Goal: Task Accomplishment & Management: Use online tool/utility

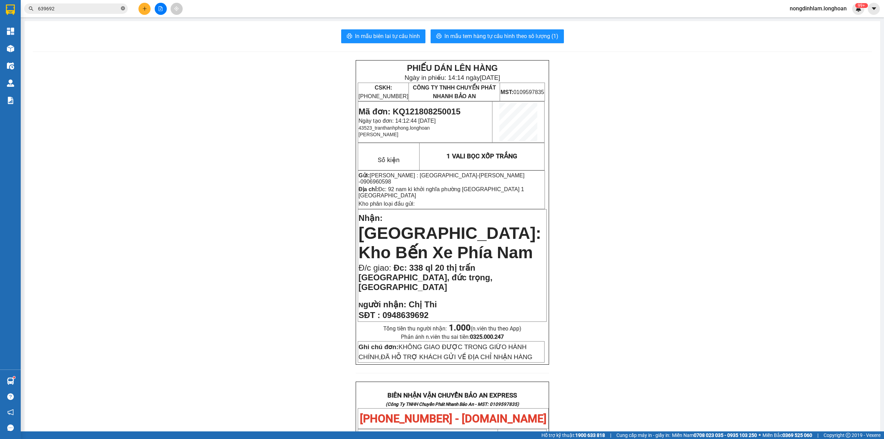
click at [123, 8] on icon "close-circle" at bounding box center [123, 8] width 4 height 4
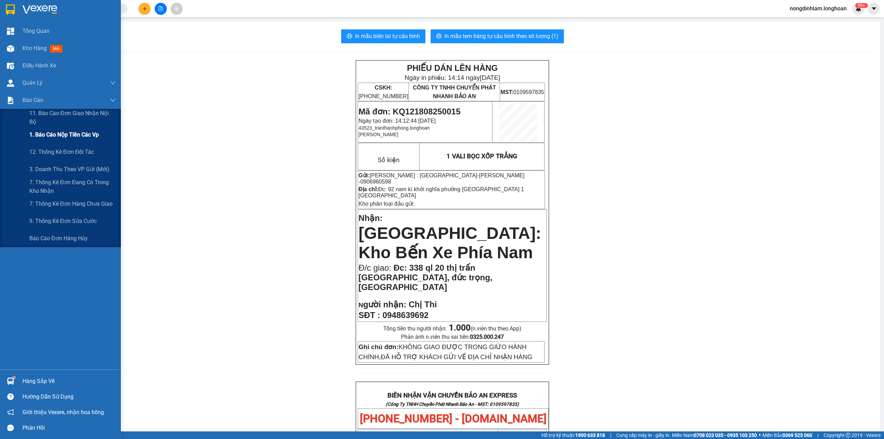
click at [88, 133] on span "1. Báo cáo nộp tiền các vp" at bounding box center [63, 134] width 69 height 9
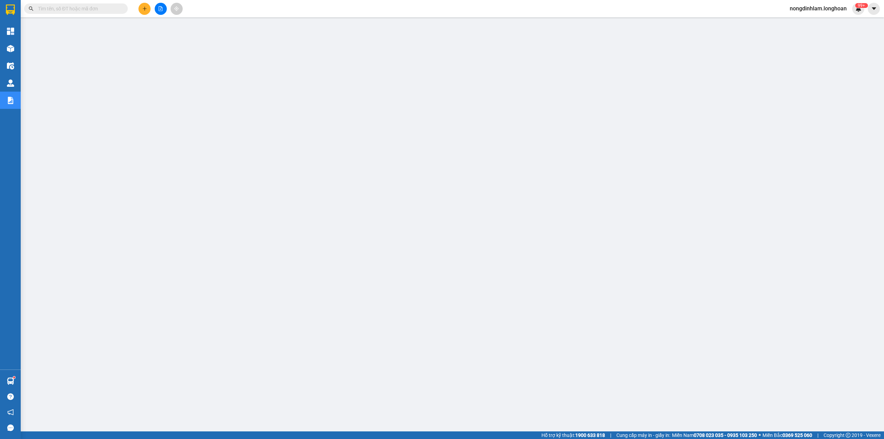
click at [101, 9] on input "text" at bounding box center [79, 9] width 82 height 8
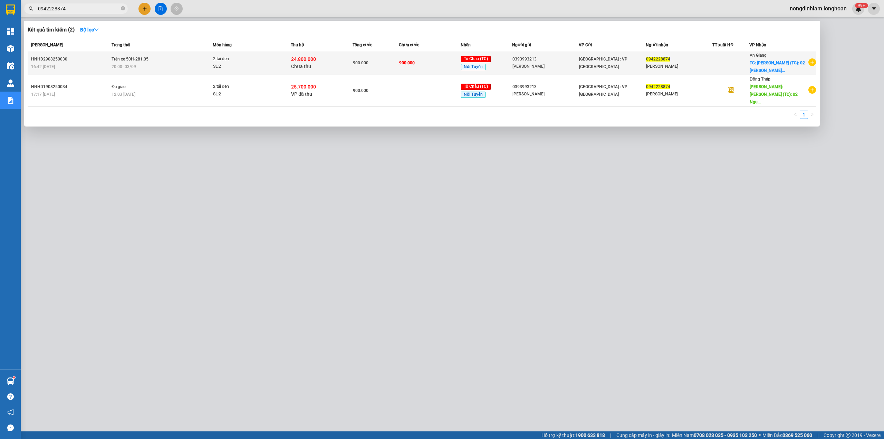
type input "0942228874"
click at [141, 57] on span "Trên xe 50H-281.05" at bounding box center [130, 59] width 37 height 5
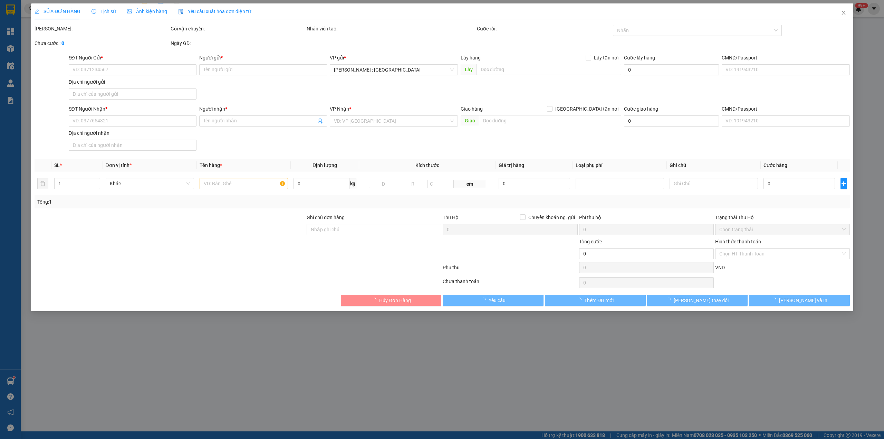
type input "0393993213"
type input "[PERSON_NAME]"
type input "0942228874"
type input "[PERSON_NAME]"
checkbox input "true"
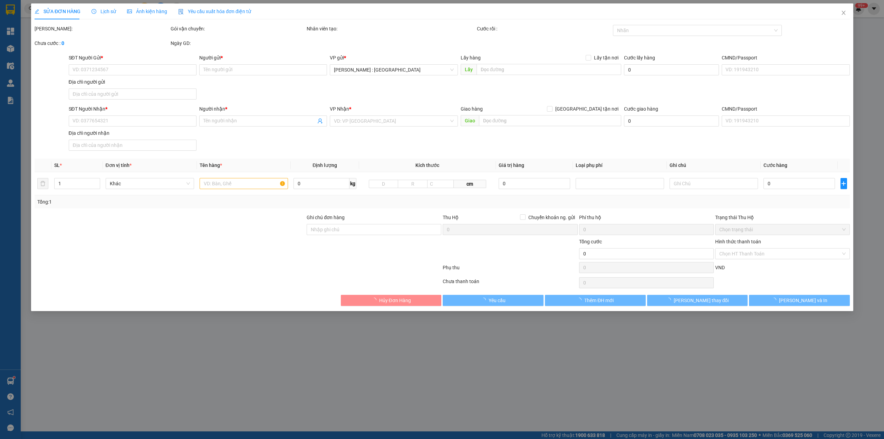
type input "[PERSON_NAME] (TC): 02 [PERSON_NAME], K4, P.[PERSON_NAME], [GEOGRAPHIC_DATA]"
type input "900.000"
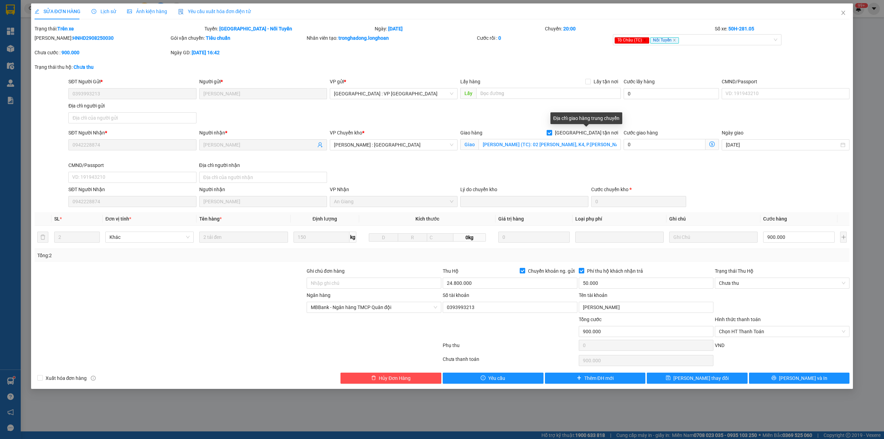
click at [596, 129] on span "[GEOGRAPHIC_DATA] tận nơi" at bounding box center [586, 133] width 69 height 8
click at [552, 130] on input "[GEOGRAPHIC_DATA] tận nơi" at bounding box center [549, 132] width 5 height 5
checkbox input "false"
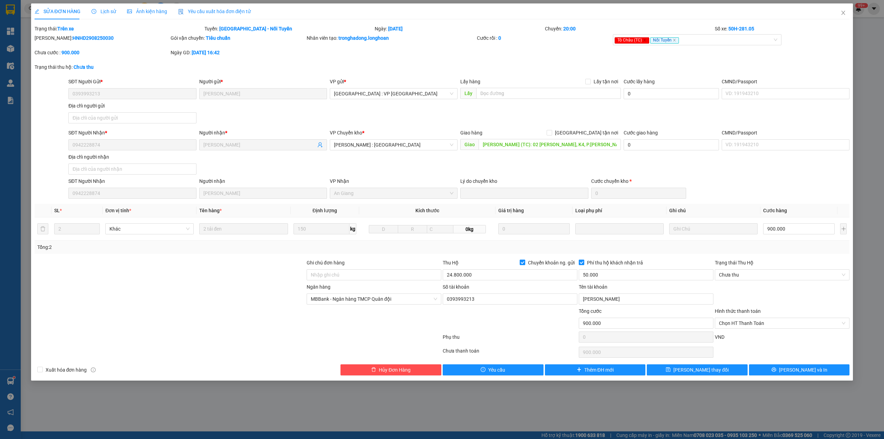
click at [108, 13] on span "Lịch sử" at bounding box center [104, 12] width 25 height 6
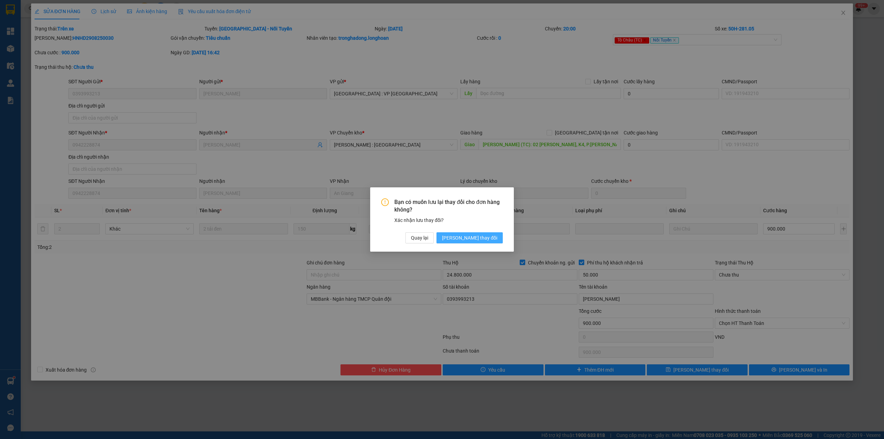
click at [495, 238] on span "[PERSON_NAME] thay đổi" at bounding box center [469, 238] width 55 height 8
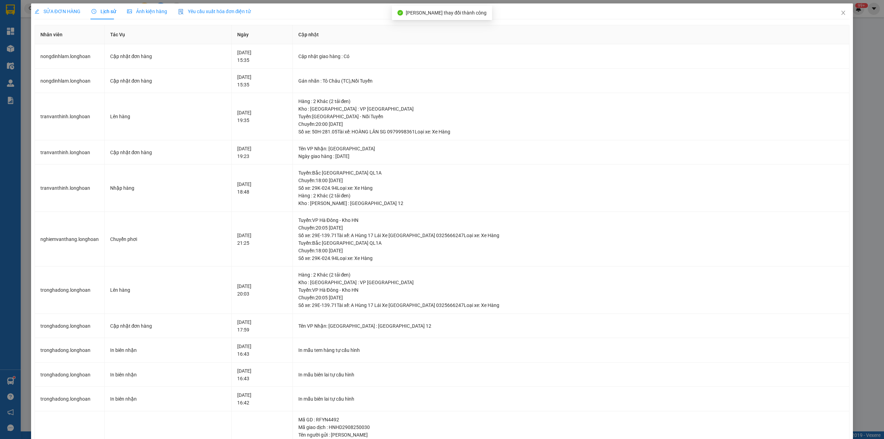
click at [52, 9] on span "SỬA ĐƠN HÀNG" at bounding box center [58, 12] width 46 height 6
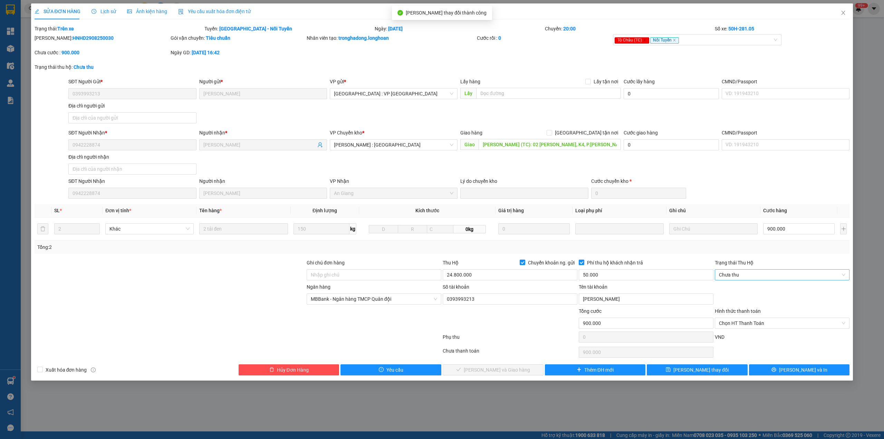
click at [764, 274] on span "Chưa thu" at bounding box center [782, 274] width 126 height 10
click at [745, 314] on div "VP đã thu" at bounding box center [782, 312] width 126 height 8
click at [781, 379] on div "SỬA ĐƠN HÀNG Lịch sử Ảnh kiện hàng Yêu cầu xuất hóa đơn điện tử Total Paid Fee …" at bounding box center [442, 191] width 823 height 377
click at [766, 321] on span "Chọn HT Thanh Toán" at bounding box center [782, 323] width 126 height 10
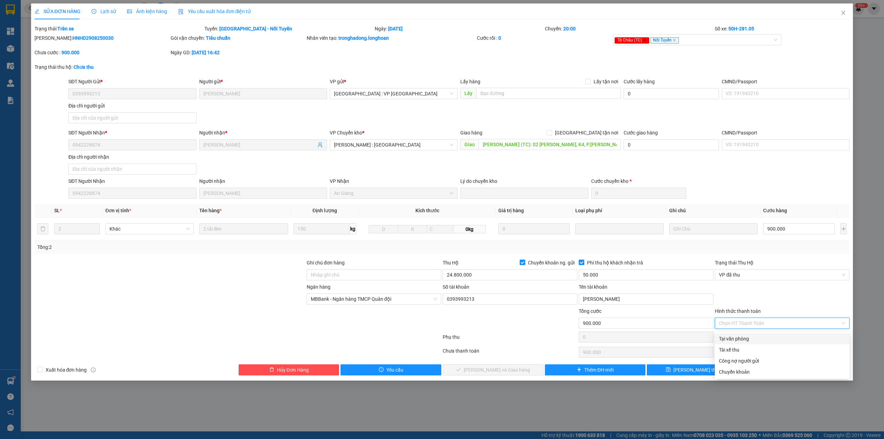
click at [744, 337] on div "Tại văn phòng" at bounding box center [782, 339] width 126 height 8
type input "0"
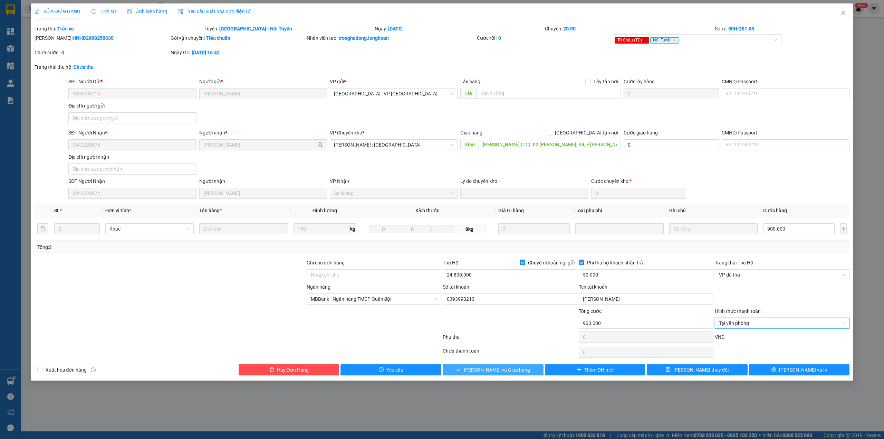
click at [486, 372] on span "[PERSON_NAME] và Giao hàng" at bounding box center [497, 370] width 66 height 8
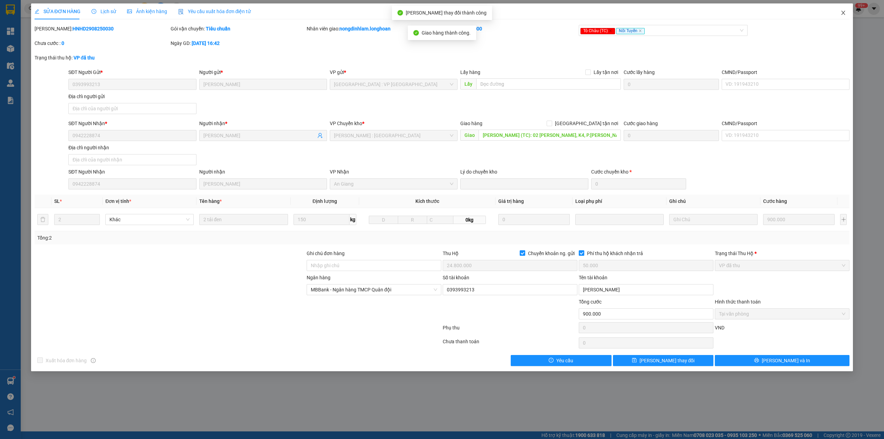
click at [842, 11] on icon "close" at bounding box center [844, 13] width 4 height 4
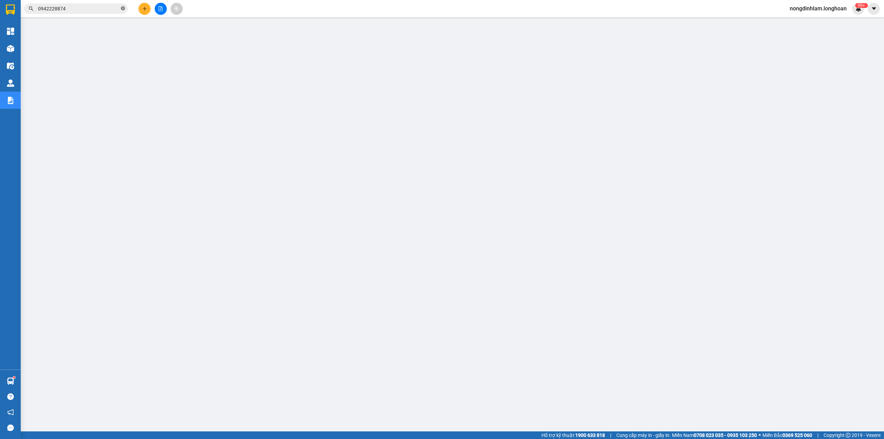
click at [124, 10] on icon "close-circle" at bounding box center [123, 8] width 4 height 4
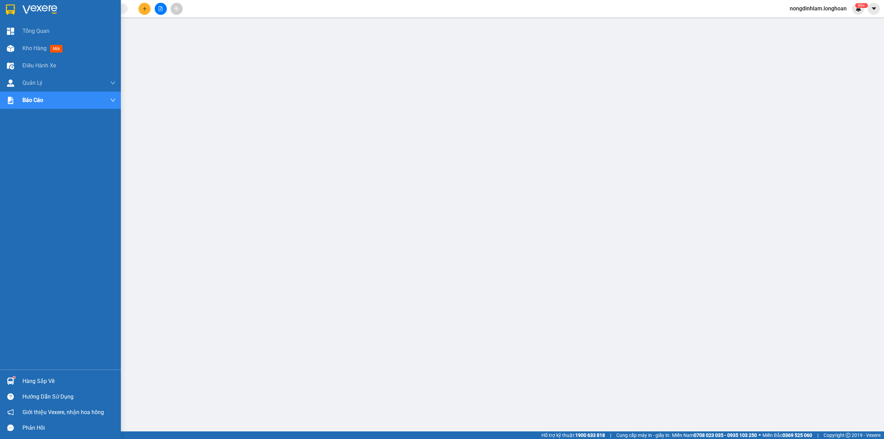
click at [16, 10] on div at bounding box center [10, 9] width 12 height 12
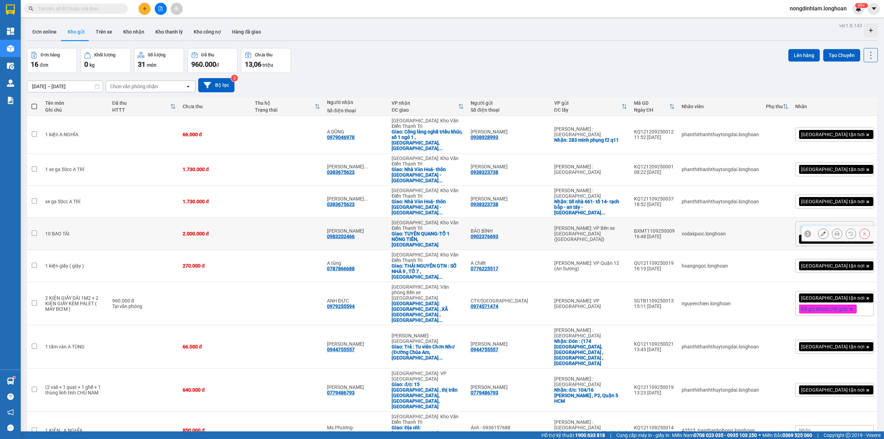
click at [168, 218] on td at bounding box center [144, 234] width 70 height 32
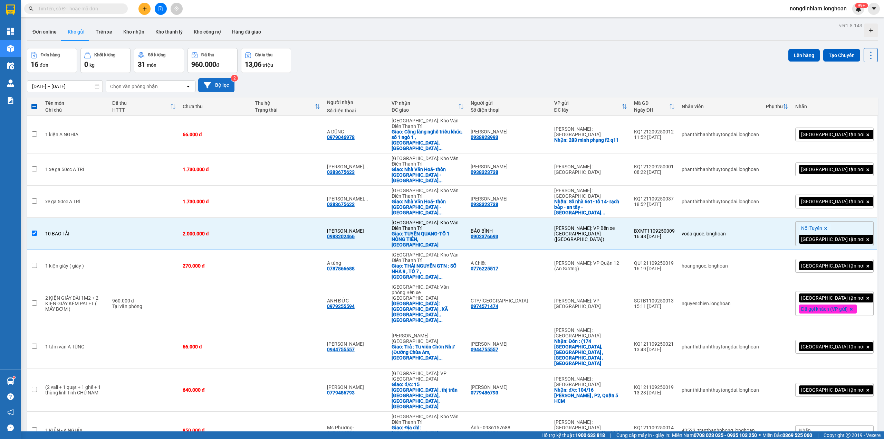
click at [224, 86] on button "Bộ lọc" at bounding box center [216, 85] width 36 height 14
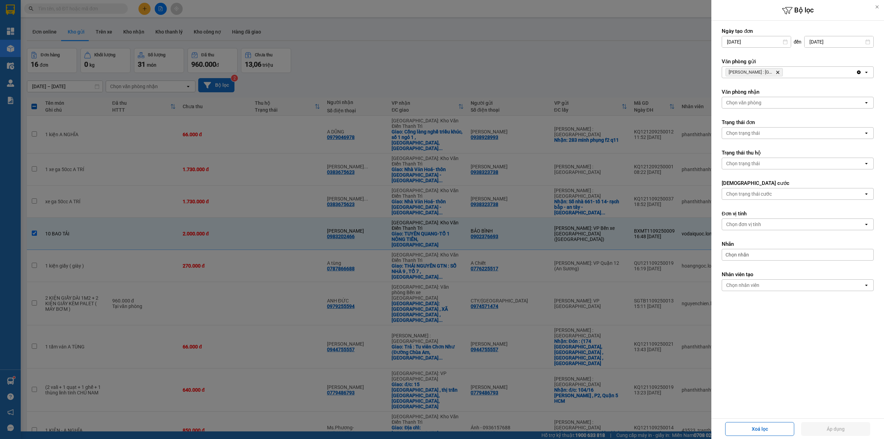
click at [224, 86] on div at bounding box center [442, 219] width 884 height 439
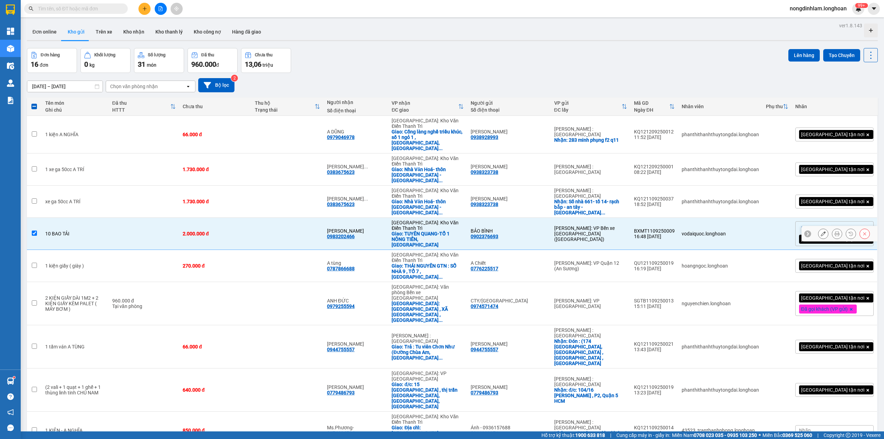
click at [109, 218] on td "10 BAO TẢI" at bounding box center [75, 234] width 67 height 32
checkbox input "false"
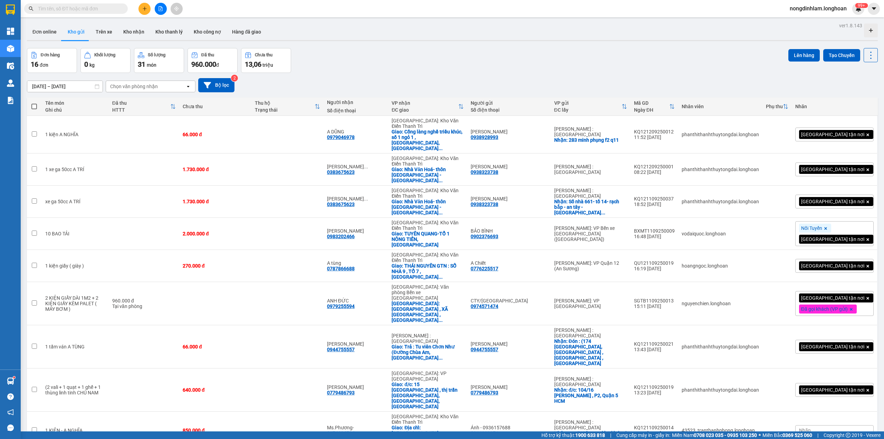
click at [161, 10] on icon "file-add" at bounding box center [161, 8] width 4 height 5
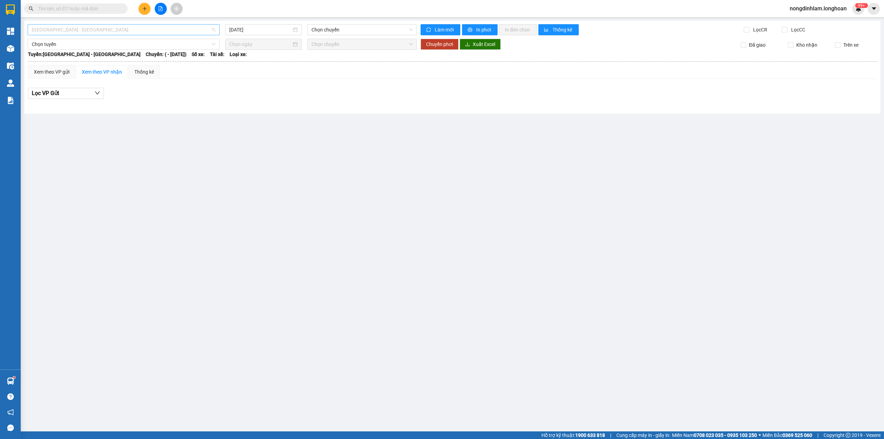
click at [140, 30] on span "[GEOGRAPHIC_DATA] - [GEOGRAPHIC_DATA]" at bounding box center [124, 30] width 184 height 10
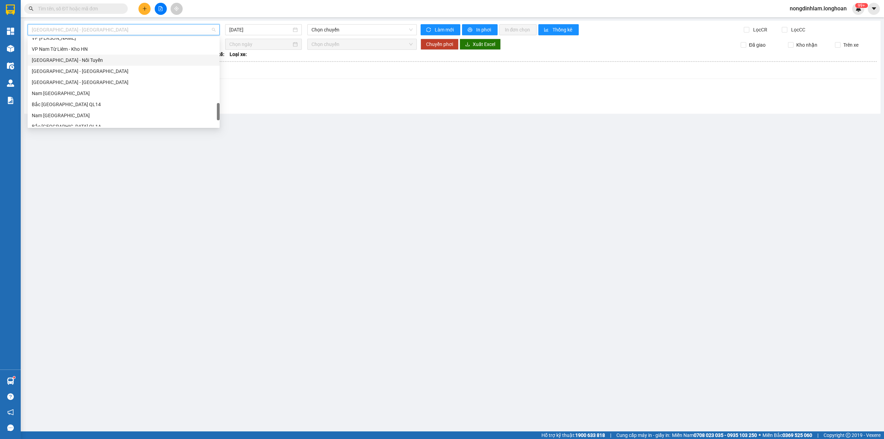
scroll to position [475, 0]
click at [92, 67] on div "Nam [GEOGRAPHIC_DATA]" at bounding box center [124, 66] width 184 height 8
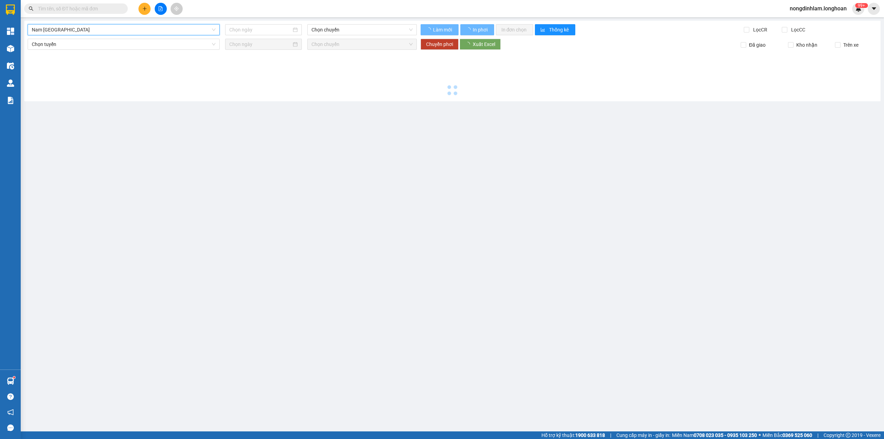
type input "[DATE]"
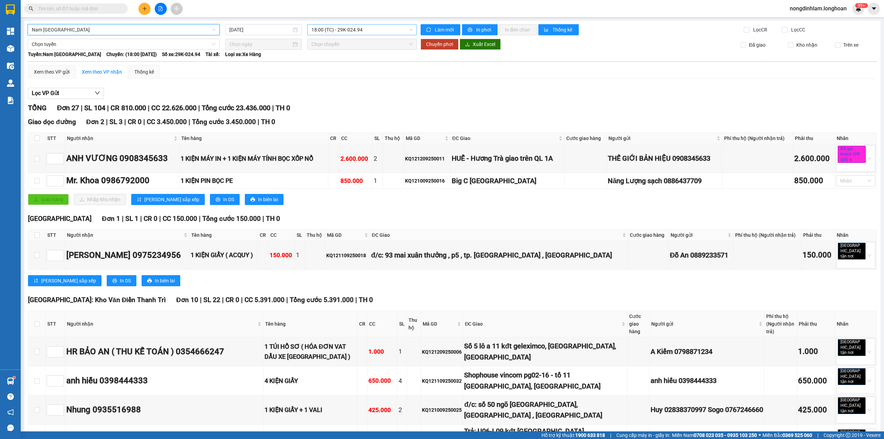
click at [334, 32] on span "18:00 (TC) - 29K-024.94" at bounding box center [363, 30] width 102 height 10
click at [269, 28] on input "[DATE]" at bounding box center [260, 30] width 62 height 8
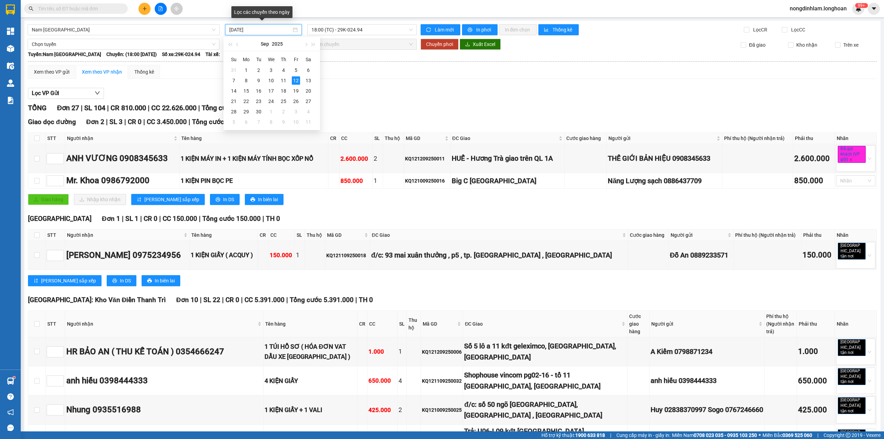
click at [269, 28] on input "[DATE]" at bounding box center [260, 30] width 62 height 8
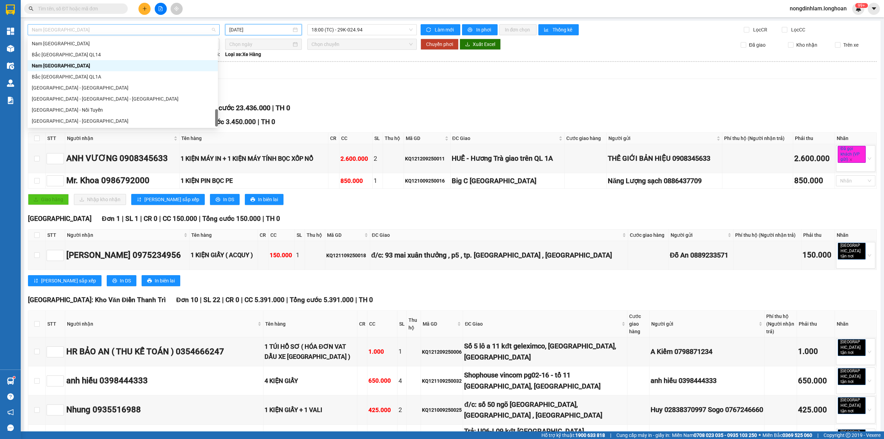
click at [202, 30] on span "Nam [GEOGRAPHIC_DATA]" at bounding box center [124, 30] width 184 height 10
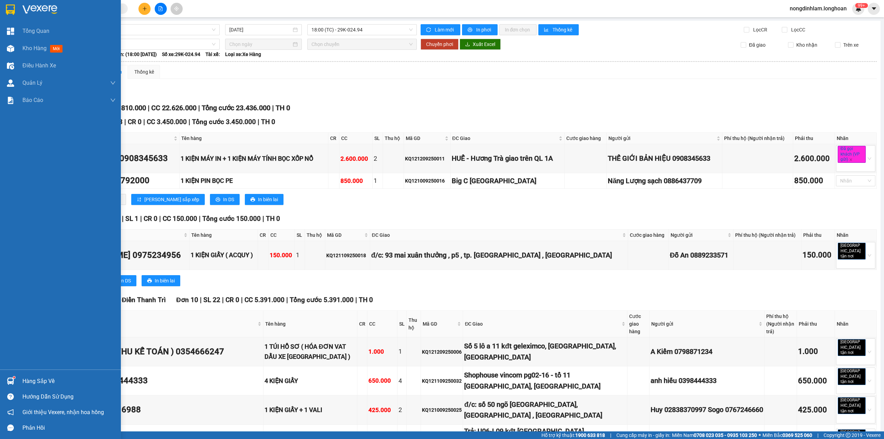
click at [3, 6] on div at bounding box center [60, 11] width 121 height 22
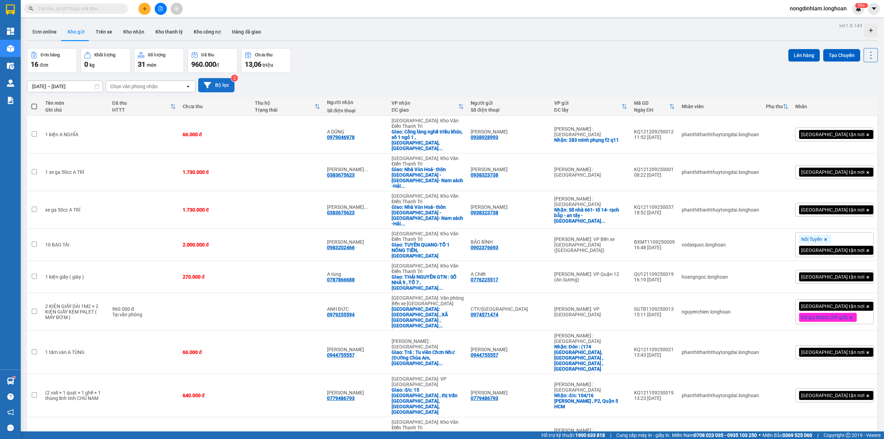
click at [223, 87] on button "Bộ lọc" at bounding box center [216, 85] width 36 height 14
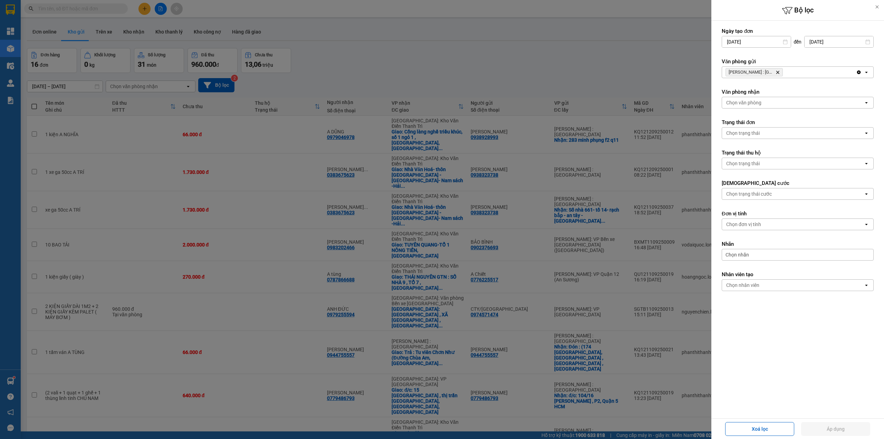
click at [778, 72] on icon "Delete" at bounding box center [778, 72] width 4 height 4
click at [664, 75] on div at bounding box center [442, 219] width 884 height 439
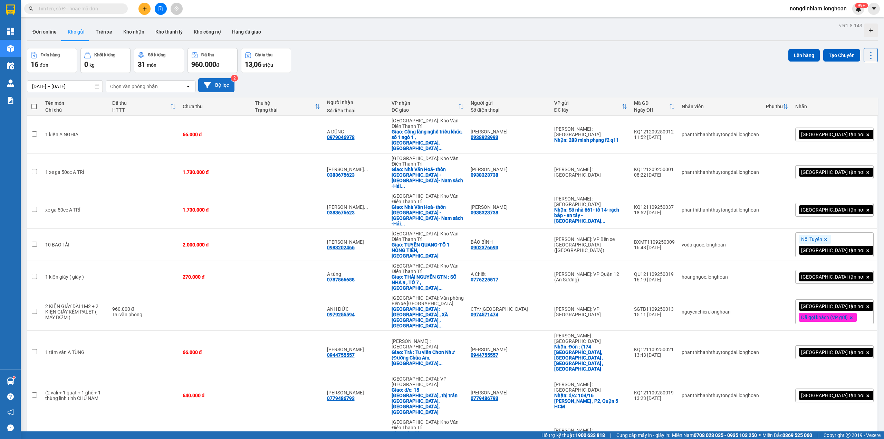
click at [220, 88] on button "Bộ lọc" at bounding box center [216, 85] width 36 height 14
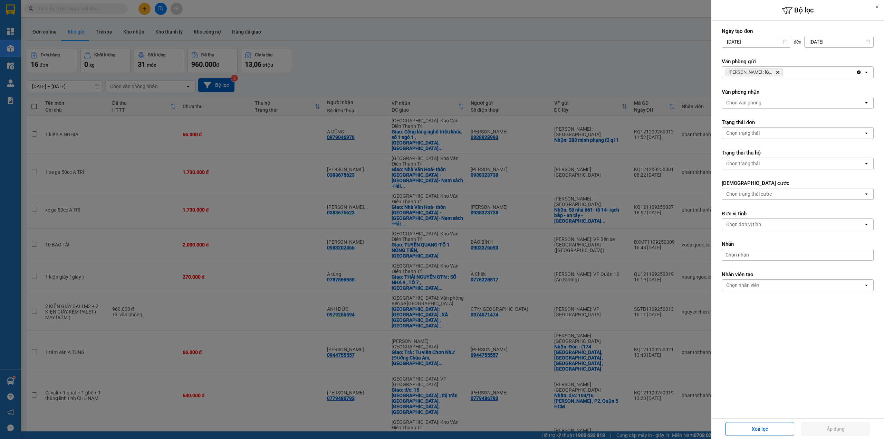
click at [777, 70] on icon "Delete" at bounding box center [778, 72] width 4 height 4
click at [777, 70] on div "Chọn văn phòng" at bounding box center [793, 72] width 142 height 11
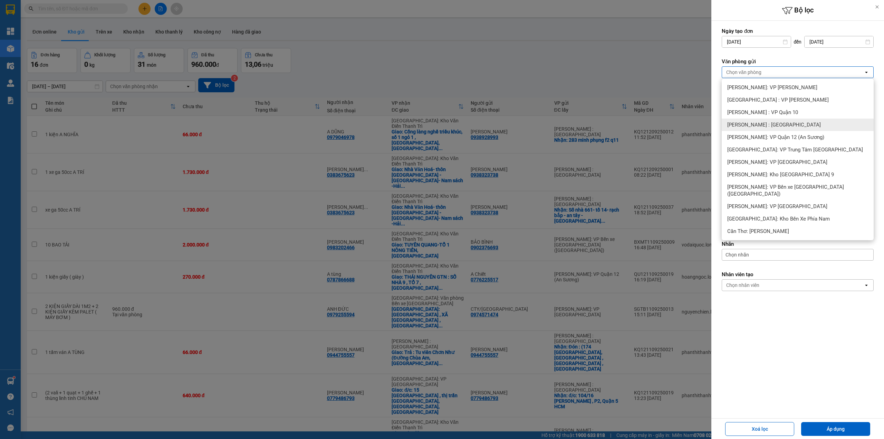
click at [785, 121] on span "[PERSON_NAME] : [GEOGRAPHIC_DATA]" at bounding box center [775, 124] width 94 height 7
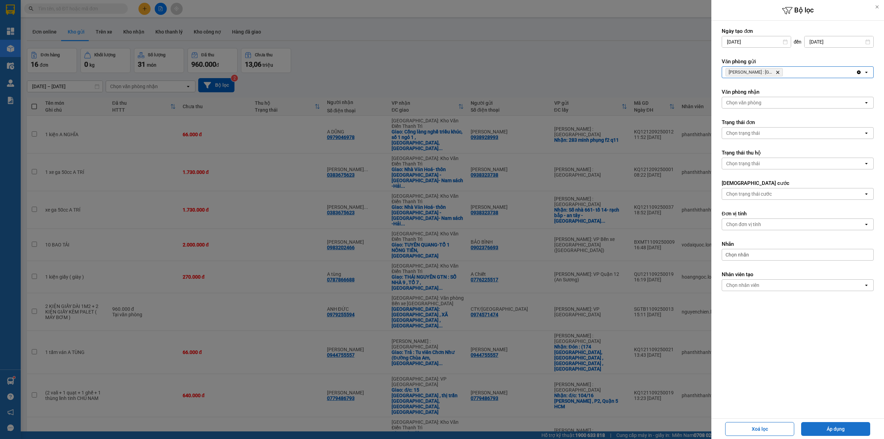
click at [840, 428] on button "Áp dụng" at bounding box center [836, 429] width 69 height 14
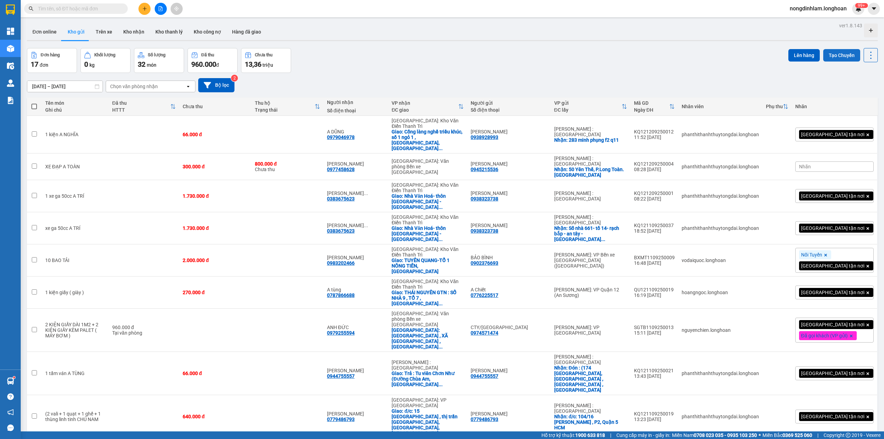
click at [838, 50] on button "Tạo Chuyến" at bounding box center [842, 55] width 37 height 12
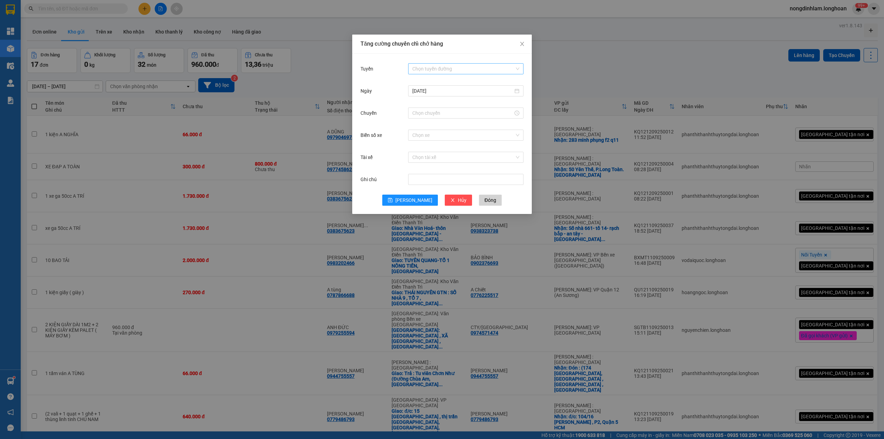
click at [447, 68] on input "Tuyến" at bounding box center [464, 69] width 102 height 10
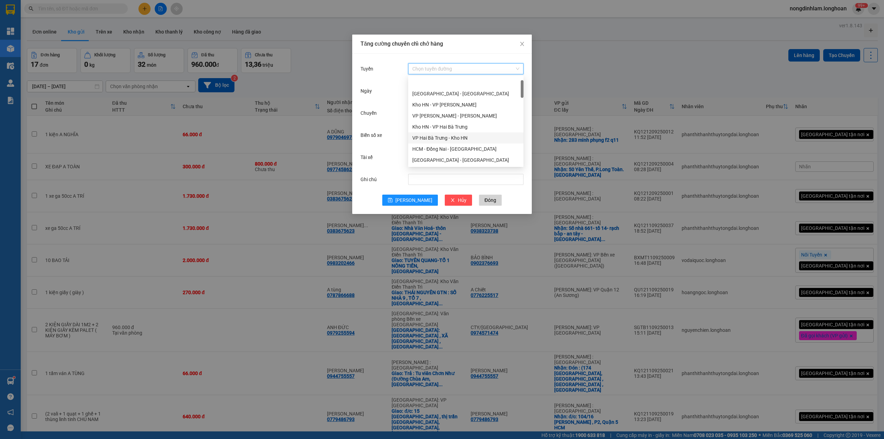
scroll to position [76, 0]
click at [448, 126] on div "Kho HCM - Kho Cần Thơ" at bounding box center [466, 128] width 107 height 8
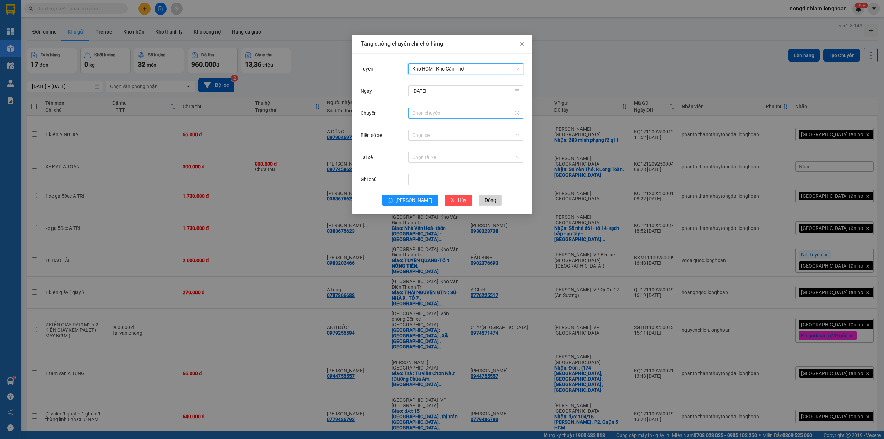
click at [445, 116] on input "Chuyến" at bounding box center [463, 113] width 101 height 8
click at [417, 181] on div "23" at bounding box center [417, 180] width 19 height 10
type input "23:00"
click at [437, 217] on span "OK" at bounding box center [437, 219] width 7 height 8
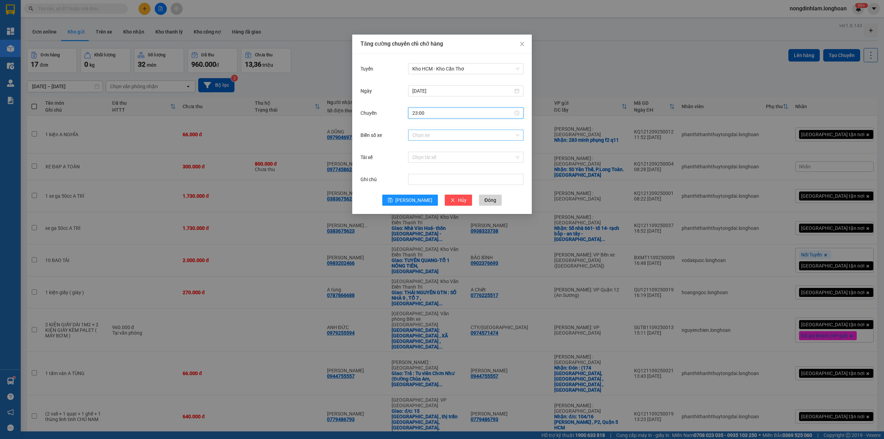
click at [428, 136] on input "Biển số xe" at bounding box center [464, 135] width 102 height 10
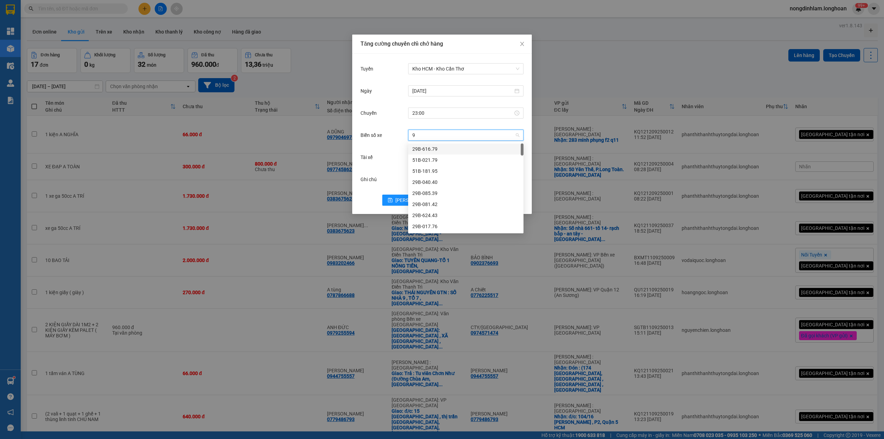
type input "91"
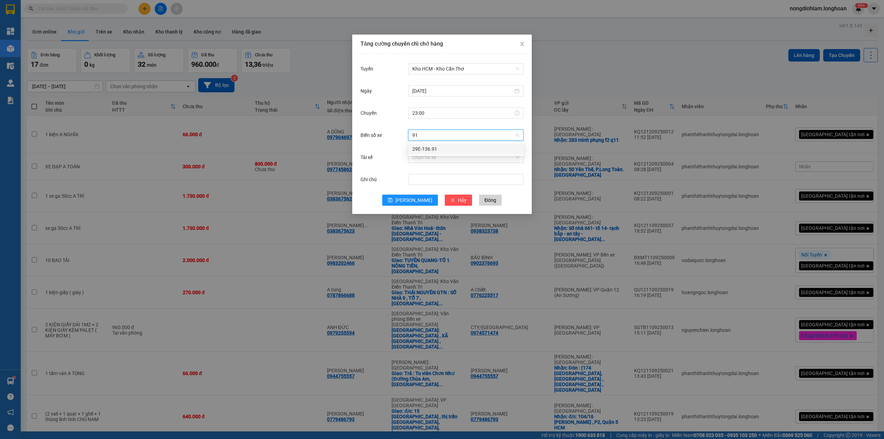
click at [425, 146] on div "29E-136.91" at bounding box center [466, 149] width 107 height 8
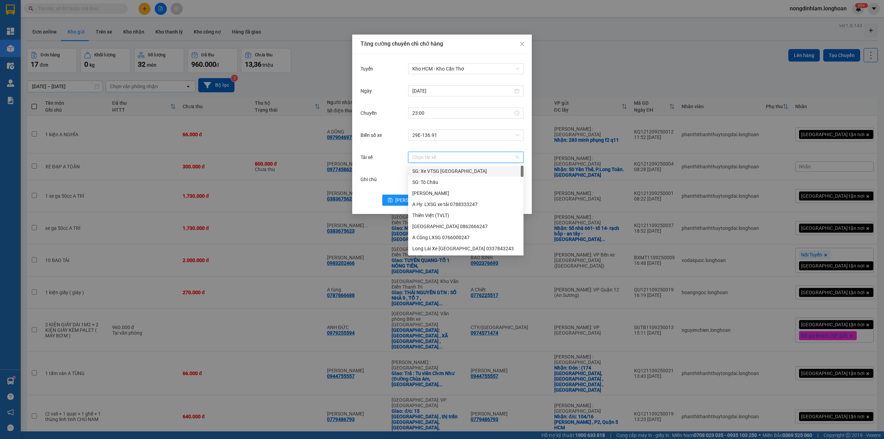
click at [425, 154] on input "Tài xế" at bounding box center [464, 157] width 102 height 10
type input "lân"
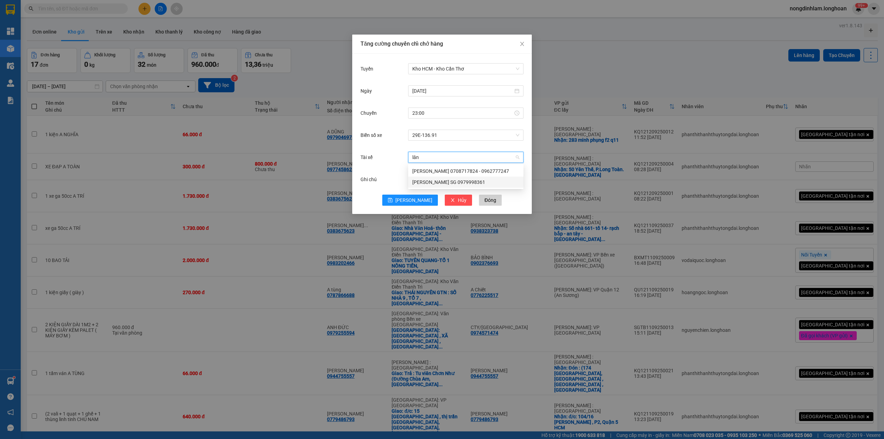
click at [419, 181] on div "[PERSON_NAME] SG 0979998361" at bounding box center [466, 182] width 107 height 8
click at [393, 198] on icon "save" at bounding box center [390, 200] width 5 height 5
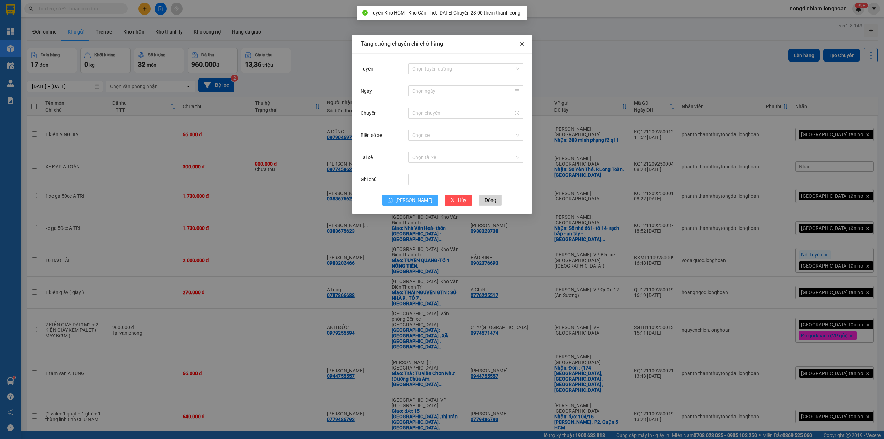
click at [524, 45] on icon "close" at bounding box center [523, 44] width 6 height 6
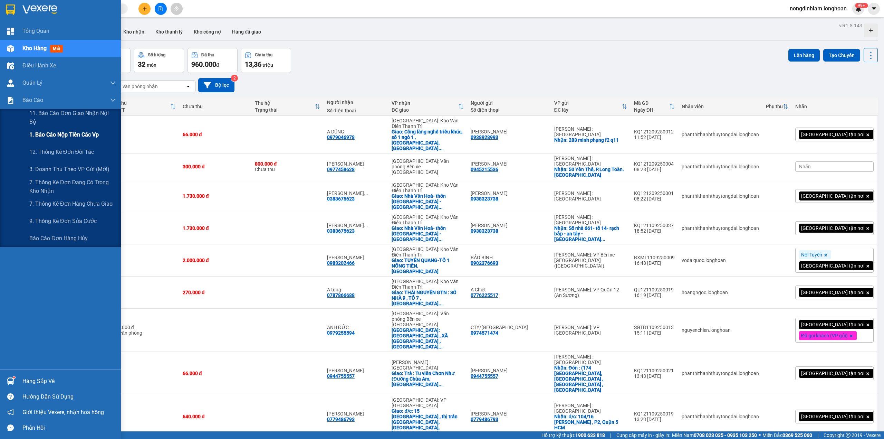
click at [72, 140] on div "1. Báo cáo nộp tiền các vp" at bounding box center [72, 134] width 86 height 17
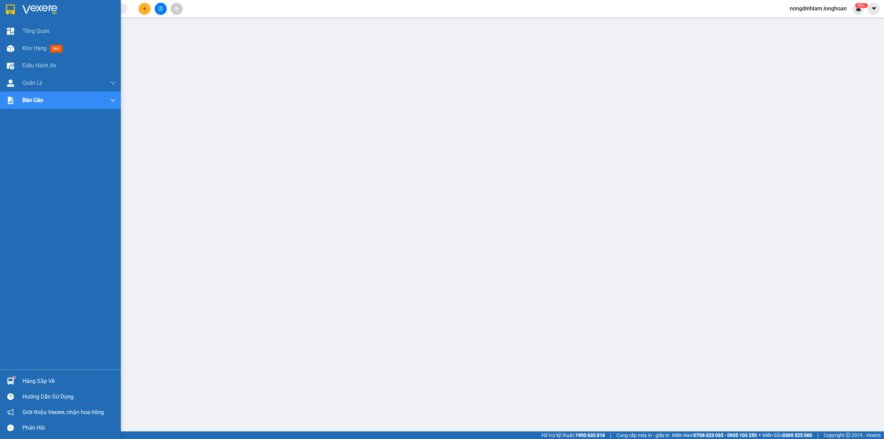
click at [6, 12] on img at bounding box center [10, 9] width 9 height 10
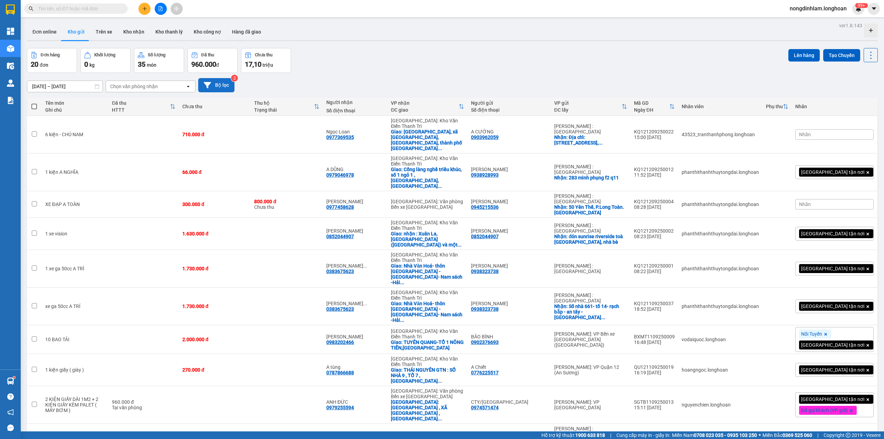
click at [224, 84] on button "Bộ lọc" at bounding box center [216, 85] width 36 height 14
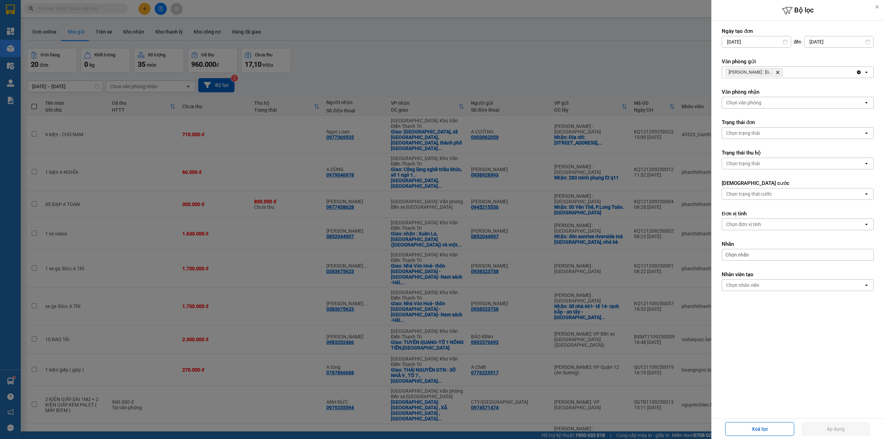
click at [777, 73] on icon "Delete" at bounding box center [778, 72] width 4 height 4
click at [777, 73] on div "Chọn văn phòng" at bounding box center [793, 72] width 142 height 11
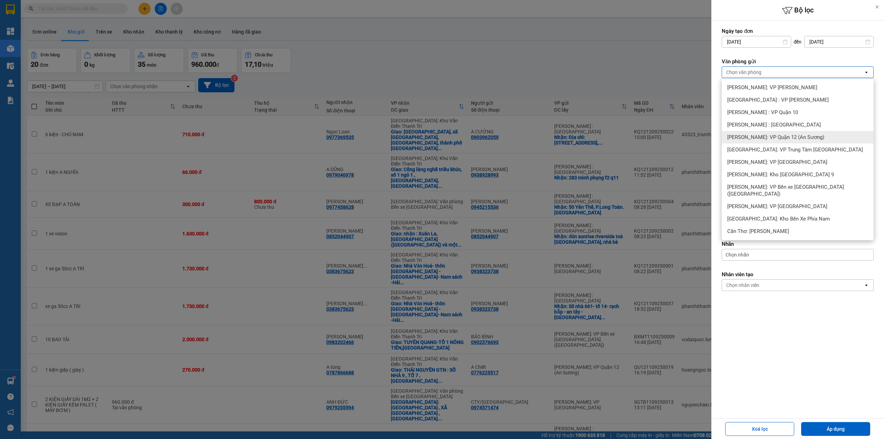
click at [793, 135] on span "[PERSON_NAME]: VP Quận 12 (An Sương)" at bounding box center [776, 137] width 97 height 7
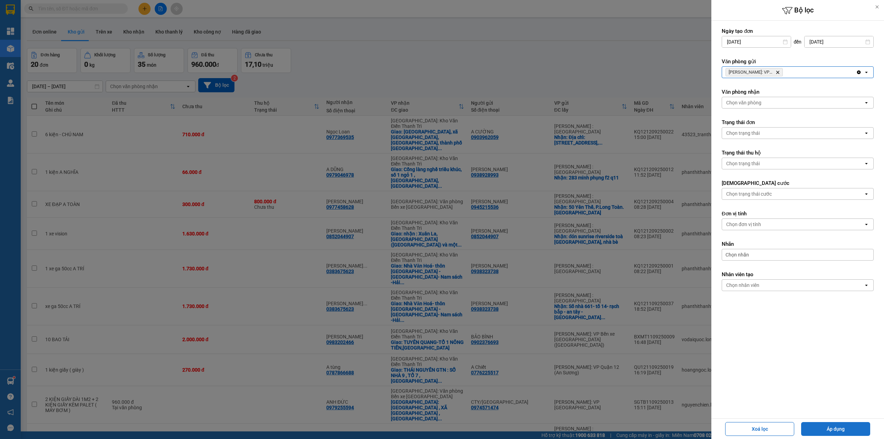
click at [831, 427] on button "Áp dụng" at bounding box center [836, 429] width 69 height 14
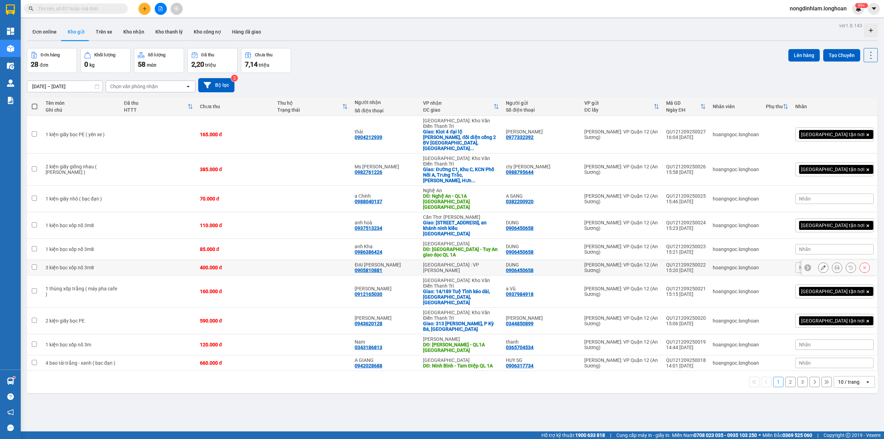
scroll to position [32, 0]
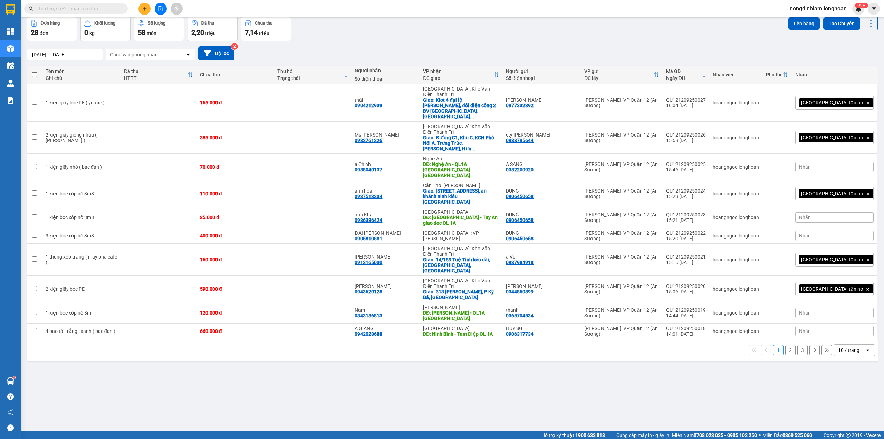
click at [849, 347] on div "10 / trang" at bounding box center [849, 350] width 21 height 7
click at [846, 368] on div "100 / trang" at bounding box center [847, 373] width 41 height 12
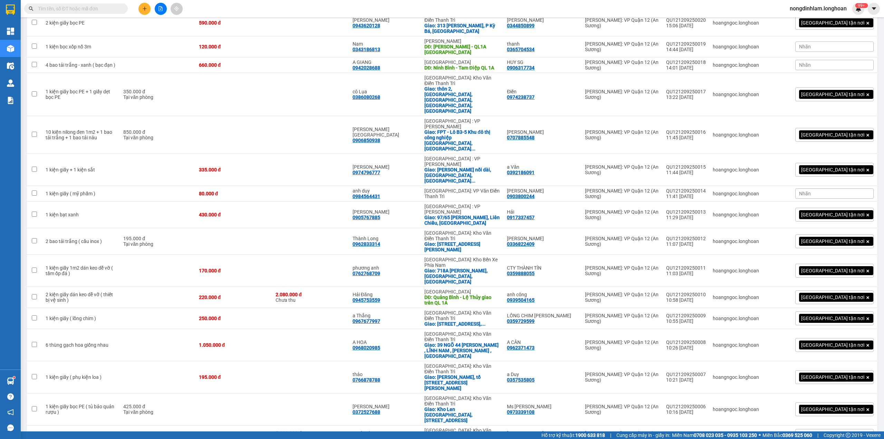
scroll to position [0, 0]
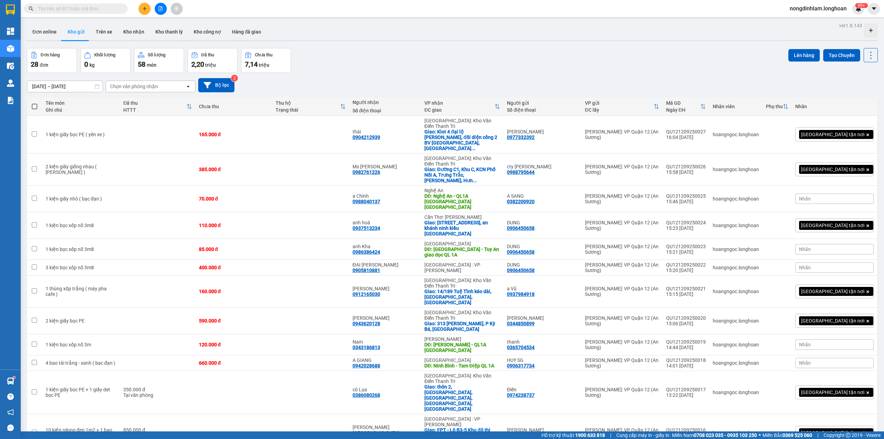
click at [361, 74] on div "[DATE] – [DATE] Press the down arrow key to interact with the calendar and sele…" at bounding box center [452, 85] width 851 height 25
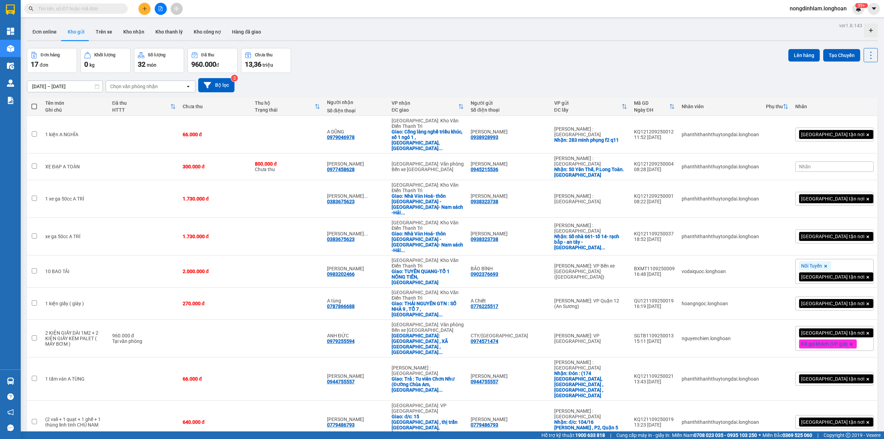
click at [161, 10] on icon "file-add" at bounding box center [160, 8] width 5 height 5
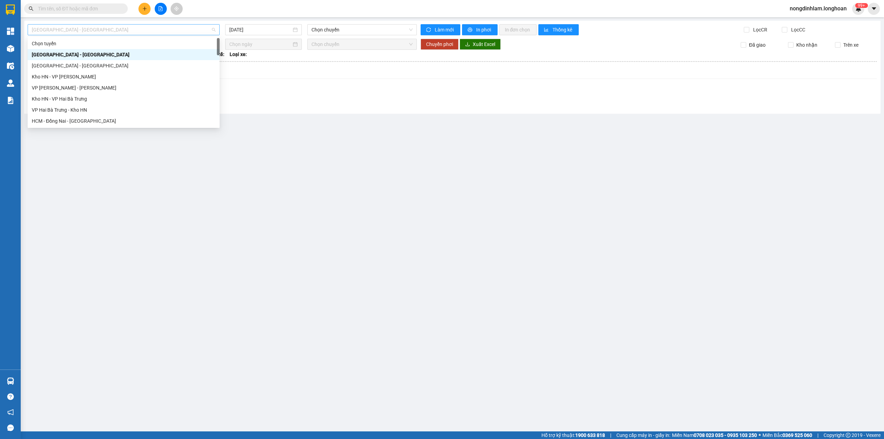
click at [141, 30] on span "[GEOGRAPHIC_DATA] - [GEOGRAPHIC_DATA]" at bounding box center [124, 30] width 184 height 10
type input "kho"
click at [97, 115] on div "Kho Cần Thơ - Kho HCM" at bounding box center [124, 120] width 192 height 11
type input "[DATE]"
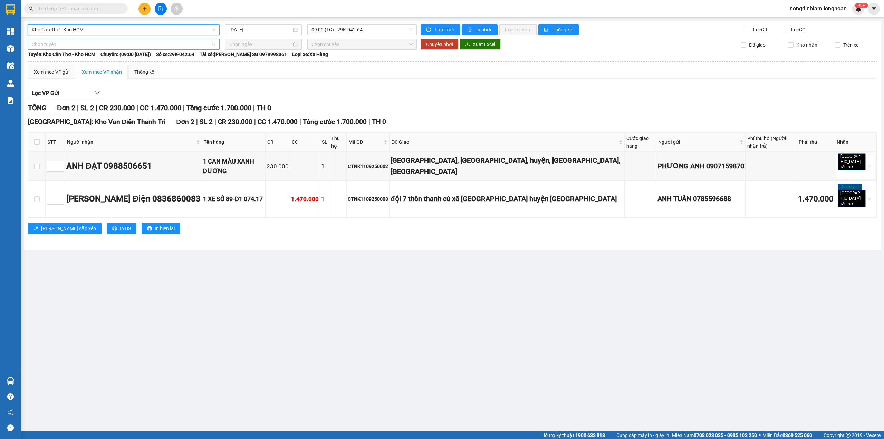
click at [118, 45] on span "Chọn tuyến" at bounding box center [124, 44] width 184 height 10
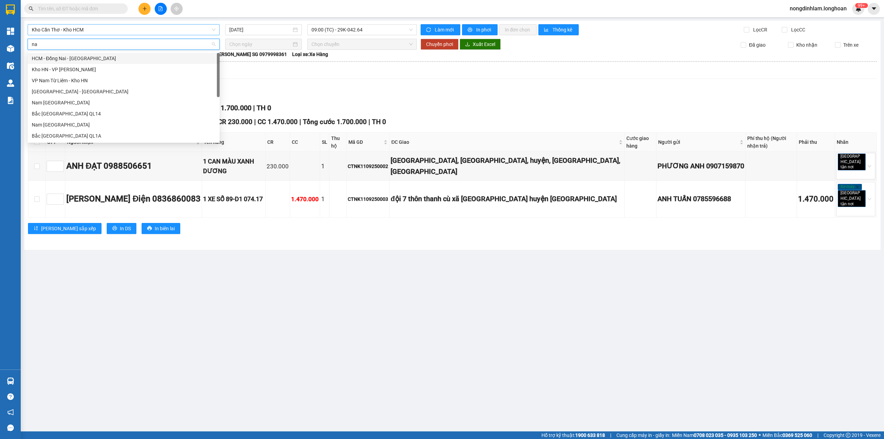
type input "nam"
click at [94, 77] on div "Nam [GEOGRAPHIC_DATA]" at bounding box center [124, 81] width 184 height 8
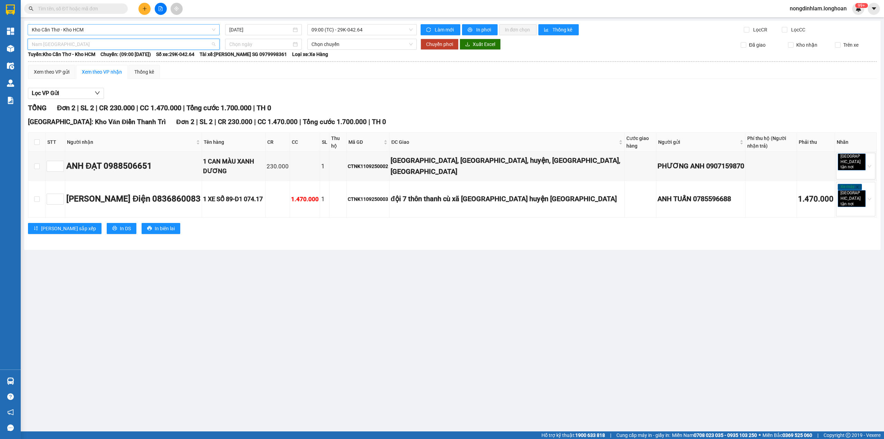
click at [107, 43] on span "Nam [GEOGRAPHIC_DATA]" at bounding box center [124, 44] width 184 height 10
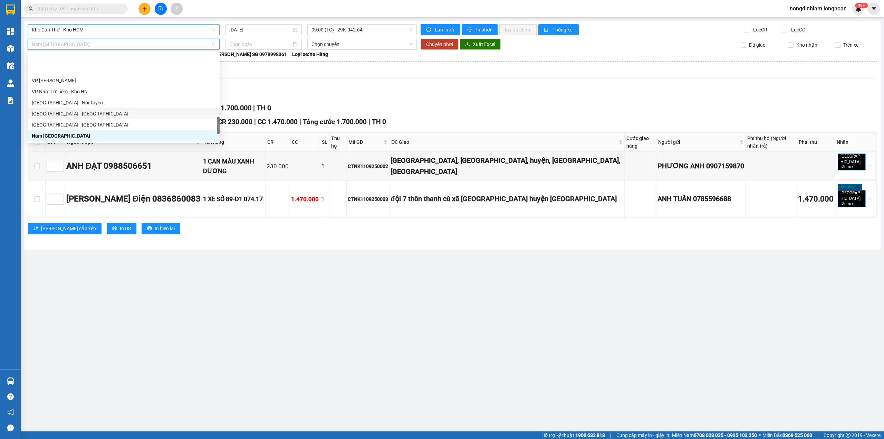
scroll to position [370, 0]
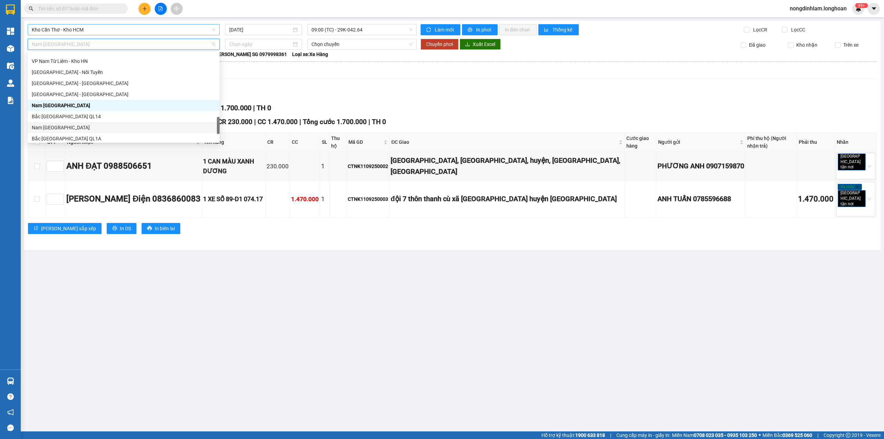
click at [75, 127] on div "Nam [GEOGRAPHIC_DATA]" at bounding box center [124, 128] width 184 height 8
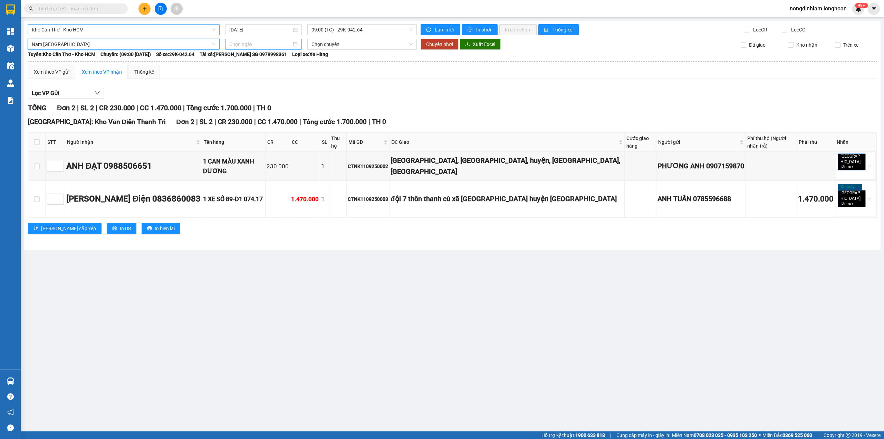
click at [252, 40] on input at bounding box center [260, 44] width 62 height 8
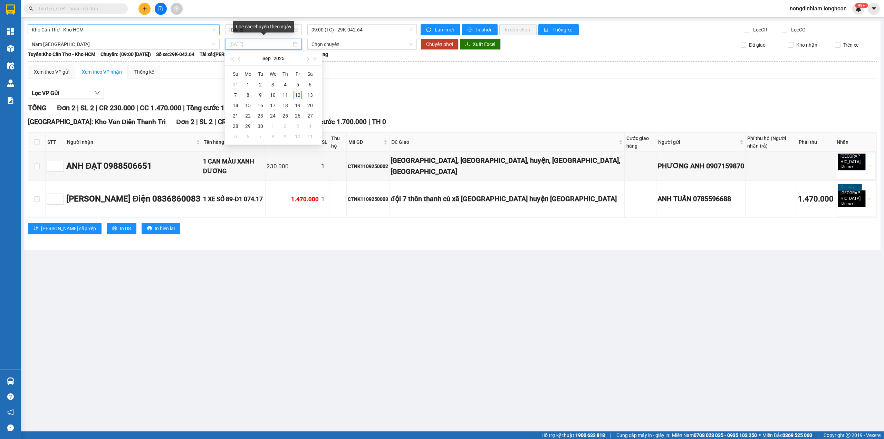
type input "[DATE]"
click at [297, 96] on div "12" at bounding box center [298, 95] width 8 height 8
type input "[DATE]"
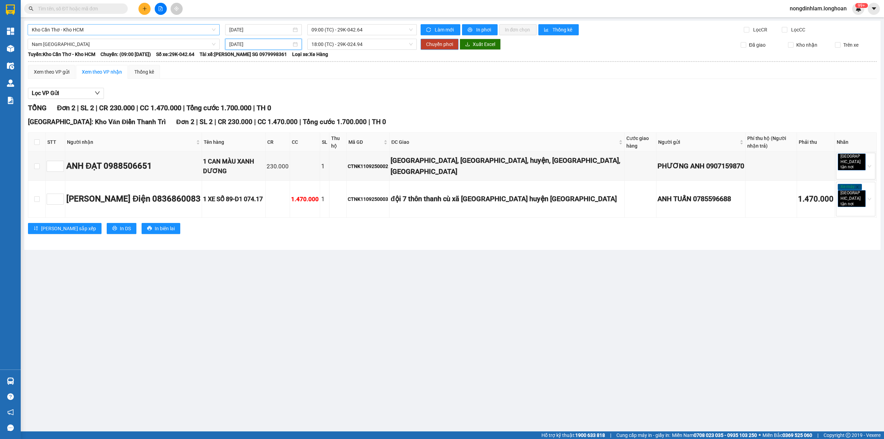
click at [436, 46] on span "Chuyển phơi" at bounding box center [439, 44] width 27 height 8
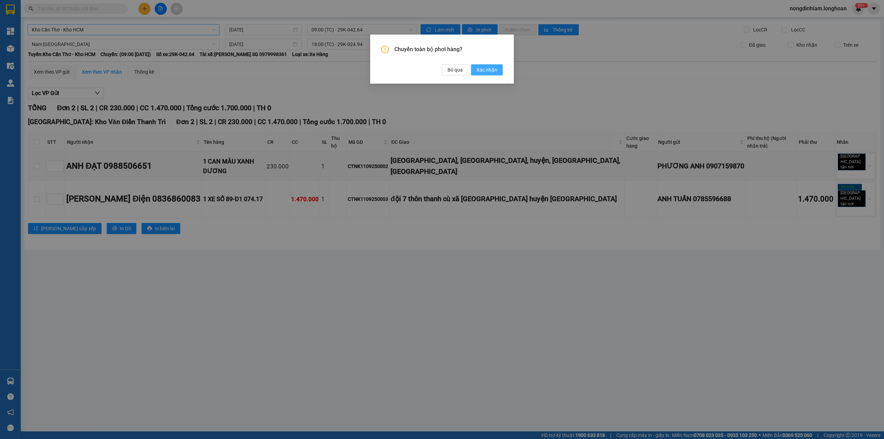
click at [488, 69] on span "Xác nhận" at bounding box center [487, 70] width 21 height 8
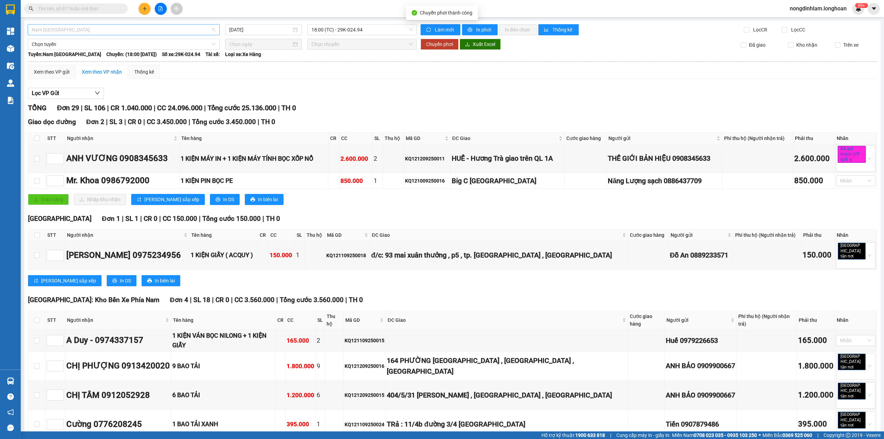
click at [111, 29] on span "Nam [GEOGRAPHIC_DATA]" at bounding box center [124, 30] width 184 height 10
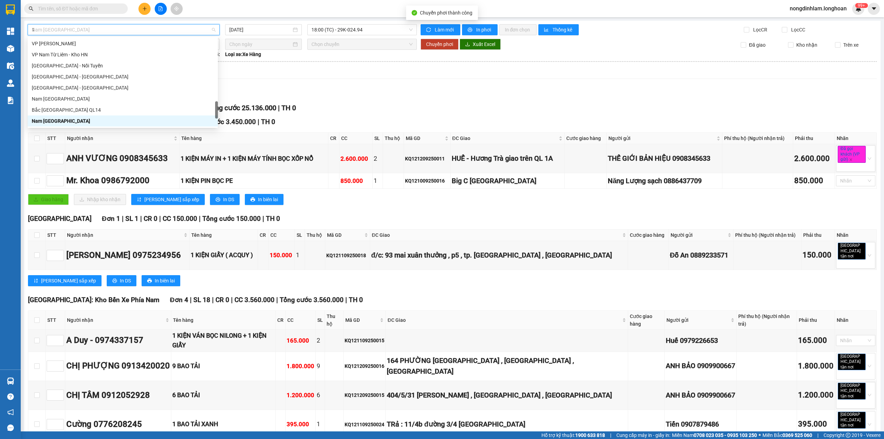
scroll to position [80, 0]
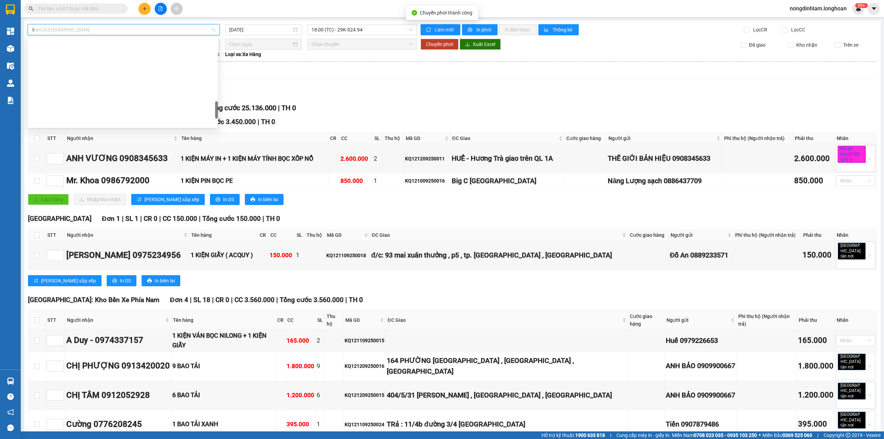
type input "12"
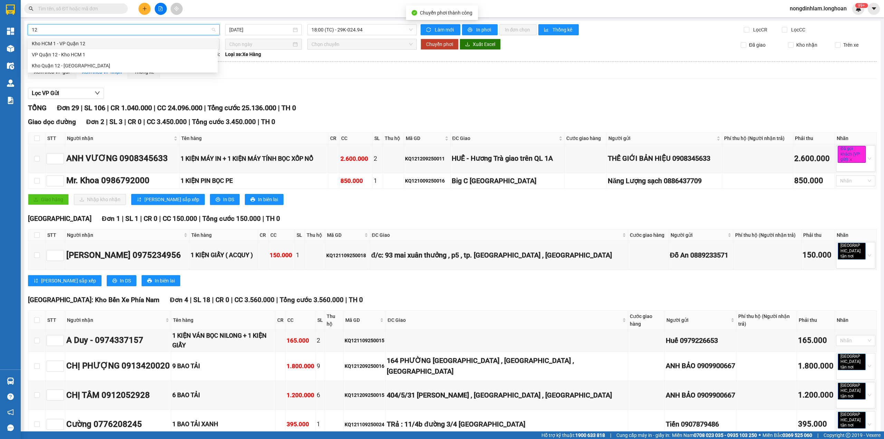
scroll to position [0, 0]
click at [85, 56] on div "VP Quận 12 - Kho HCM 1" at bounding box center [123, 55] width 182 height 8
type input "[DATE]"
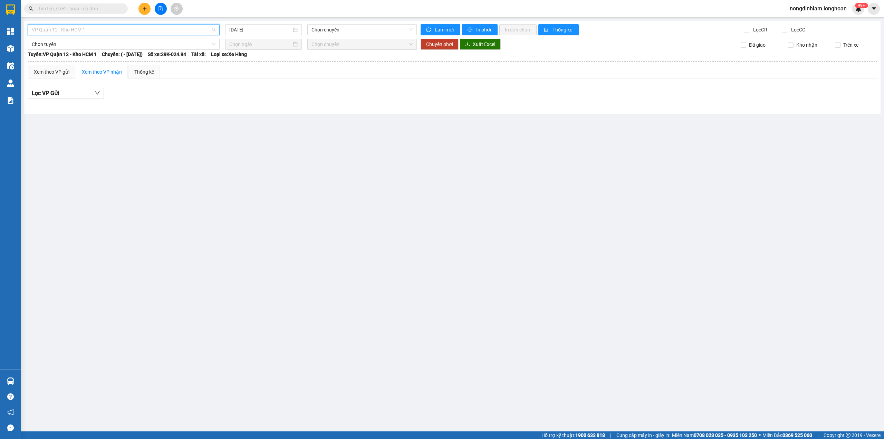
click at [133, 34] on span "VP Quận 12 - Kho HCM 1" at bounding box center [124, 30] width 184 height 10
type input "bình"
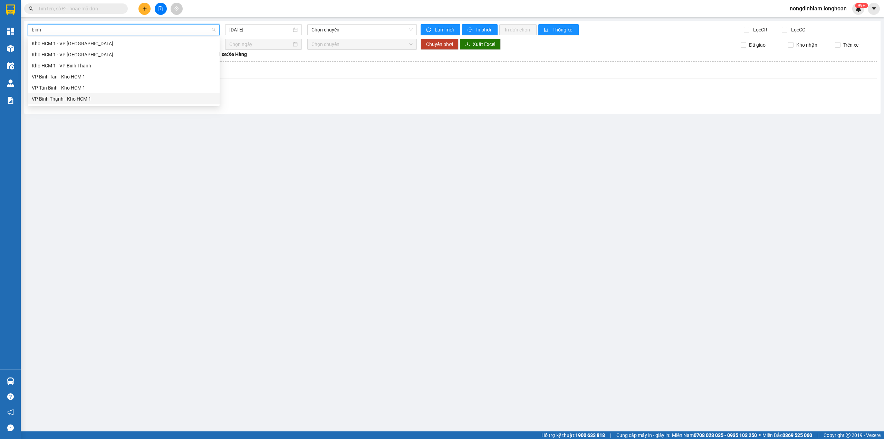
click at [66, 98] on div "VP Bình Thạnh - Kho HCM 1" at bounding box center [124, 99] width 184 height 8
type input "[DATE]"
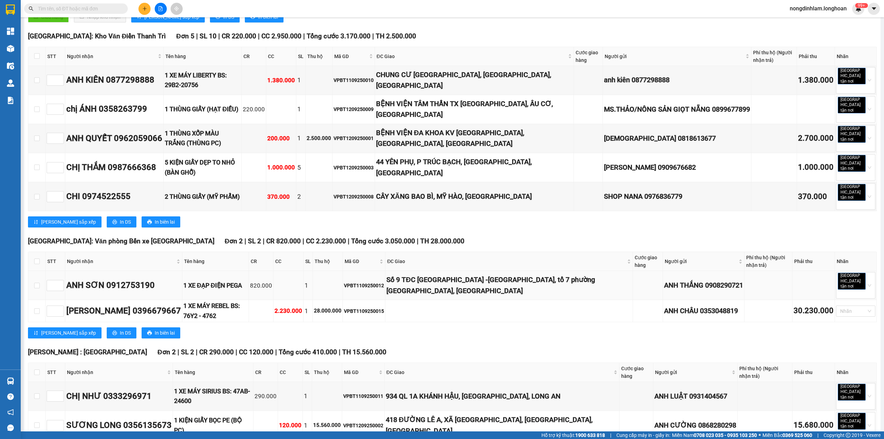
scroll to position [230, 0]
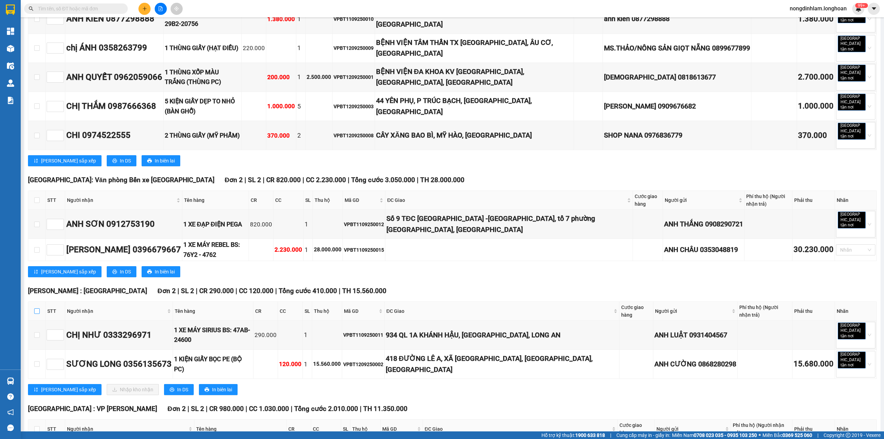
click at [36, 308] on input "checkbox" at bounding box center [37, 311] width 6 height 6
checkbox input "true"
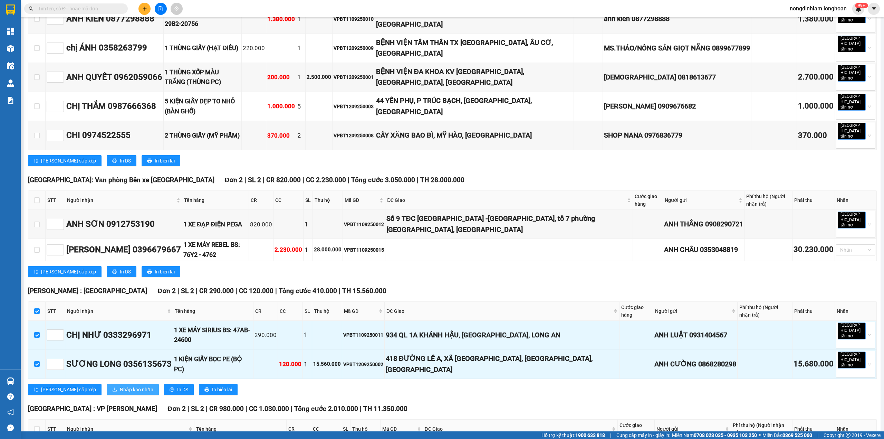
click at [120, 386] on span "Nhập kho nhận" at bounding box center [137, 390] width 34 height 8
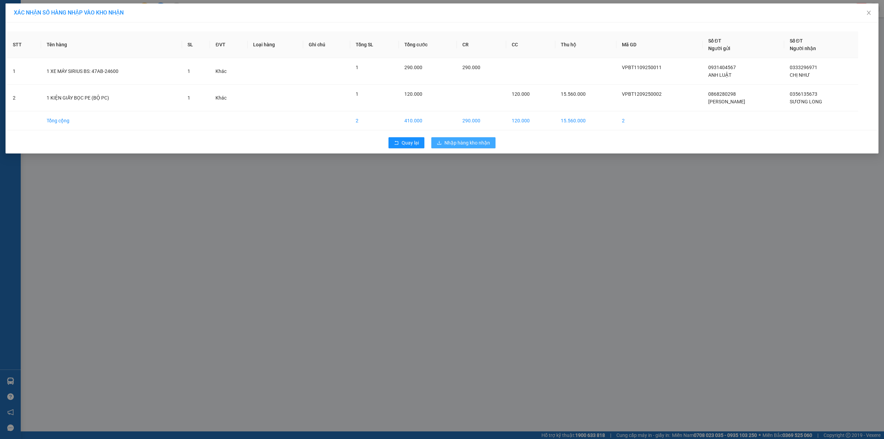
click at [471, 143] on span "Nhập hàng kho nhận" at bounding box center [468, 143] width 46 height 8
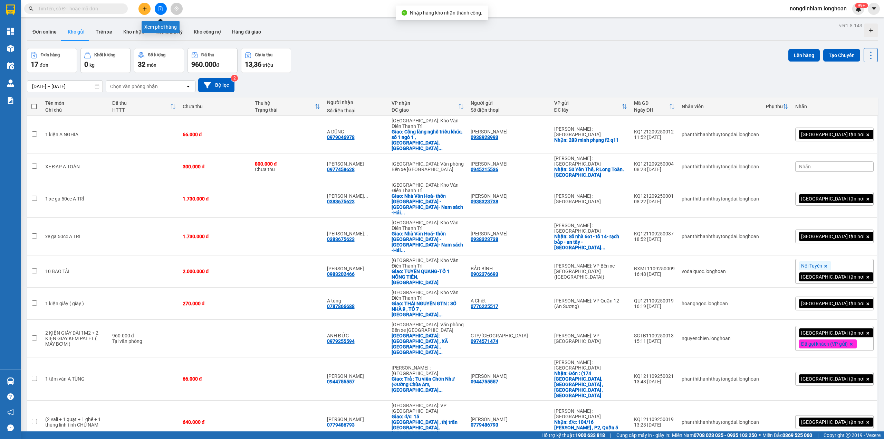
click at [157, 7] on button at bounding box center [161, 9] width 12 height 12
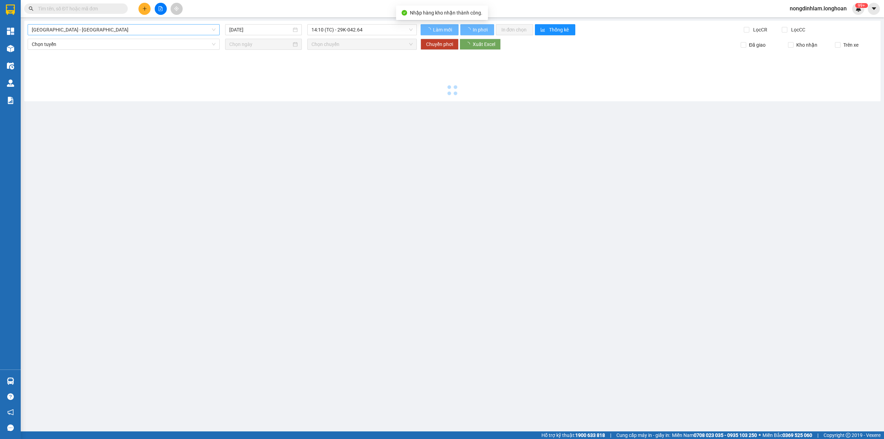
click at [83, 27] on span "[GEOGRAPHIC_DATA] - [GEOGRAPHIC_DATA]" at bounding box center [124, 30] width 184 height 10
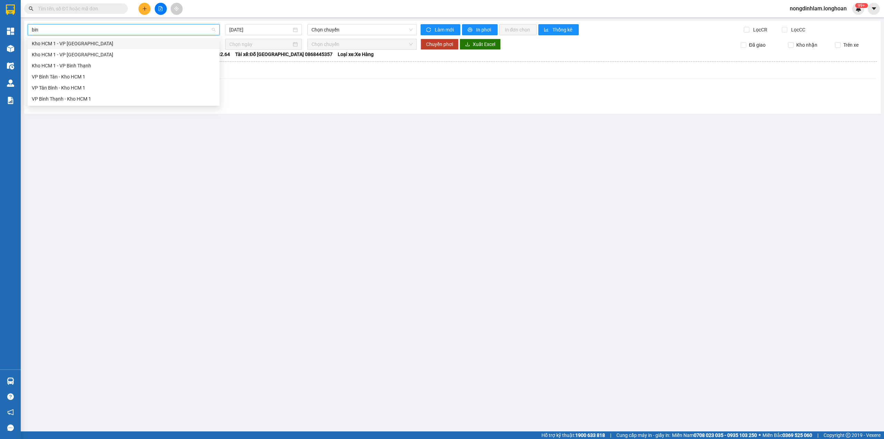
type input "binh"
click at [88, 98] on div "VP Bình Thạnh - Kho HCM 1" at bounding box center [124, 99] width 184 height 8
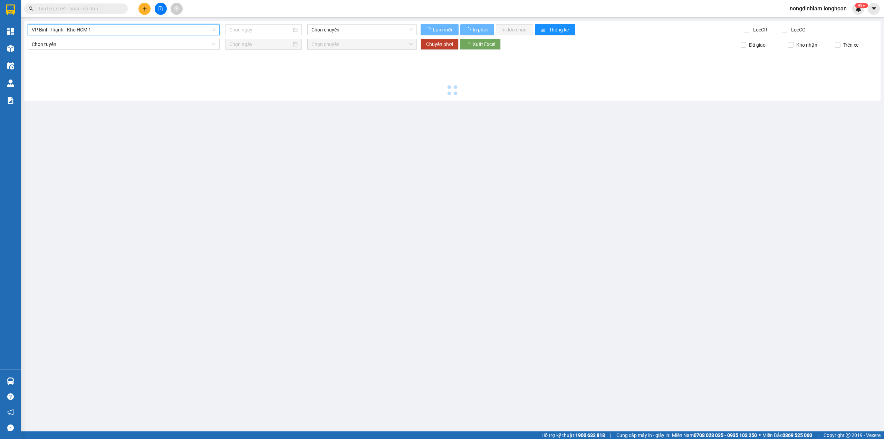
type input "[DATE]"
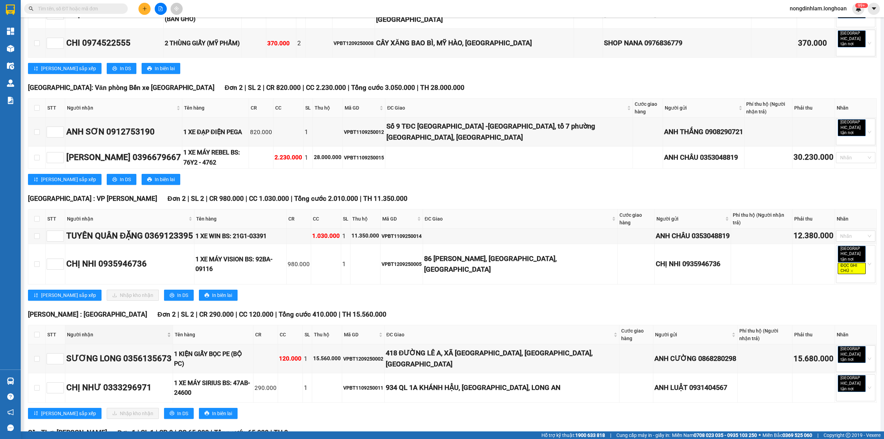
scroll to position [360, 0]
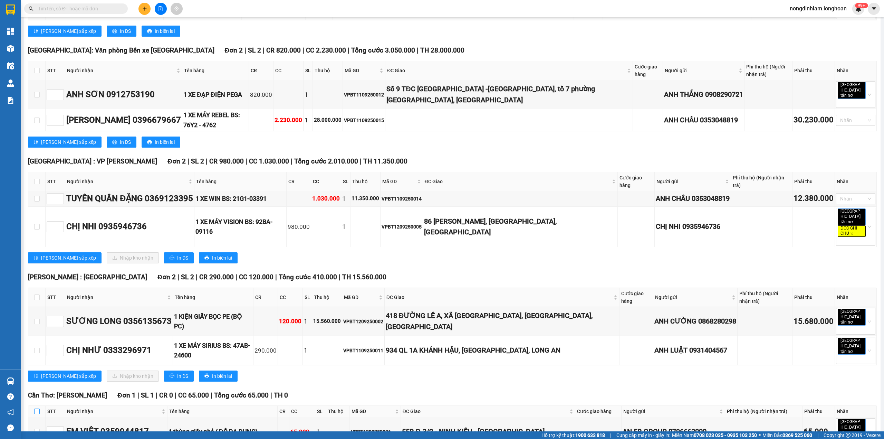
click at [36, 408] on input "checkbox" at bounding box center [37, 411] width 6 height 6
checkbox input "true"
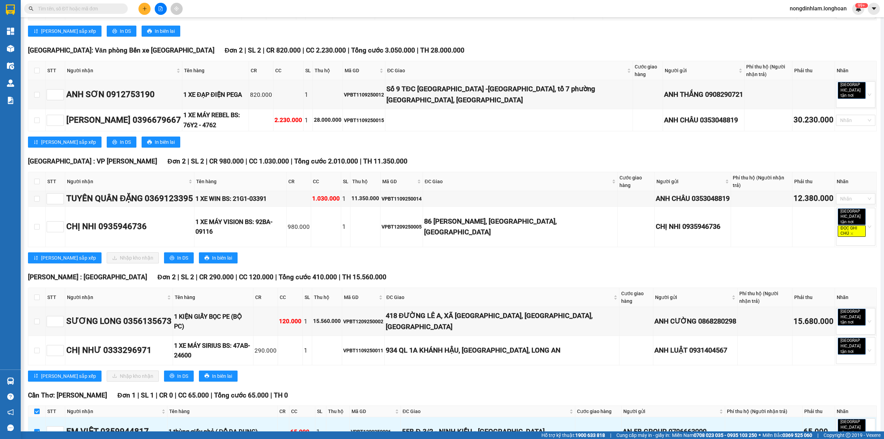
scroll to position [0, 0]
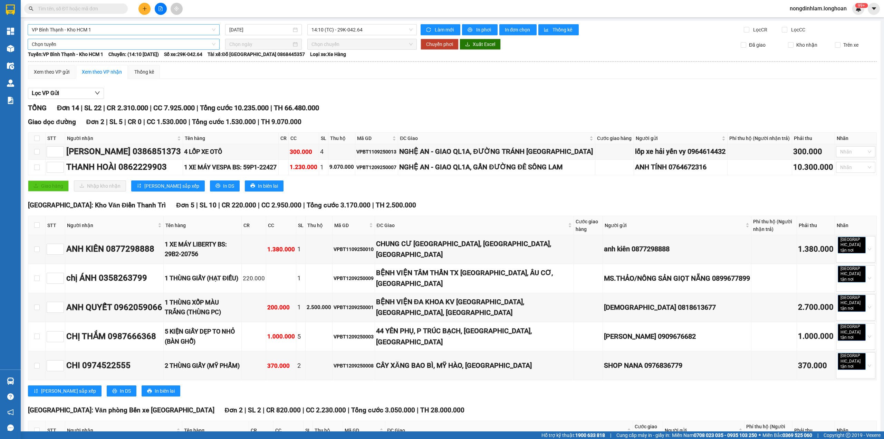
click at [60, 43] on span "Chọn tuyến" at bounding box center [124, 44] width 184 height 10
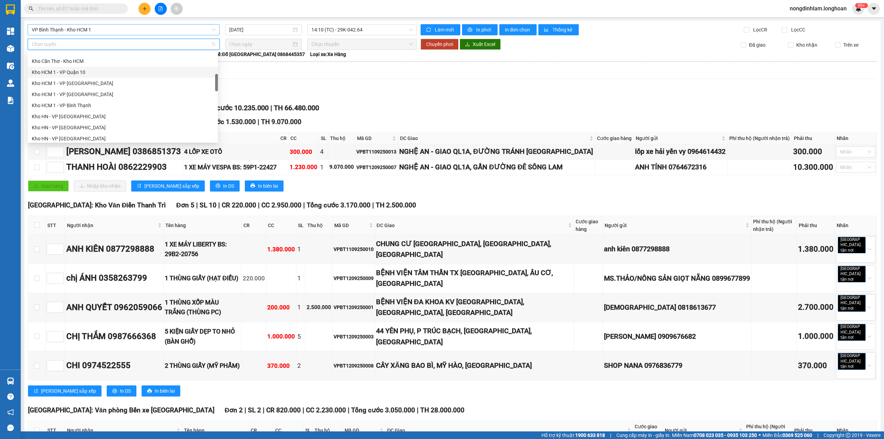
scroll to position [126, 0]
click at [77, 66] on div "Kho HCM - Kho Cần Thơ" at bounding box center [123, 65] width 182 height 8
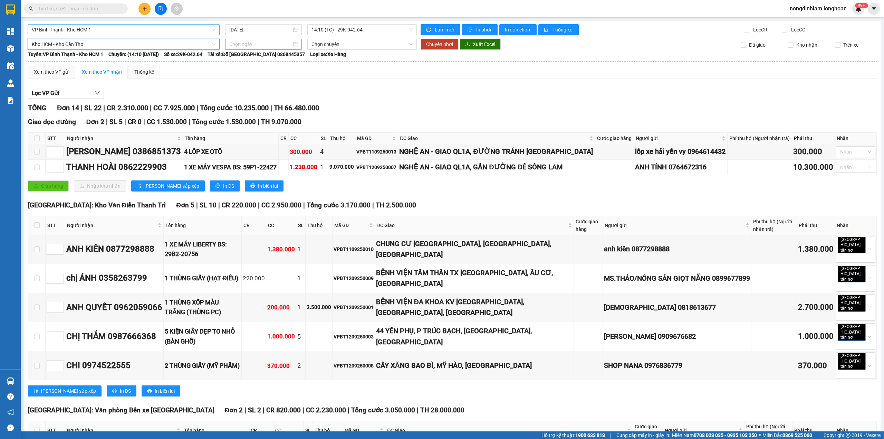
click at [257, 44] on input at bounding box center [260, 44] width 62 height 8
type input "[DATE]"
click at [296, 96] on div "12" at bounding box center [296, 95] width 8 height 8
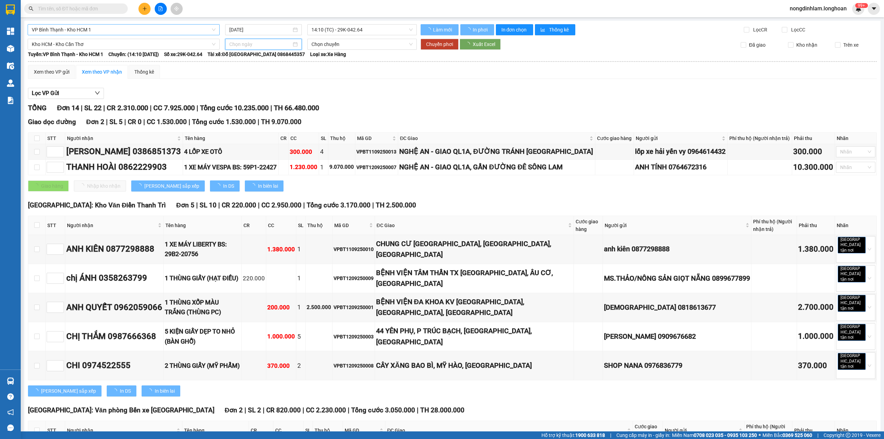
type input "[DATE]"
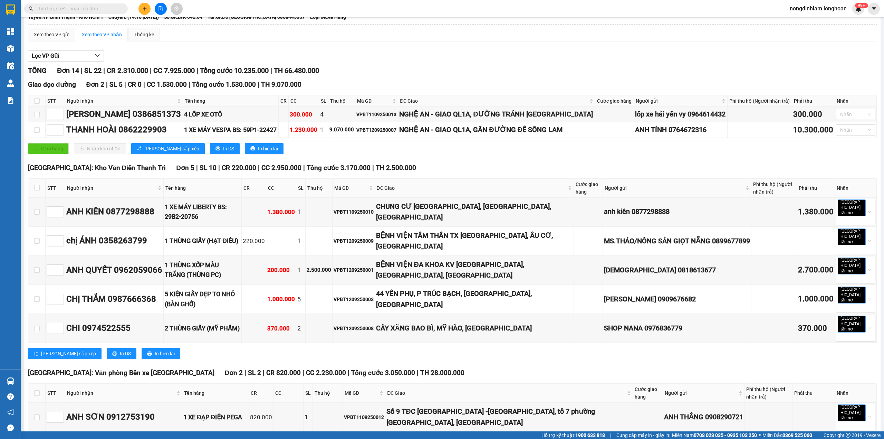
scroll to position [0, 0]
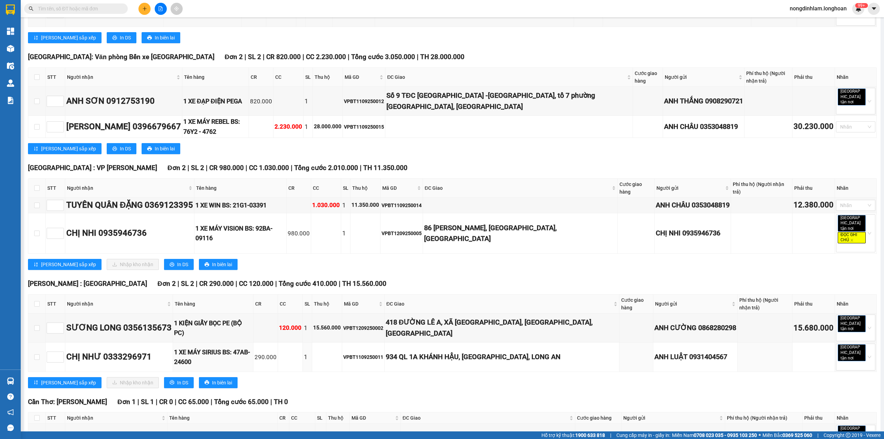
scroll to position [360, 0]
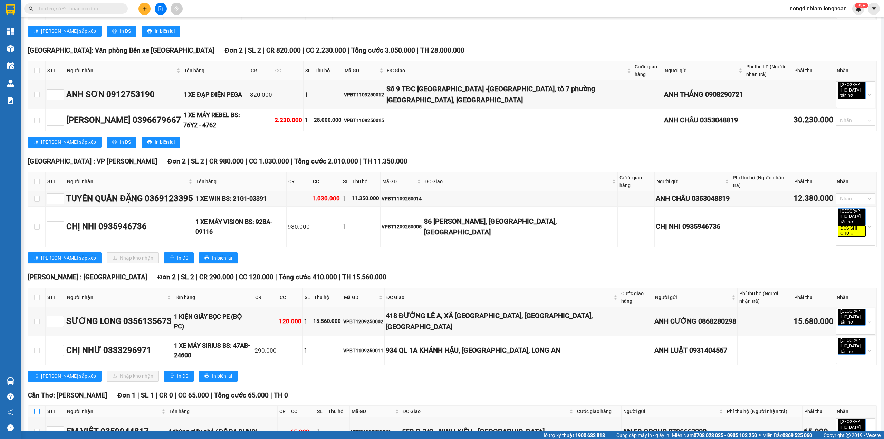
click at [37, 408] on input "checkbox" at bounding box center [37, 411] width 6 height 6
checkbox input "true"
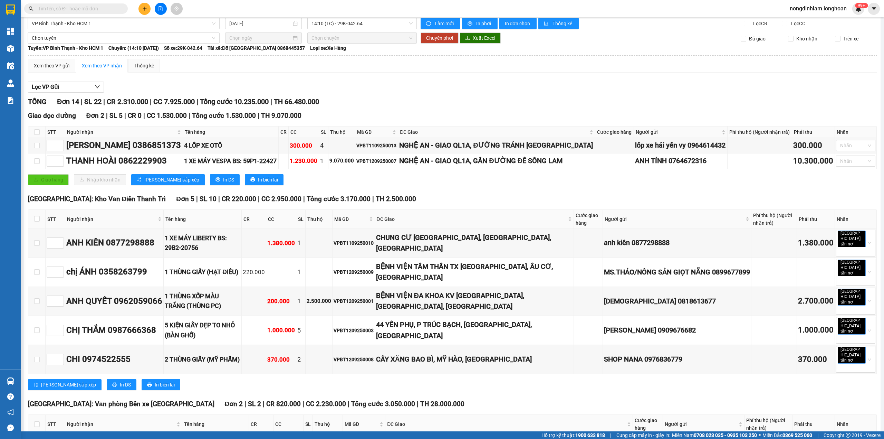
scroll to position [0, 0]
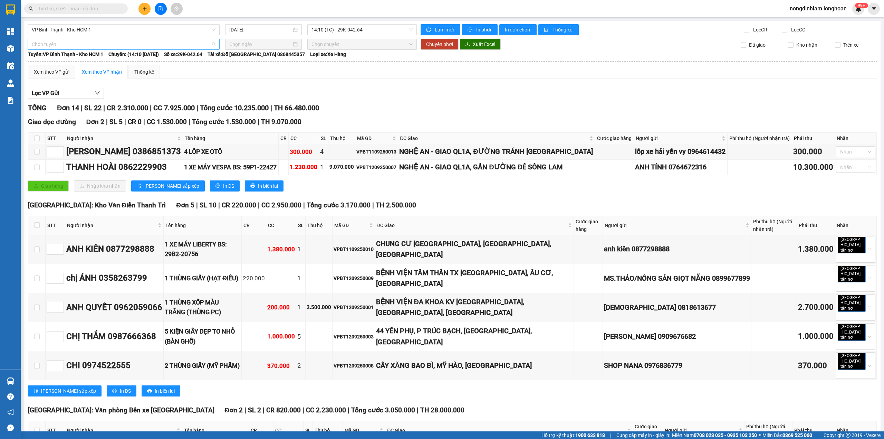
click at [100, 39] on span "Chọn tuyến" at bounding box center [124, 44] width 184 height 10
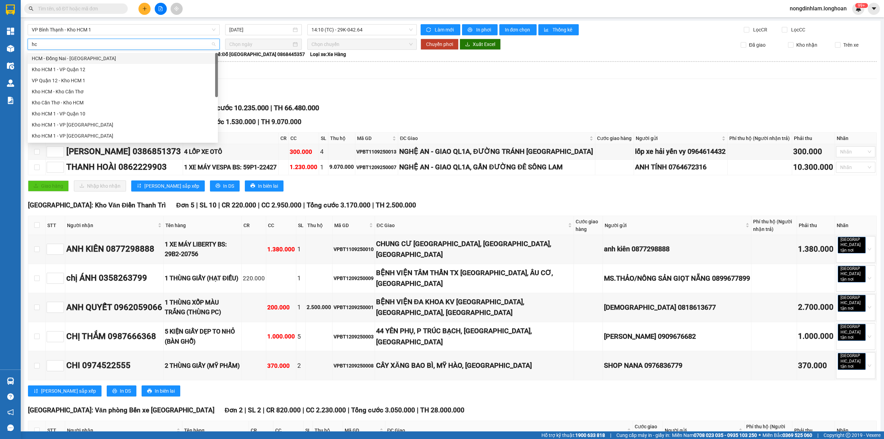
type input "hcm"
click at [86, 92] on div "Kho HCM - Kho Cần Thơ" at bounding box center [123, 92] width 182 height 8
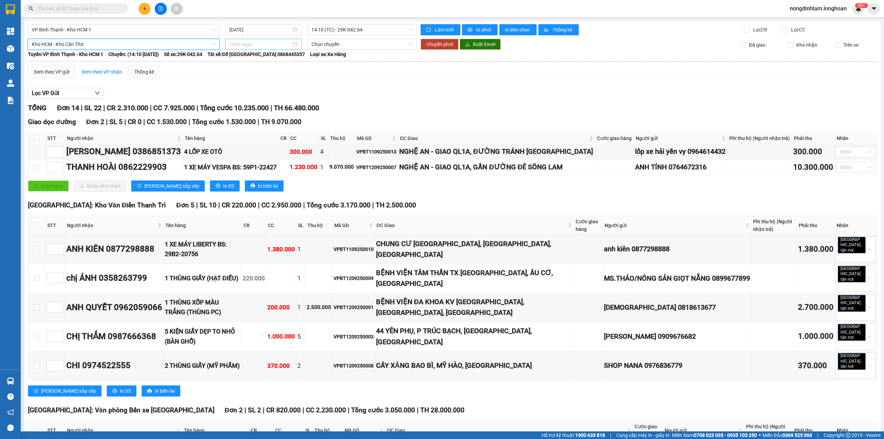
click at [258, 44] on input at bounding box center [260, 44] width 62 height 8
type input "[DATE]"
click at [294, 94] on div "12" at bounding box center [296, 95] width 8 height 8
type input "[DATE]"
click at [427, 44] on span "Chuyển phơi" at bounding box center [439, 44] width 27 height 8
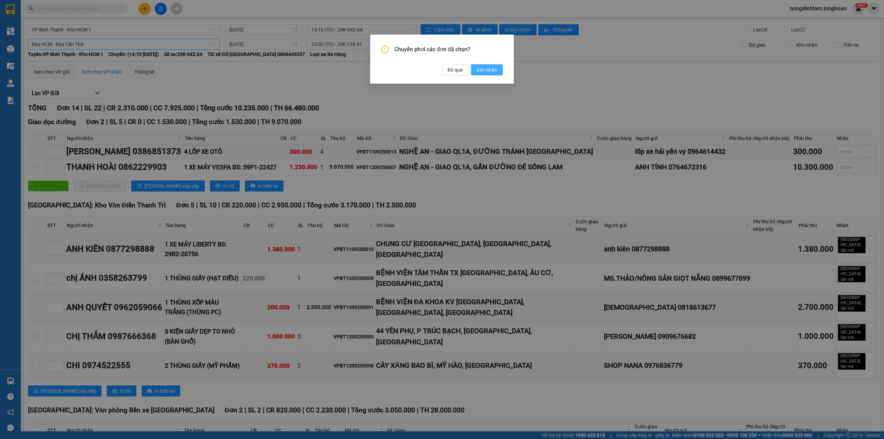
click at [483, 68] on span "Xác nhận" at bounding box center [487, 70] width 21 height 8
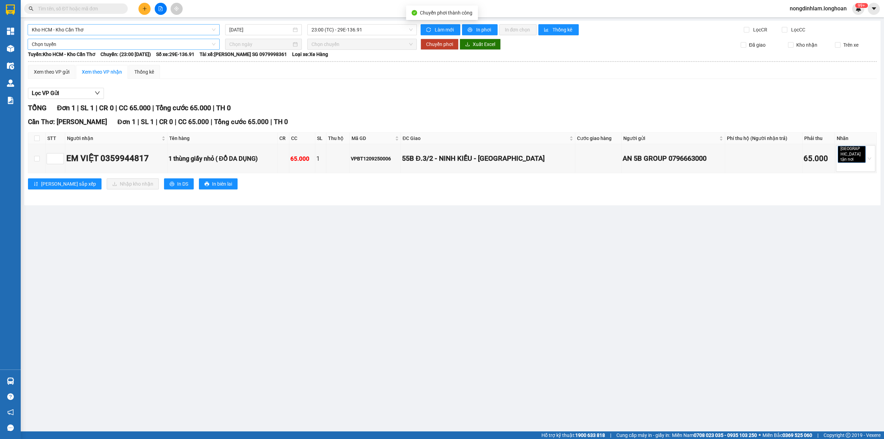
click at [97, 26] on span "Kho HCM - Kho Cần Thơ" at bounding box center [124, 30] width 184 height 10
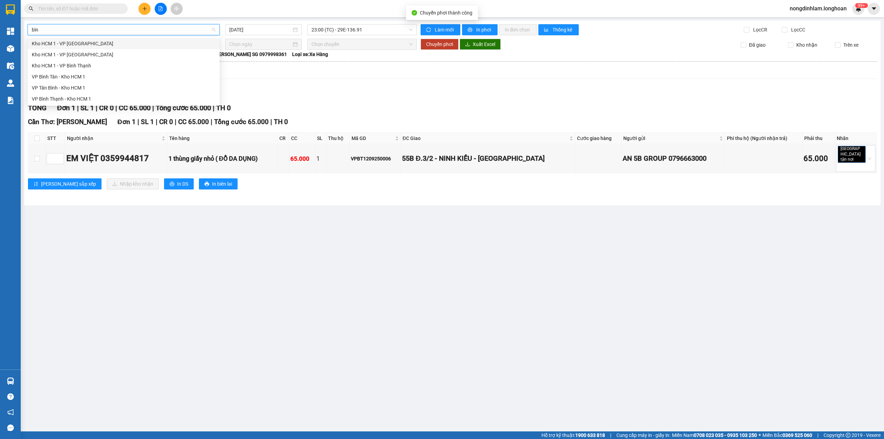
type input "bình"
click at [54, 98] on div "VP Bình Thạnh - Kho HCM 1" at bounding box center [124, 99] width 184 height 8
type input "[DATE]"
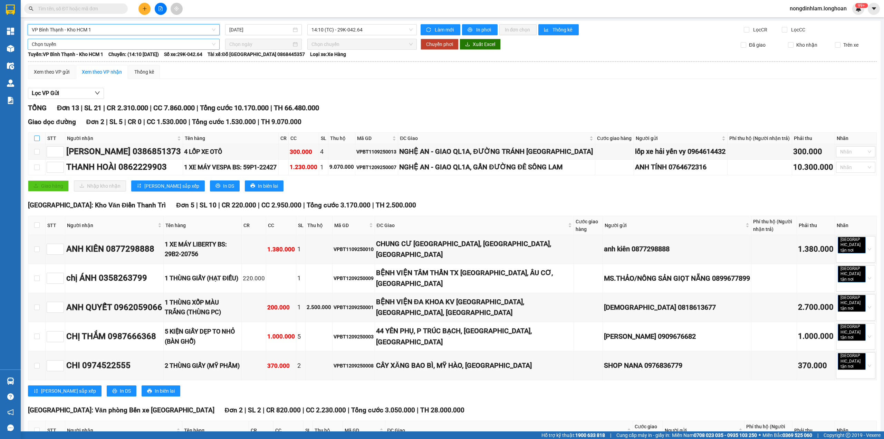
click at [39, 138] on input "checkbox" at bounding box center [37, 138] width 6 height 6
checkbox input "true"
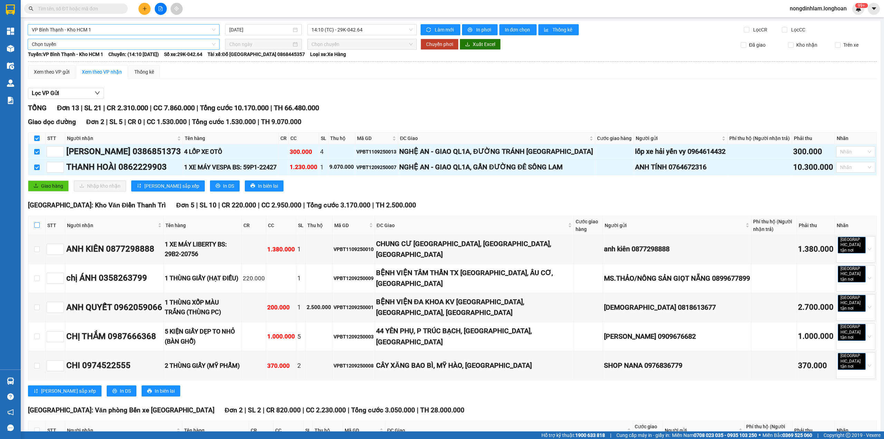
click at [36, 226] on input "checkbox" at bounding box center [37, 225] width 6 height 6
checkbox input "true"
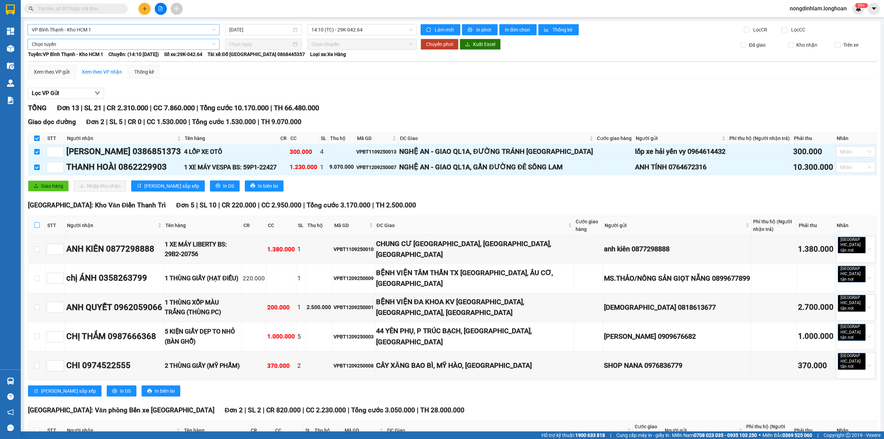
checkbox input "true"
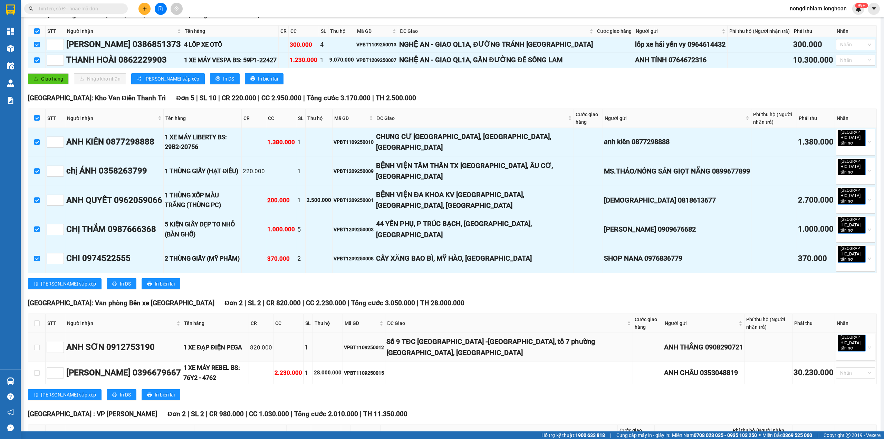
scroll to position [184, 0]
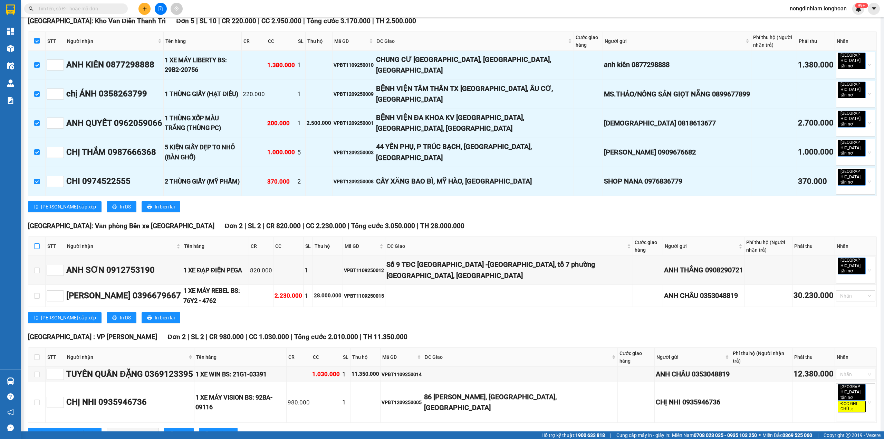
click at [38, 243] on input "checkbox" at bounding box center [37, 246] width 6 height 6
checkbox input "true"
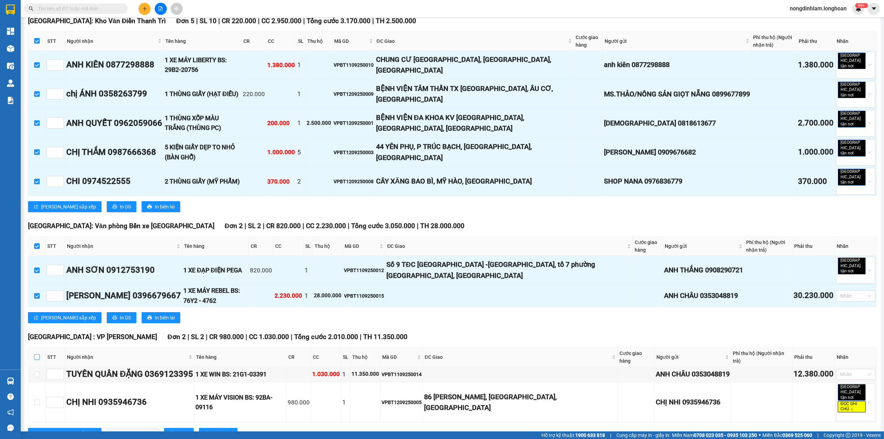
scroll to position [276, 0]
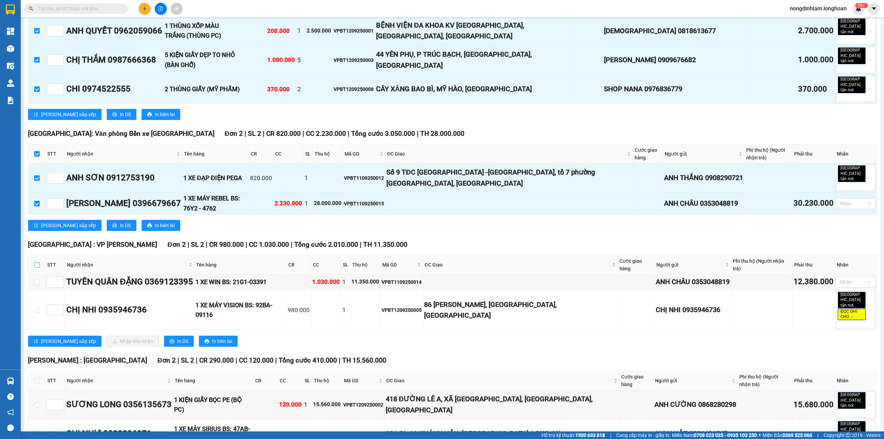
click at [38, 262] on input "checkbox" at bounding box center [37, 265] width 6 height 6
checkbox input "true"
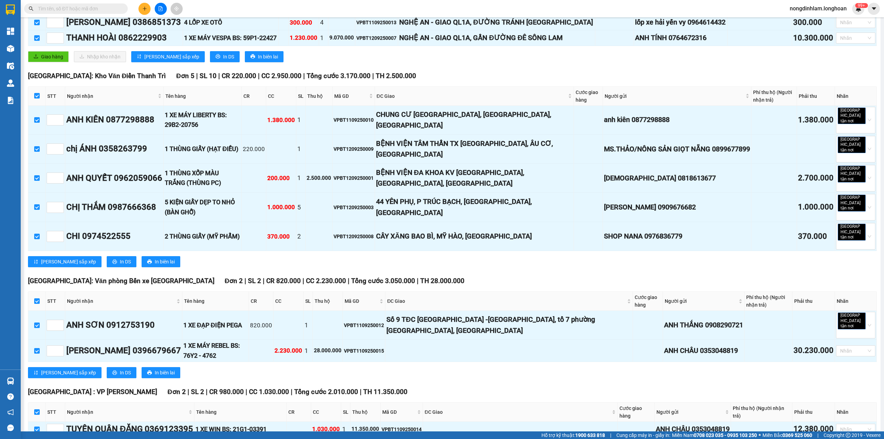
scroll to position [0, 0]
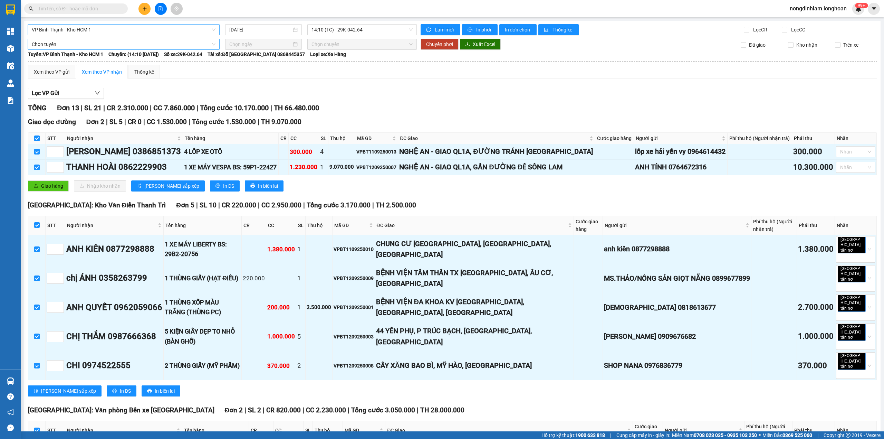
click at [76, 50] on div "Chọn tuyến" at bounding box center [124, 44] width 192 height 11
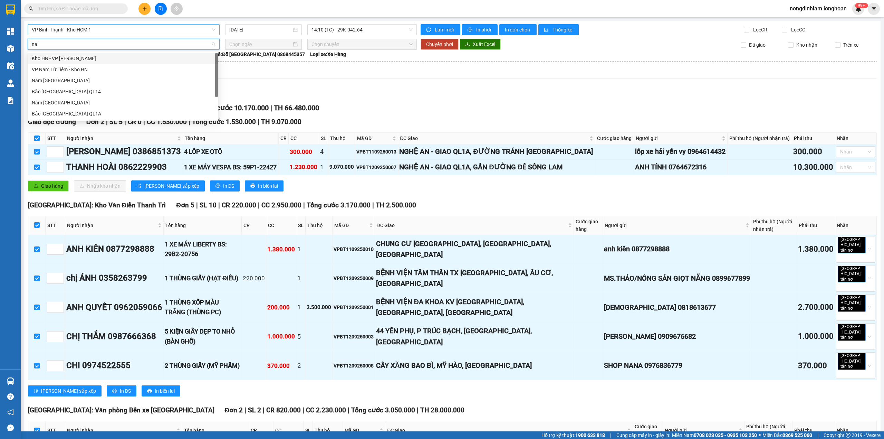
type input "nam"
click at [69, 80] on div "Nam [GEOGRAPHIC_DATA]" at bounding box center [123, 81] width 182 height 8
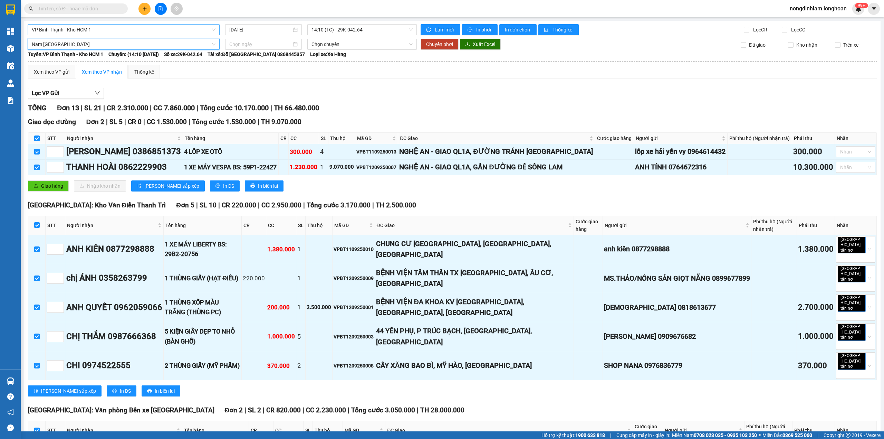
click at [81, 44] on span "Nam [GEOGRAPHIC_DATA]" at bounding box center [124, 44] width 184 height 10
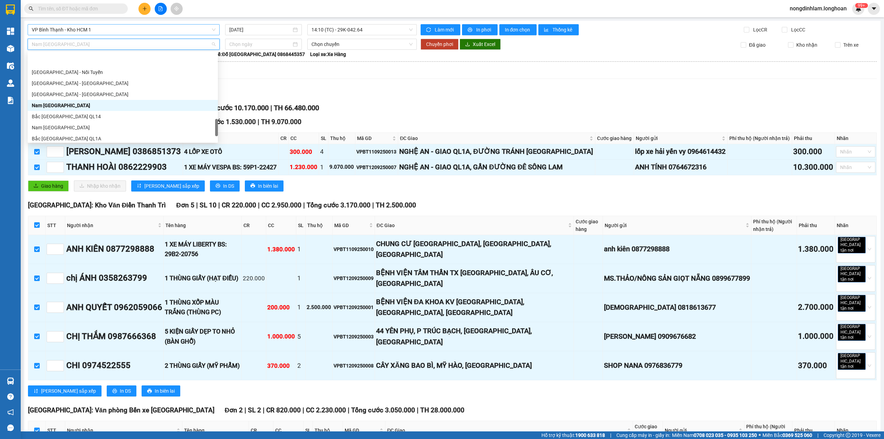
scroll to position [408, 0]
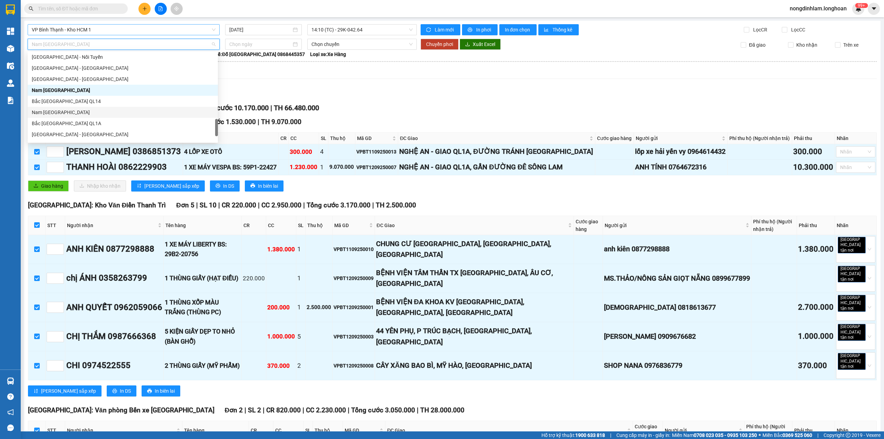
click at [76, 113] on div "Nam [GEOGRAPHIC_DATA]" at bounding box center [123, 112] width 182 height 8
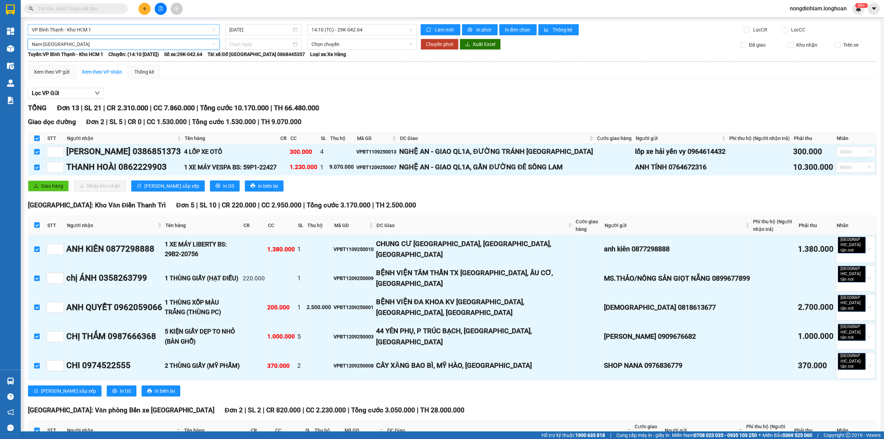
drag, startPoint x: 112, startPoint y: 93, endPoint x: 114, endPoint y: 83, distance: 10.2
drag, startPoint x: 114, startPoint y: 83, endPoint x: 235, endPoint y: 58, distance: 123.5
drag, startPoint x: 235, startPoint y: 58, endPoint x: 255, endPoint y: 43, distance: 25.2
click at [255, 43] on input at bounding box center [260, 44] width 62 height 8
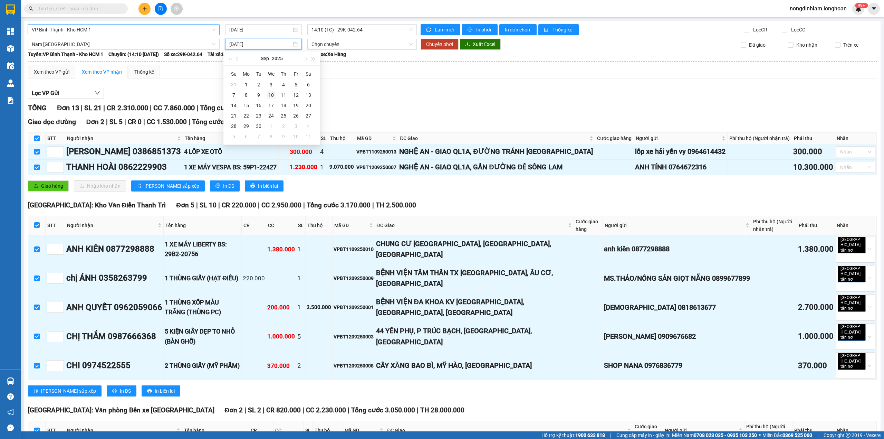
type input "10/09/2025"
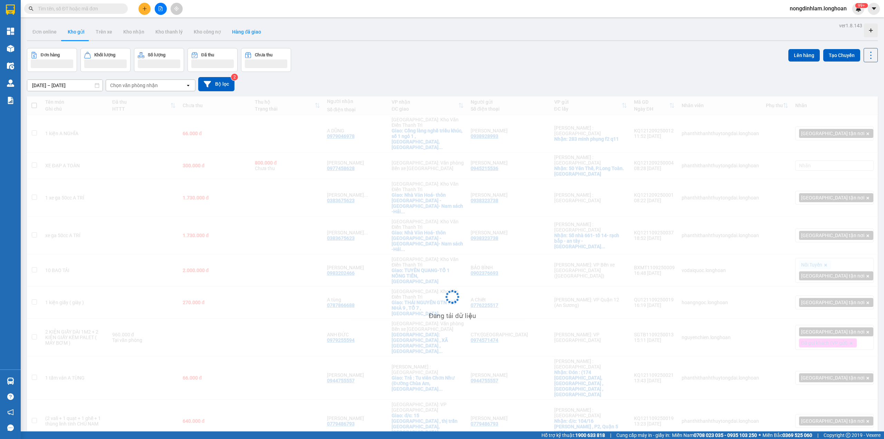
drag, startPoint x: 288, startPoint y: 100, endPoint x: 227, endPoint y: 37, distance: 88.0
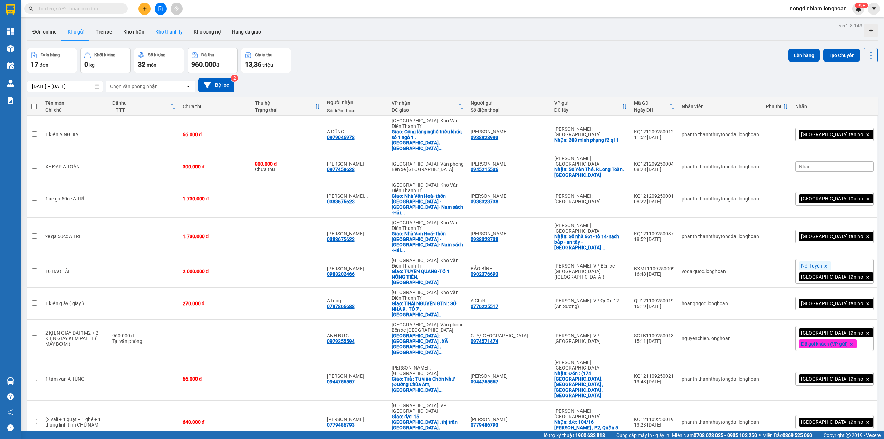
drag, startPoint x: 227, startPoint y: 37, endPoint x: 154, endPoint y: 32, distance: 72.7
drag, startPoint x: 154, startPoint y: 32, endPoint x: 148, endPoint y: 22, distance: 11.3
drag, startPoint x: 148, startPoint y: 22, endPoint x: 149, endPoint y: 7, distance: 15.2
drag, startPoint x: 149, startPoint y: 7, endPoint x: 162, endPoint y: 9, distance: 12.9
drag, startPoint x: 162, startPoint y: 9, endPoint x: 235, endPoint y: 2, distance: 73.2
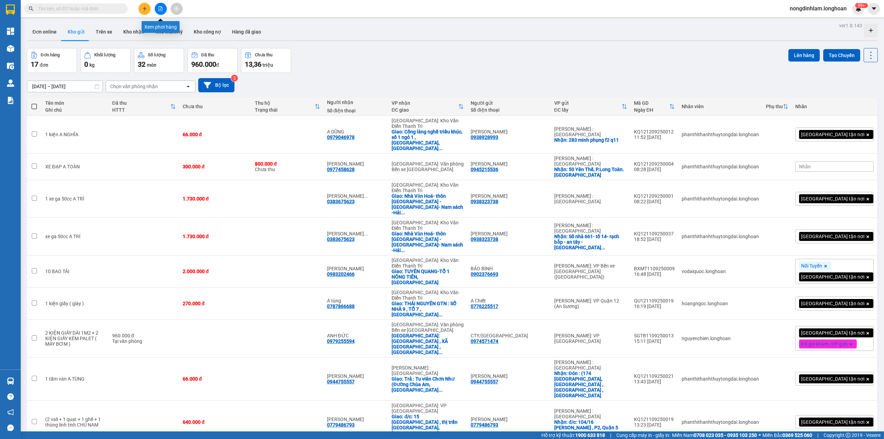
click at [235, 2] on div "Kết quả tìm kiếm ( 0 ) Bộ lọc No Data nongdinhlam.longhoan 99+" at bounding box center [442, 8] width 884 height 17
click at [159, 9] on icon "file-add" at bounding box center [160, 8] width 5 height 5
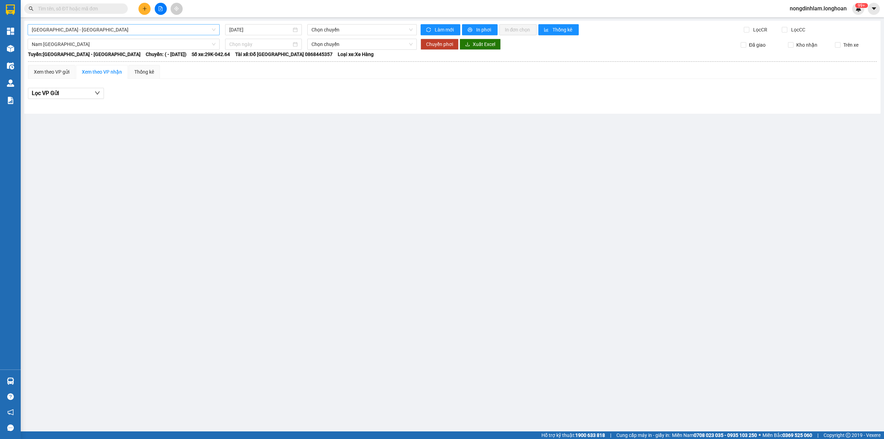
click at [74, 32] on span "[GEOGRAPHIC_DATA] - [GEOGRAPHIC_DATA]" at bounding box center [124, 30] width 184 height 10
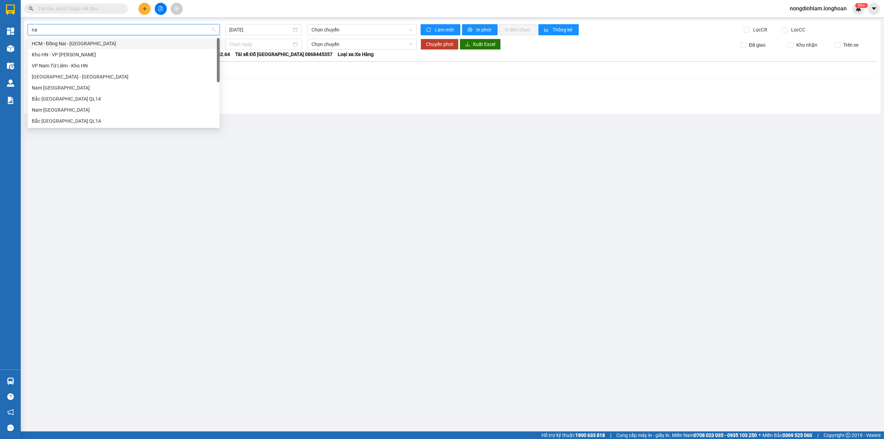
type input "nam"
click at [79, 87] on div "Nam [GEOGRAPHIC_DATA]" at bounding box center [124, 88] width 184 height 8
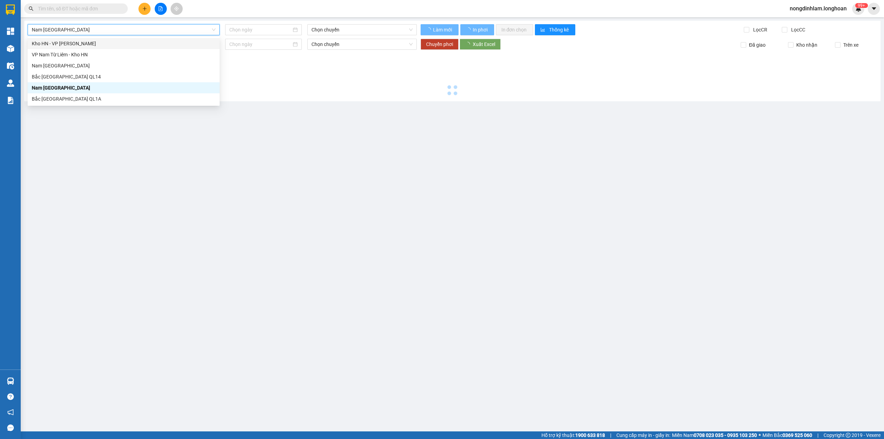
type input "[DATE]"
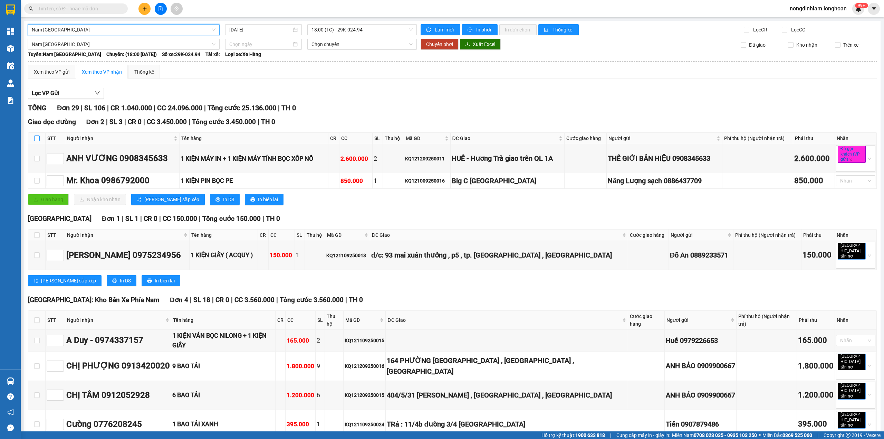
click at [36, 139] on input "checkbox" at bounding box center [37, 138] width 6 height 6
checkbox input "true"
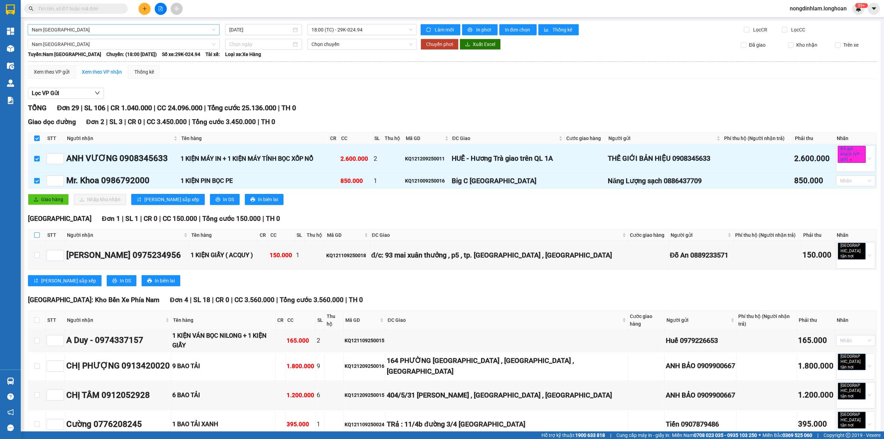
click at [36, 238] on input "checkbox" at bounding box center [37, 235] width 6 height 6
checkbox input "true"
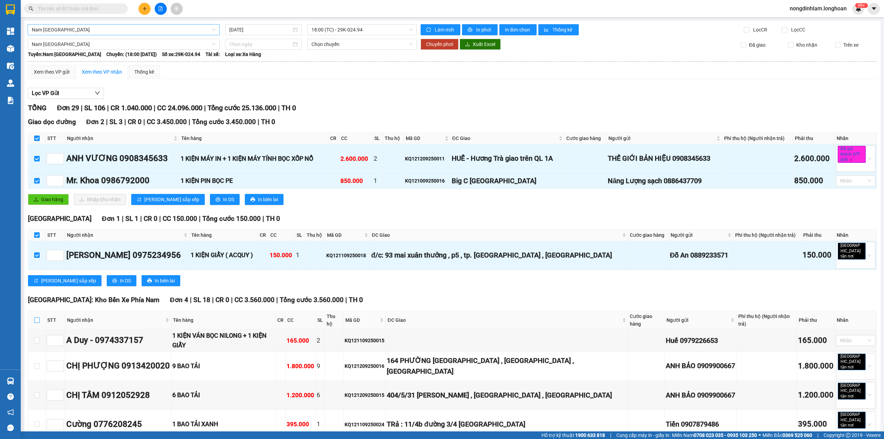
scroll to position [77, 0]
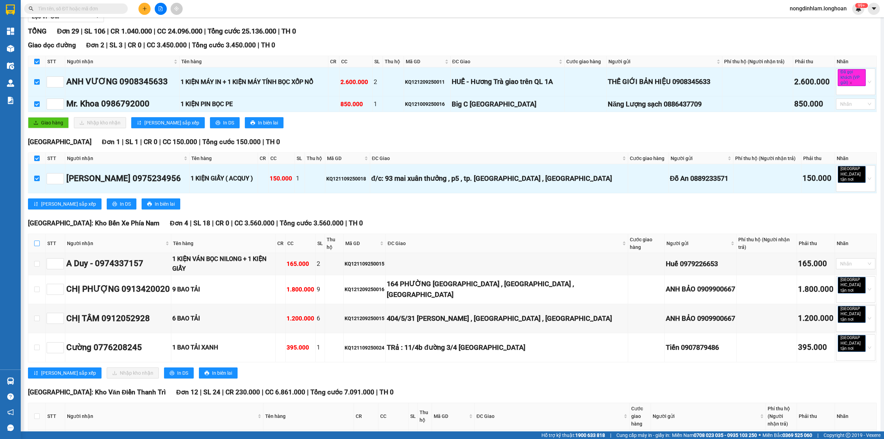
click at [37, 240] on input "checkbox" at bounding box center [37, 243] width 6 height 6
checkbox input "true"
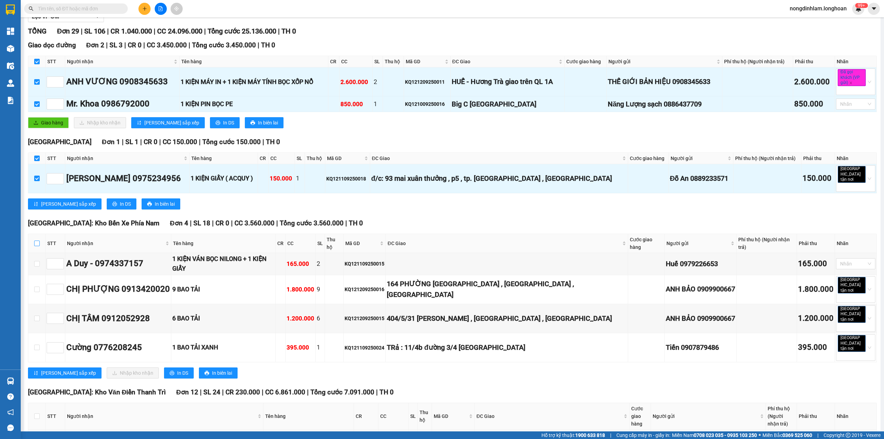
checkbox input "true"
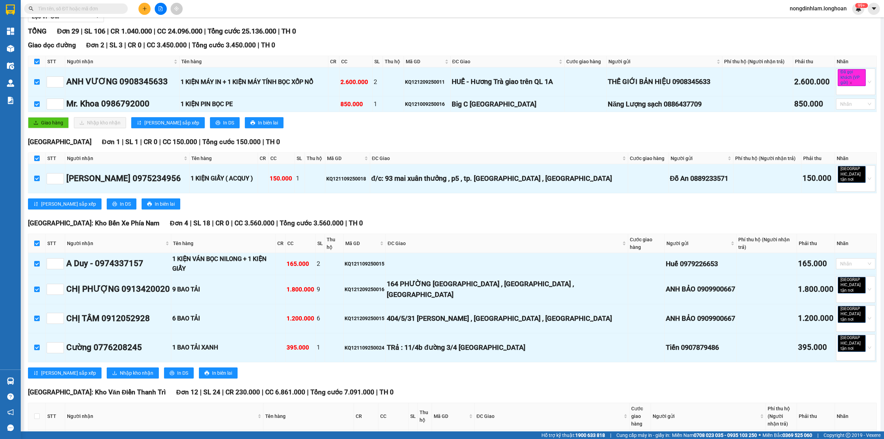
scroll to position [169, 0]
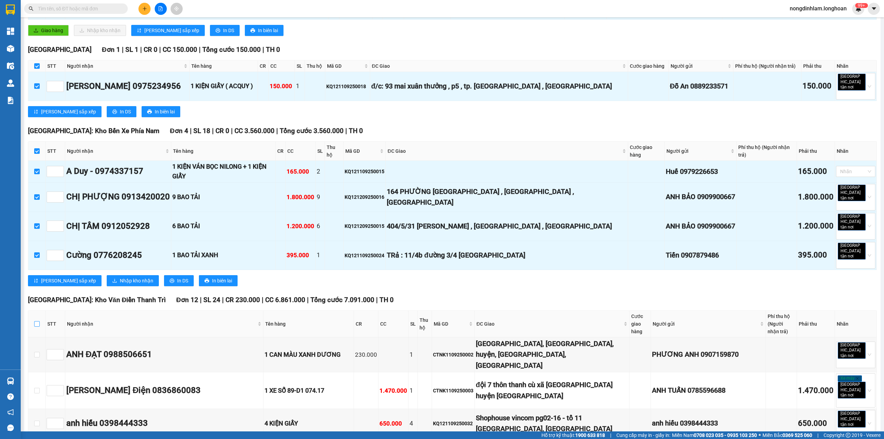
click at [35, 321] on input "checkbox" at bounding box center [37, 324] width 6 height 6
checkbox input "true"
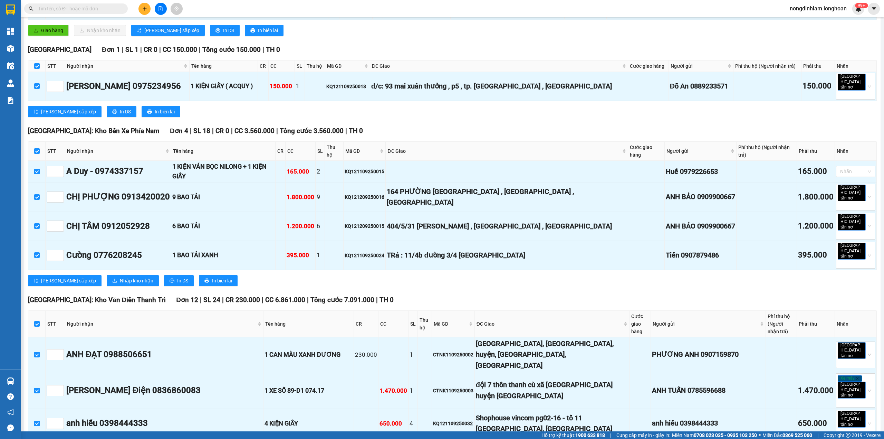
checkbox input "true"
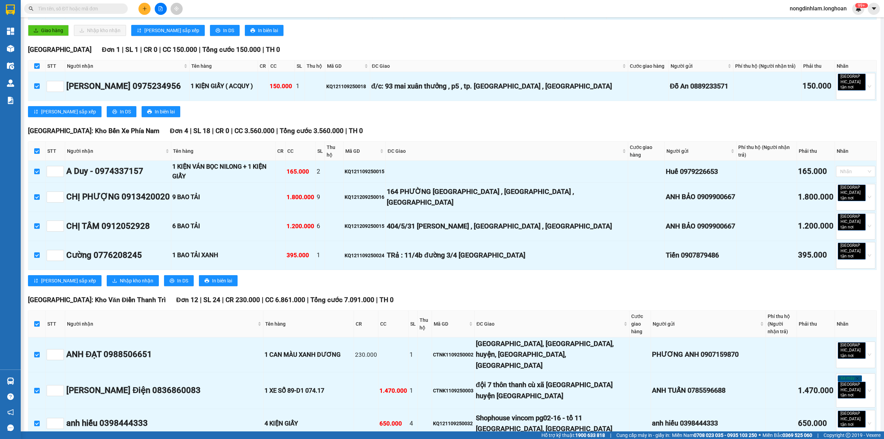
checkbox input "true"
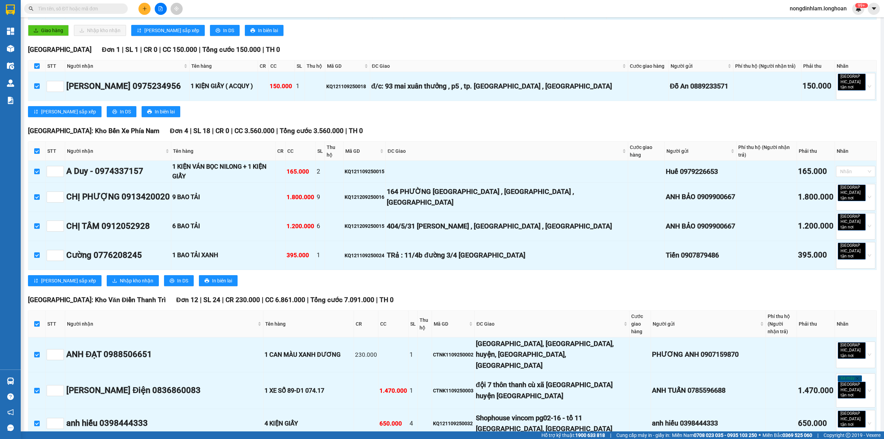
checkbox input "true"
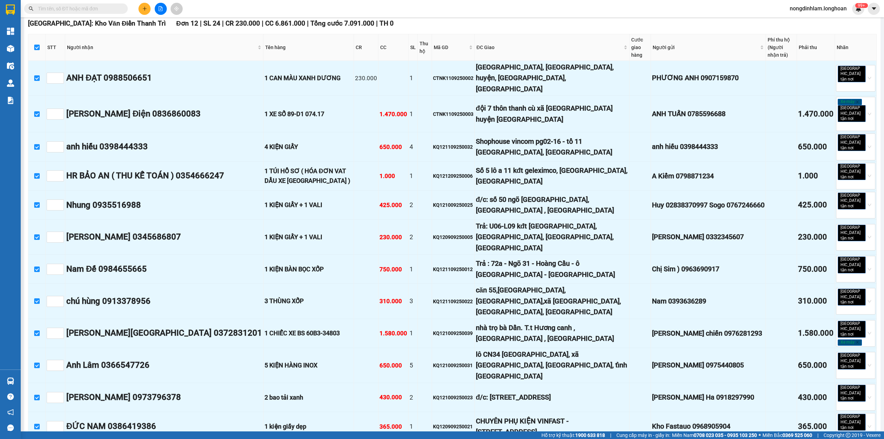
scroll to position [0, 0]
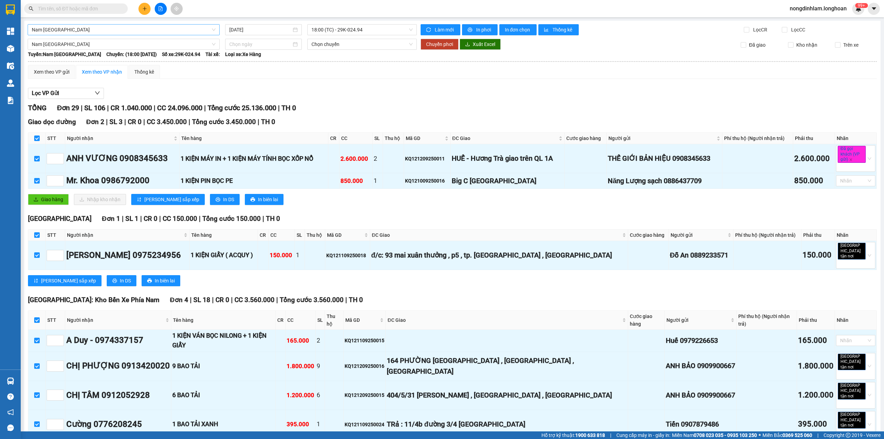
click at [110, 29] on span "Nam [GEOGRAPHIC_DATA]" at bounding box center [124, 30] width 184 height 10
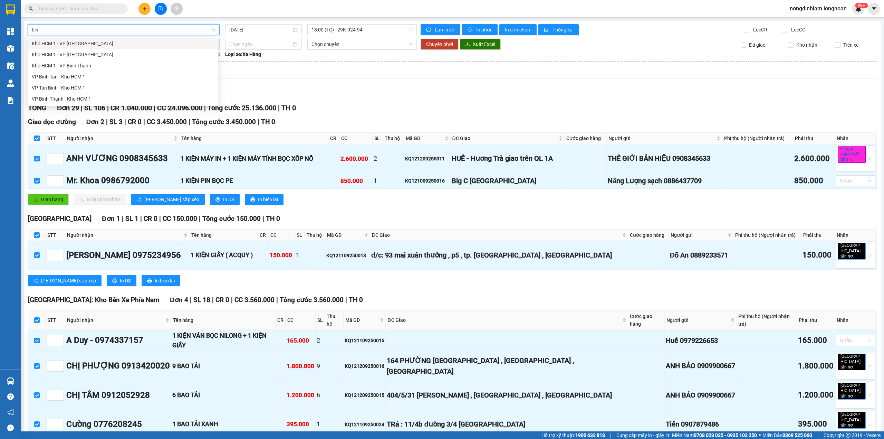
type input "bình"
click at [68, 94] on div "VP Bình Thạnh - Kho HCM 1" at bounding box center [123, 98] width 190 height 11
type input "[DATE]"
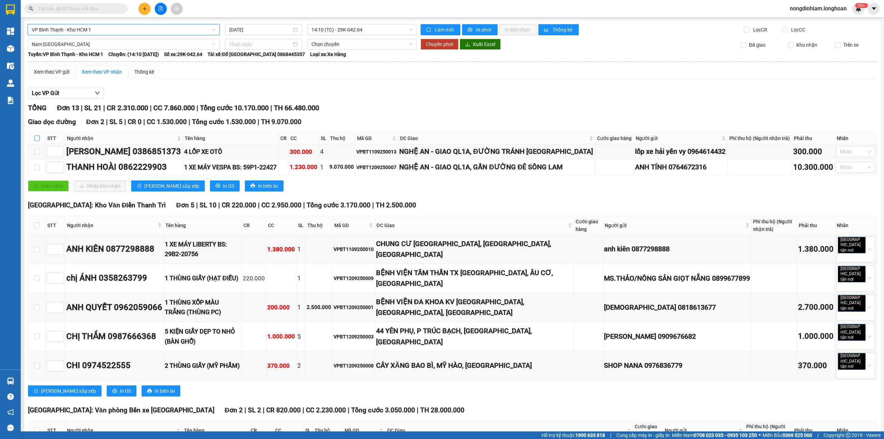
click at [39, 139] on input "checkbox" at bounding box center [37, 138] width 6 height 6
checkbox input "true"
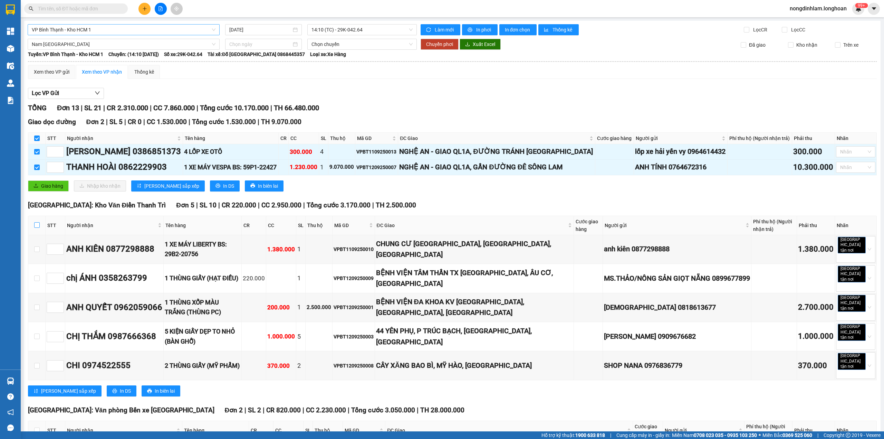
click at [36, 226] on input "checkbox" at bounding box center [37, 225] width 6 height 6
checkbox input "true"
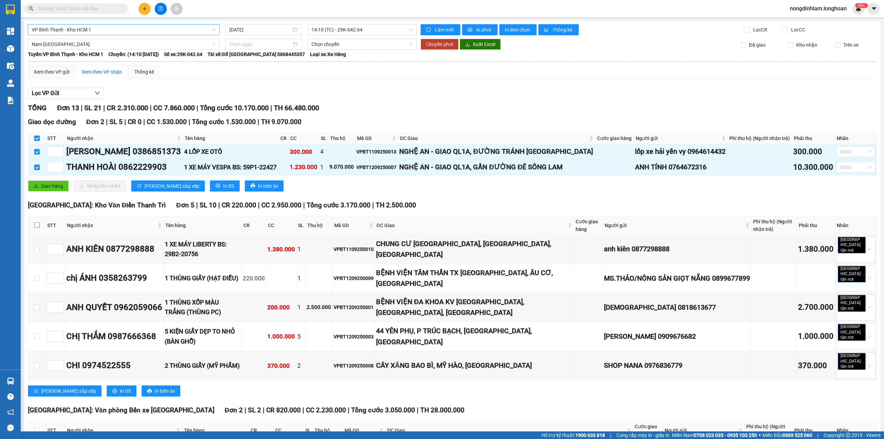
checkbox input "true"
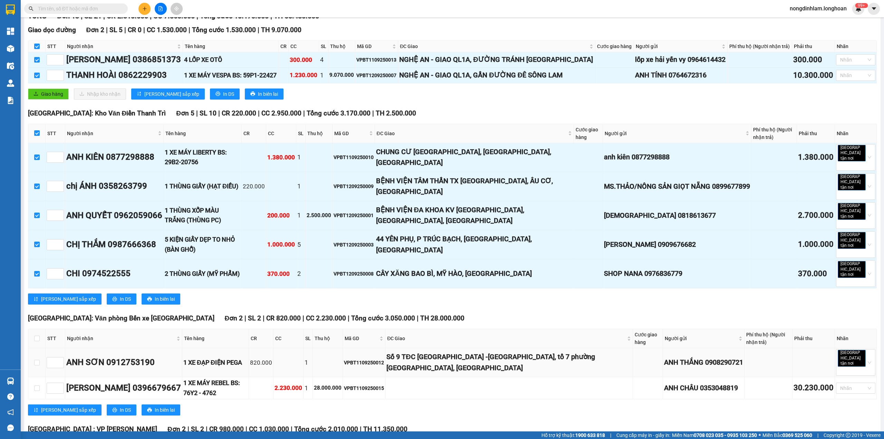
scroll to position [169, 0]
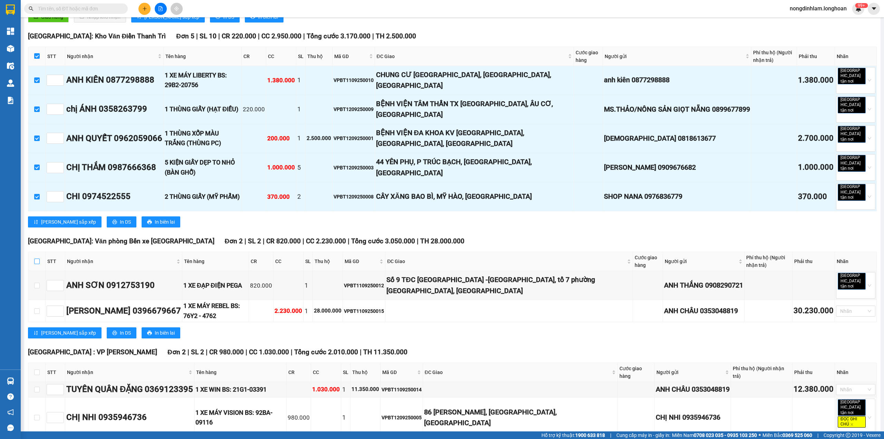
click at [36, 258] on input "checkbox" at bounding box center [37, 261] width 6 height 6
checkbox input "true"
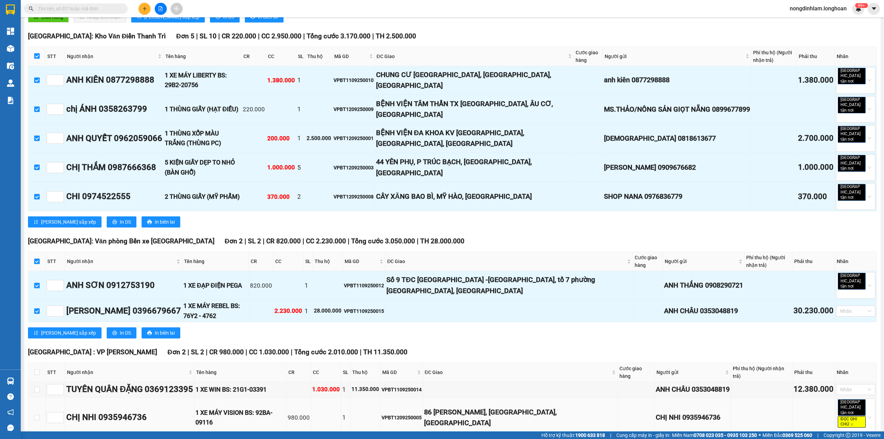
scroll to position [261, 0]
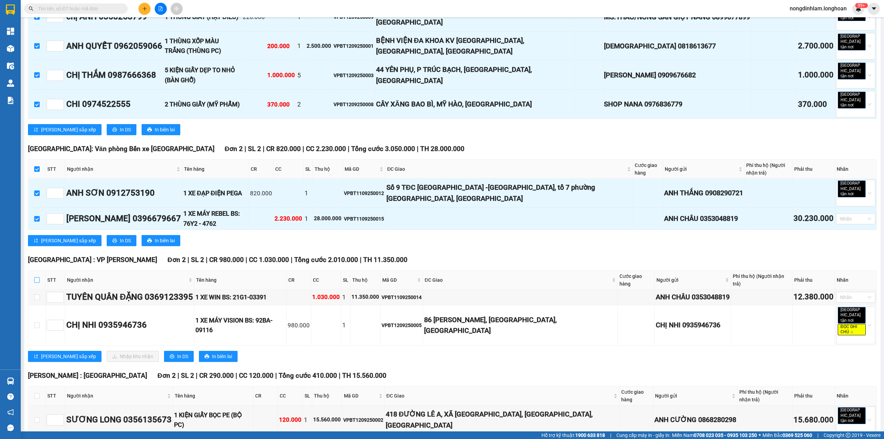
click at [37, 277] on input "checkbox" at bounding box center [37, 280] width 6 height 6
checkbox input "true"
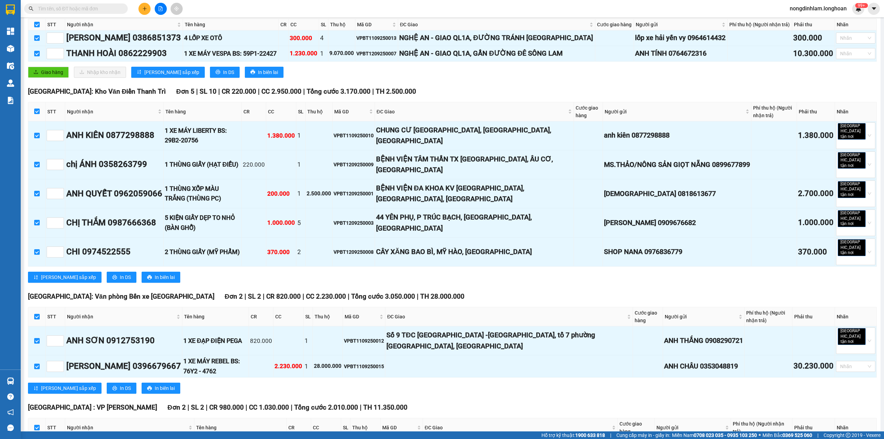
scroll to position [0, 0]
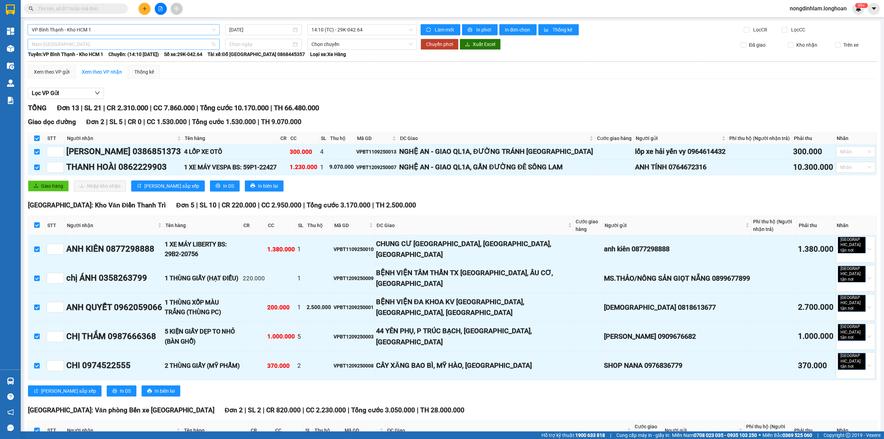
click at [105, 39] on div "Nam [GEOGRAPHIC_DATA]" at bounding box center [124, 44] width 192 height 11
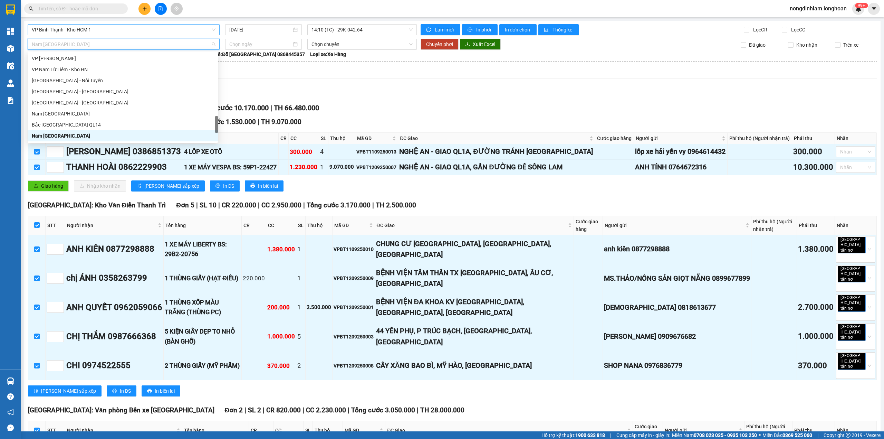
click at [92, 43] on span "Nam [GEOGRAPHIC_DATA]" at bounding box center [124, 44] width 184 height 10
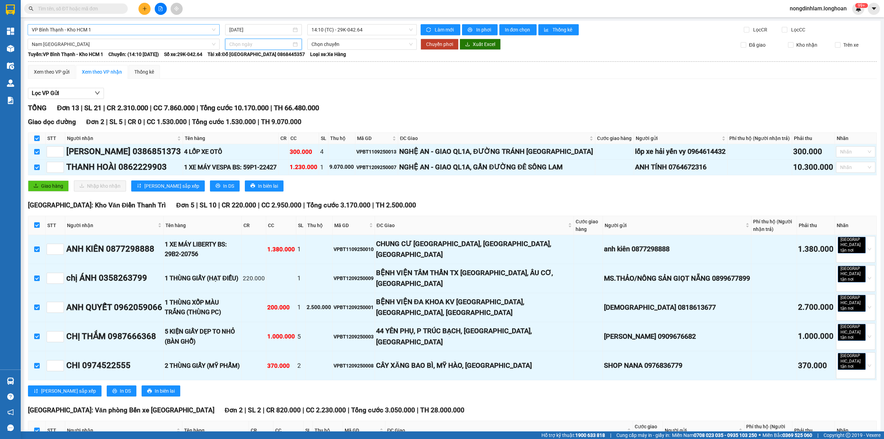
click at [273, 46] on input at bounding box center [260, 44] width 62 height 8
type input "[DATE]"
click at [296, 97] on div "12" at bounding box center [296, 95] width 8 height 8
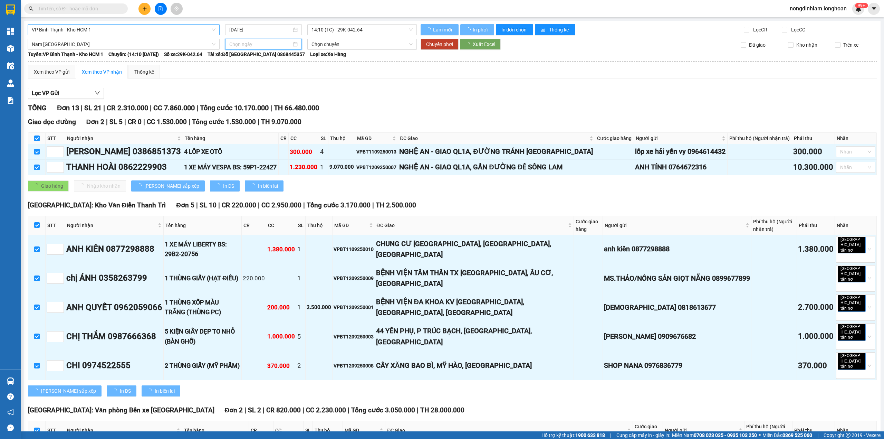
type input "[DATE]"
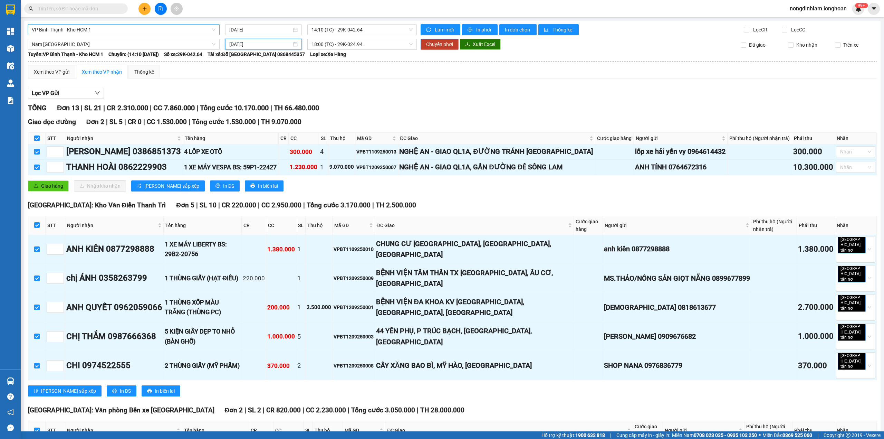
click at [437, 43] on span "Chuyển phơi" at bounding box center [439, 44] width 27 height 8
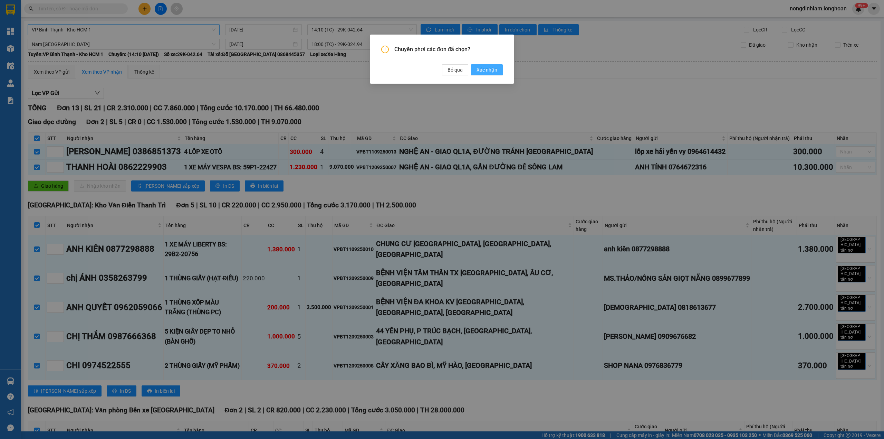
click at [480, 75] on button "Xác nhận" at bounding box center [487, 69] width 32 height 11
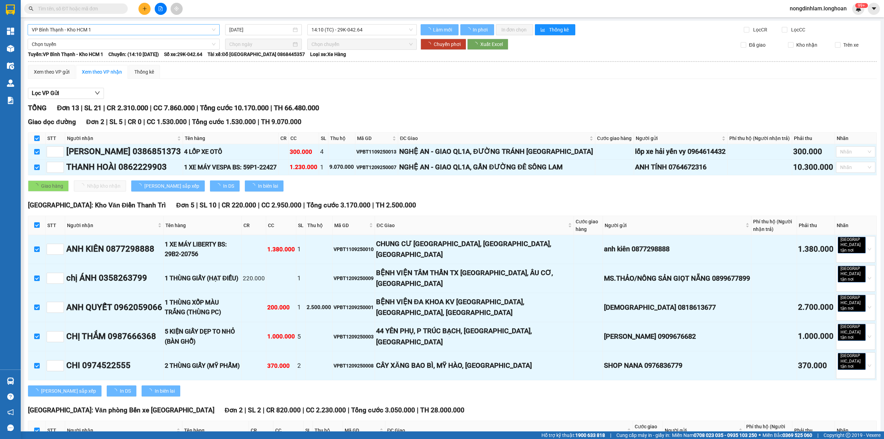
checkbox input "false"
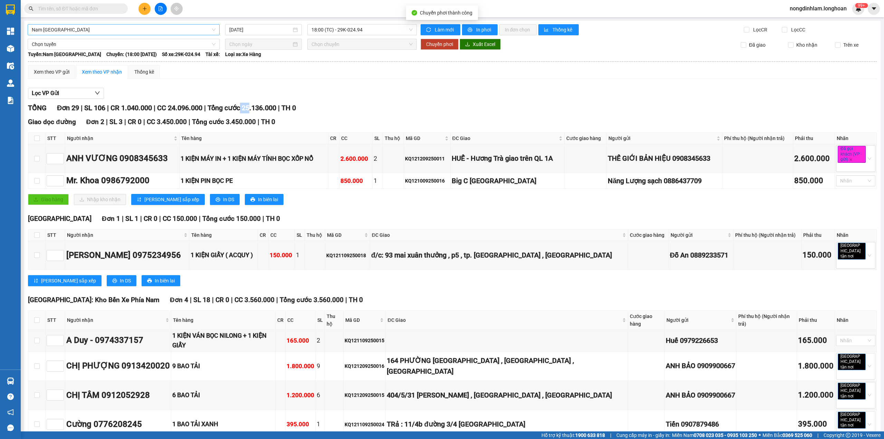
drag, startPoint x: 256, startPoint y: 108, endPoint x: 247, endPoint y: 111, distance: 9.6
click at [247, 111] on span "Tổng cước 25.136.000" at bounding box center [242, 108] width 69 height 8
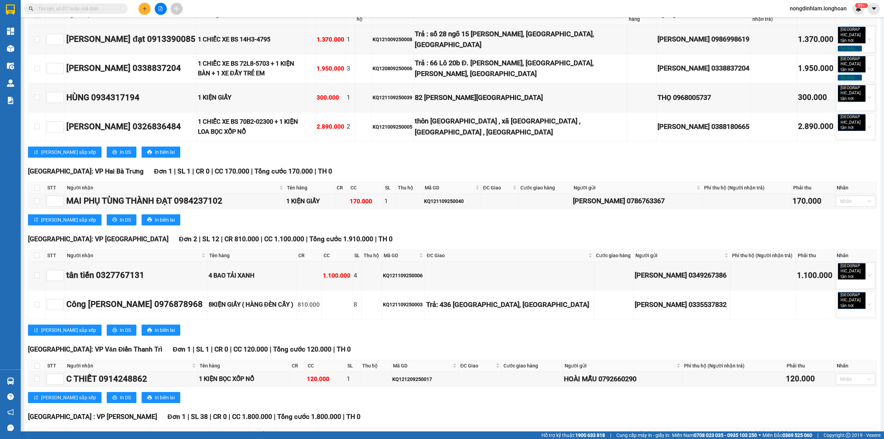
scroll to position [923, 0]
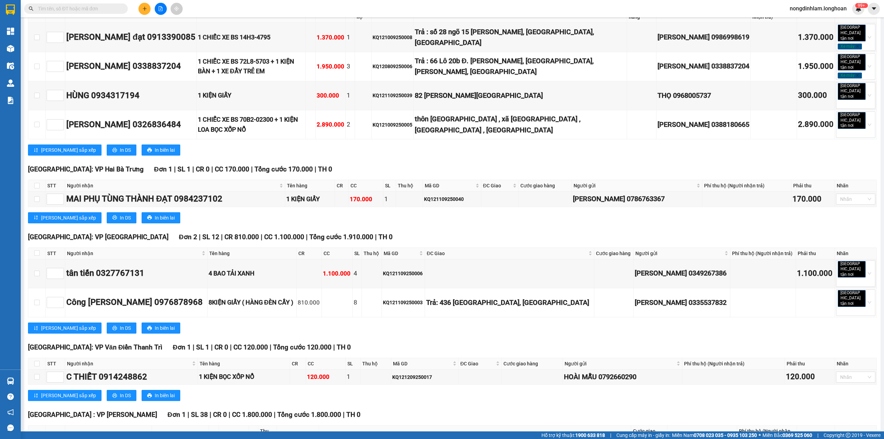
checkbox input "true"
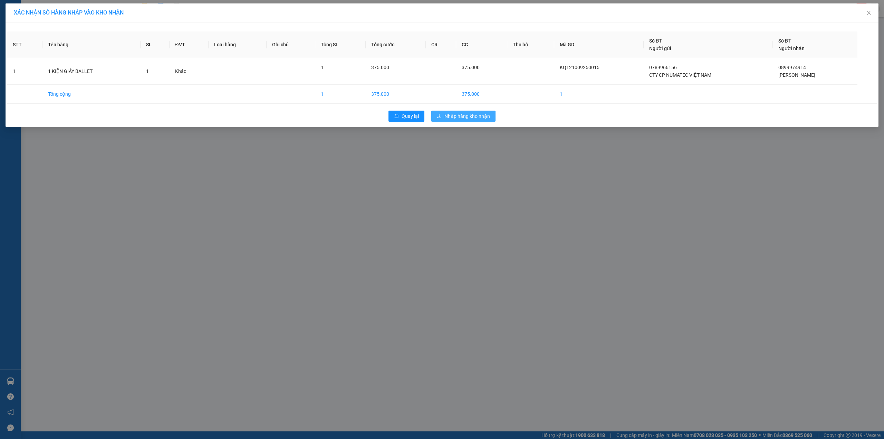
click at [454, 115] on span "Nhập hàng kho nhận" at bounding box center [468, 116] width 46 height 8
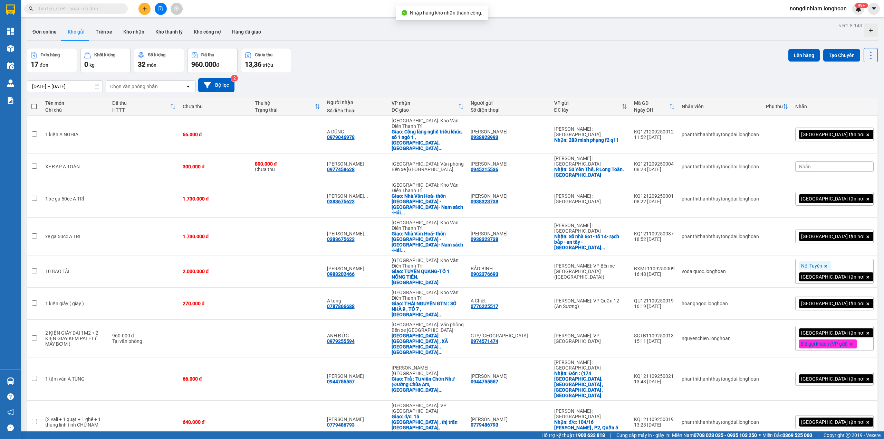
click at [158, 10] on icon "file-add" at bounding box center [160, 8] width 5 height 5
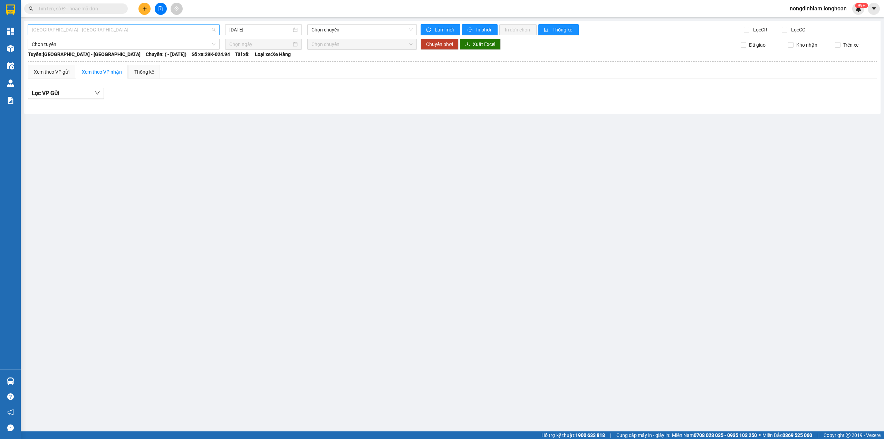
click at [115, 31] on span "[GEOGRAPHIC_DATA] - [GEOGRAPHIC_DATA]" at bounding box center [124, 30] width 184 height 10
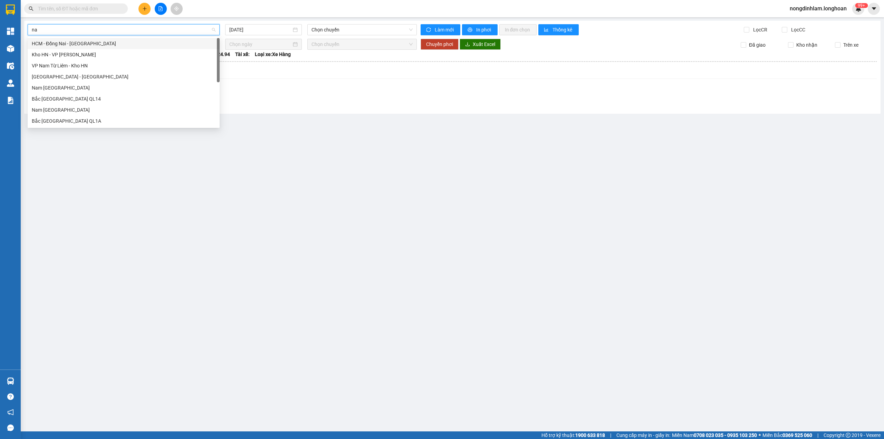
type input "nam"
click at [85, 84] on div "Nam [GEOGRAPHIC_DATA]" at bounding box center [124, 88] width 184 height 8
type input "[DATE]"
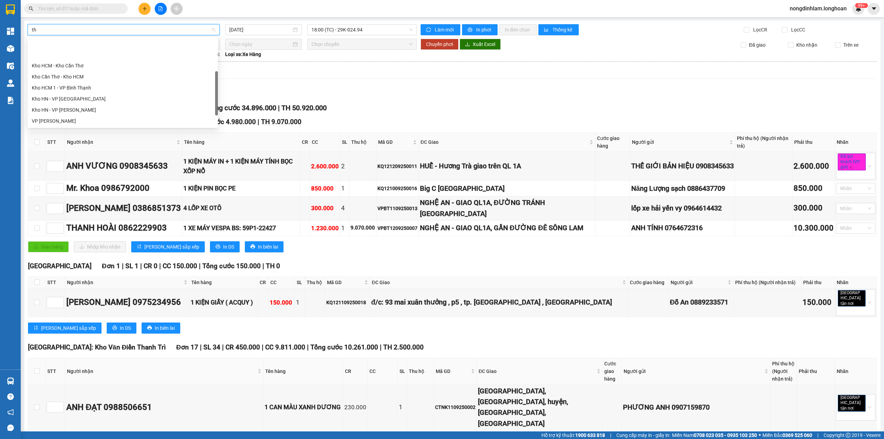
type input "thủ"
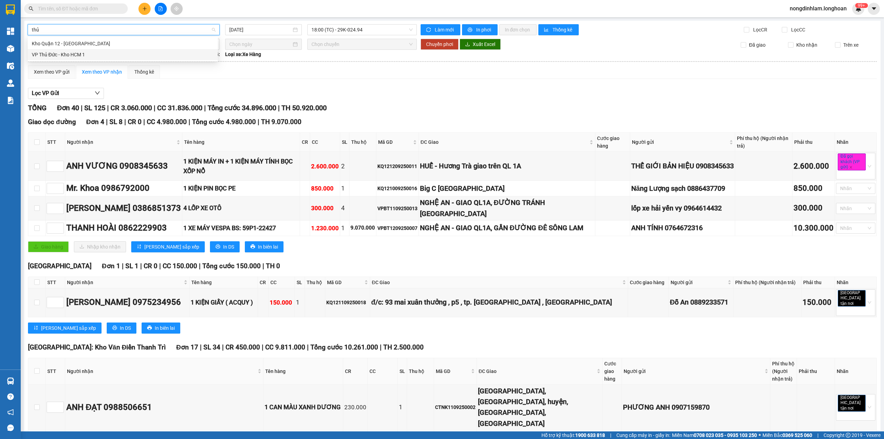
click at [125, 51] on div "VP Thủ Đức - Kho HCM 1" at bounding box center [123, 55] width 182 height 8
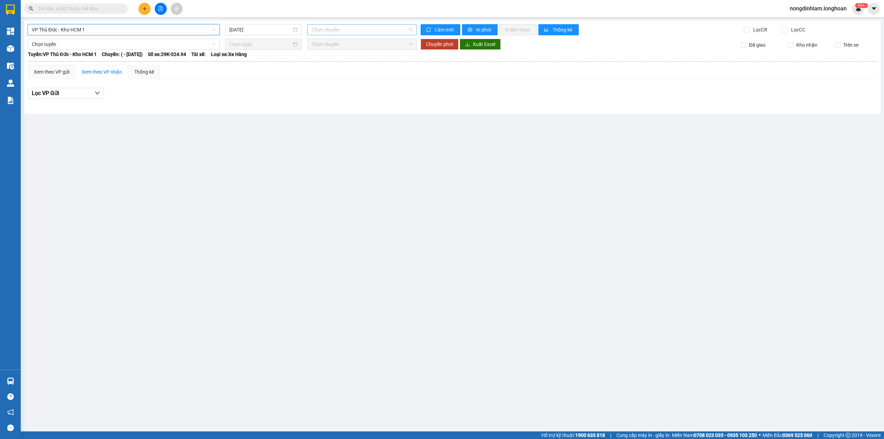
click at [321, 31] on span "Chọn chuyến" at bounding box center [363, 30] width 102 height 10
click at [283, 31] on input "[DATE]" at bounding box center [260, 30] width 62 height 8
type input "[DATE]"
click at [342, 226] on main "VP Thủ Đức - Kho HCM 1 12/09/2025 Chọn chuyến Làm mới In phơi In đơn chọn Thống…" at bounding box center [442, 215] width 884 height 431
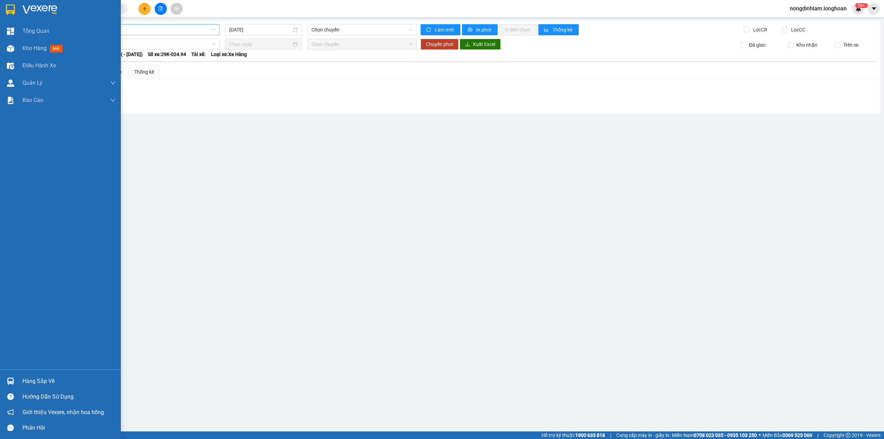
click at [8, 1] on div at bounding box center [60, 11] width 121 height 22
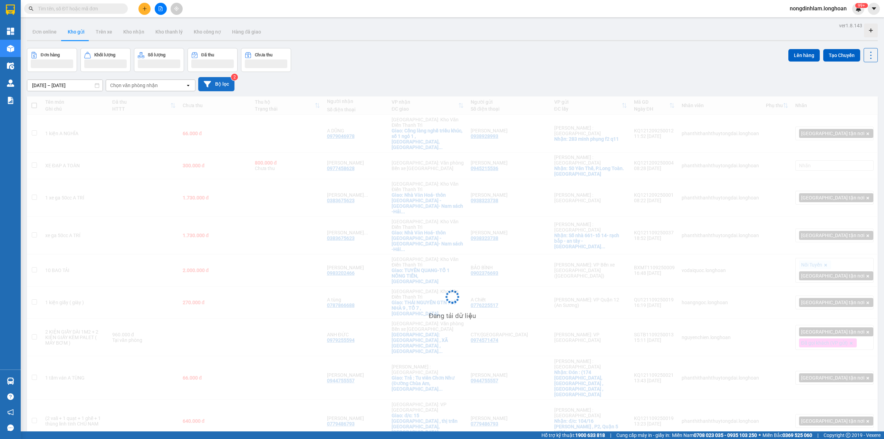
click at [227, 81] on button "Bộ lọc" at bounding box center [216, 84] width 36 height 14
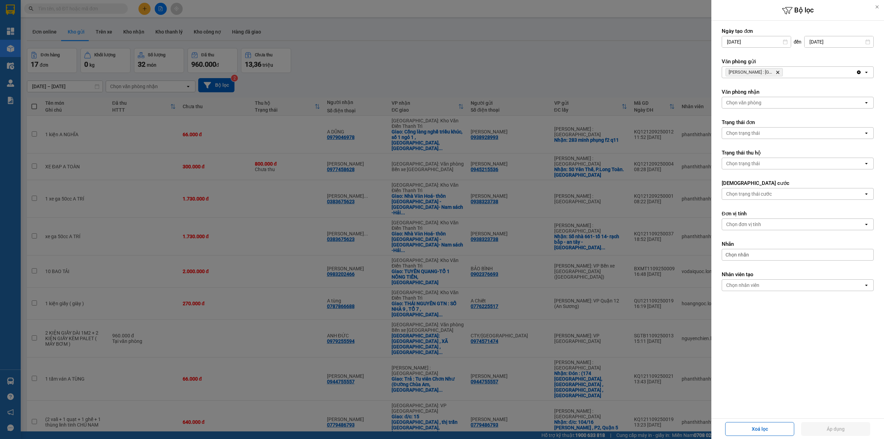
click at [778, 71] on icon "Delete" at bounding box center [778, 72] width 4 height 4
click at [778, 71] on div "Chọn văn phòng" at bounding box center [793, 72] width 142 height 11
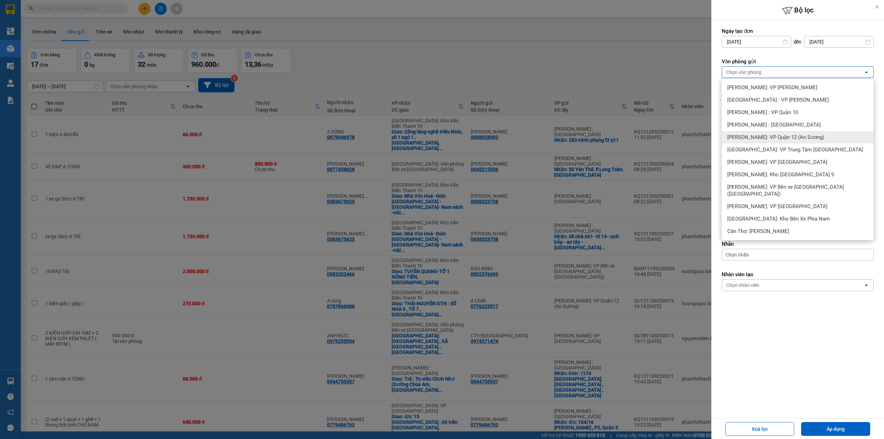
click at [814, 134] on div "[PERSON_NAME]: VP Quận 12 (An Sương)" at bounding box center [798, 137] width 152 height 12
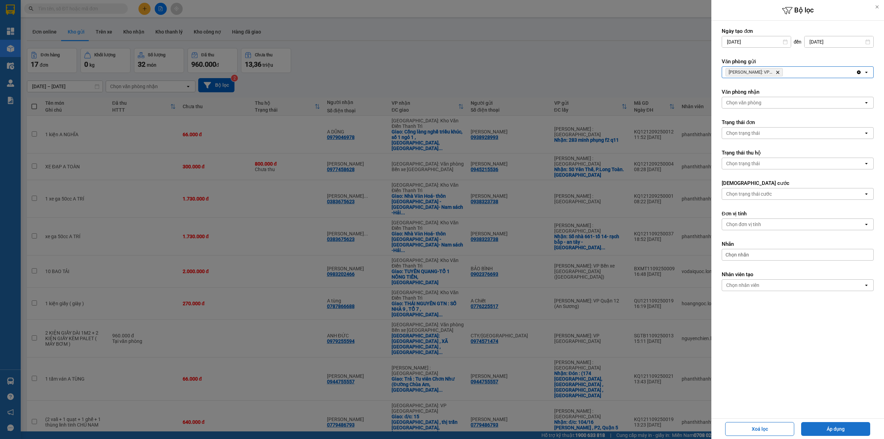
click at [831, 427] on button "Áp dụng" at bounding box center [836, 429] width 69 height 14
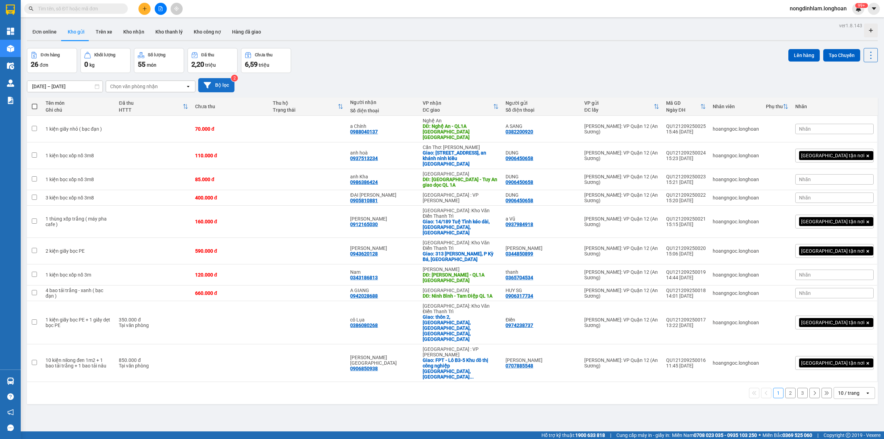
click at [224, 83] on button "Bộ lọc" at bounding box center [216, 85] width 36 height 14
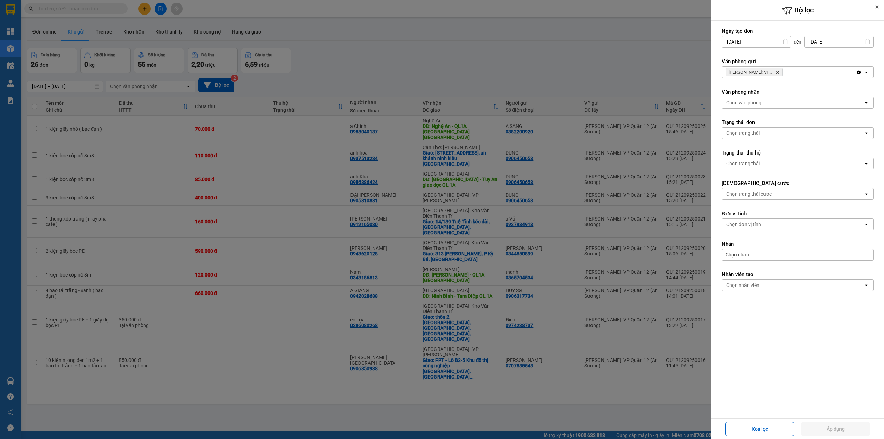
click at [780, 71] on icon "Hồ Chí Minh: VP Quận 12 (An Sương), close by backspace" at bounding box center [778, 72] width 3 height 3
click at [780, 71] on div "Chọn văn phòng" at bounding box center [793, 72] width 142 height 11
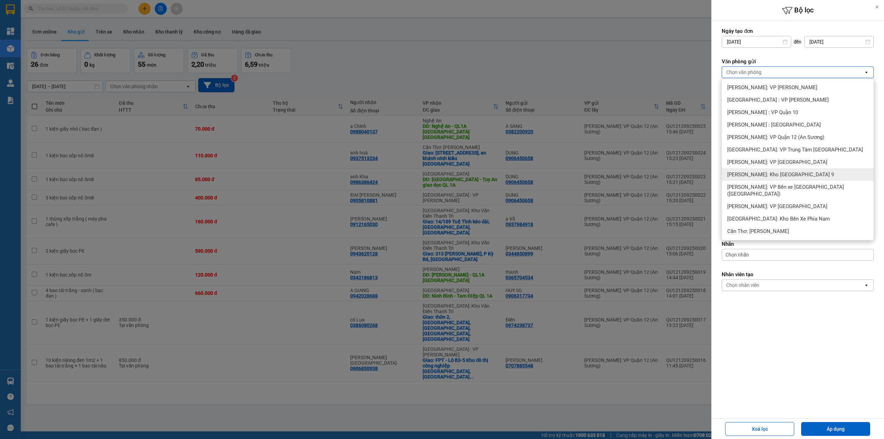
click at [799, 173] on span "[PERSON_NAME]: Kho [GEOGRAPHIC_DATA] 9" at bounding box center [781, 174] width 107 height 7
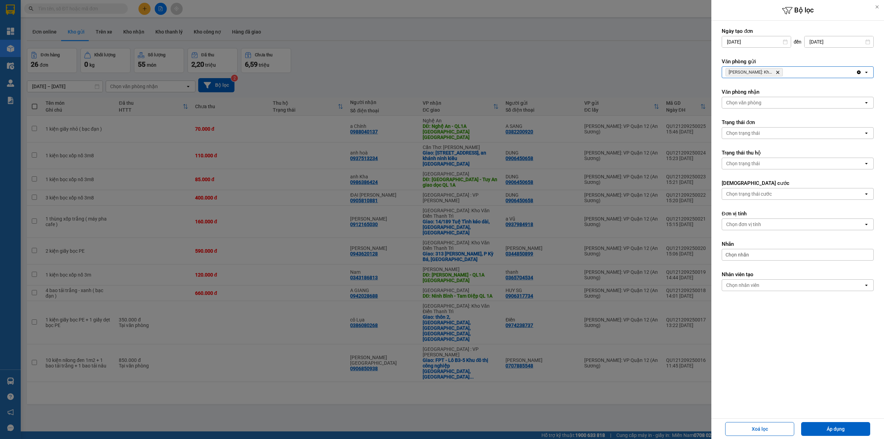
drag, startPoint x: 826, startPoint y: 427, endPoint x: 701, endPoint y: 387, distance: 131.3
click at [825, 427] on button "Áp dụng" at bounding box center [836, 429] width 69 height 14
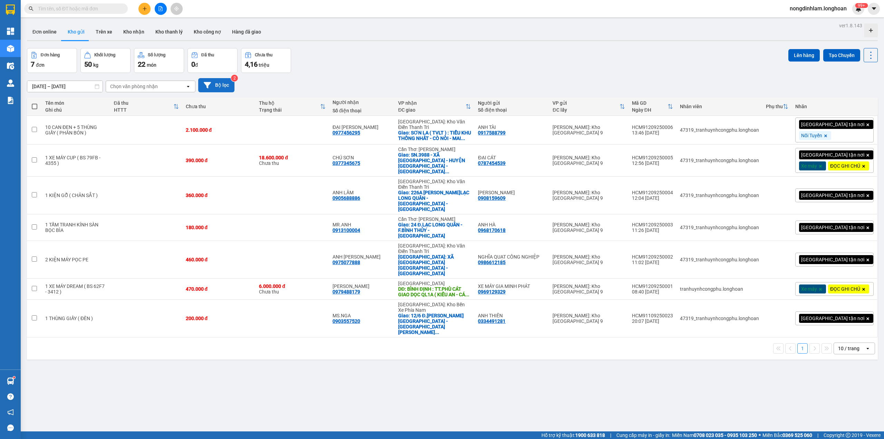
click at [228, 89] on button "Bộ lọc" at bounding box center [216, 85] width 36 height 14
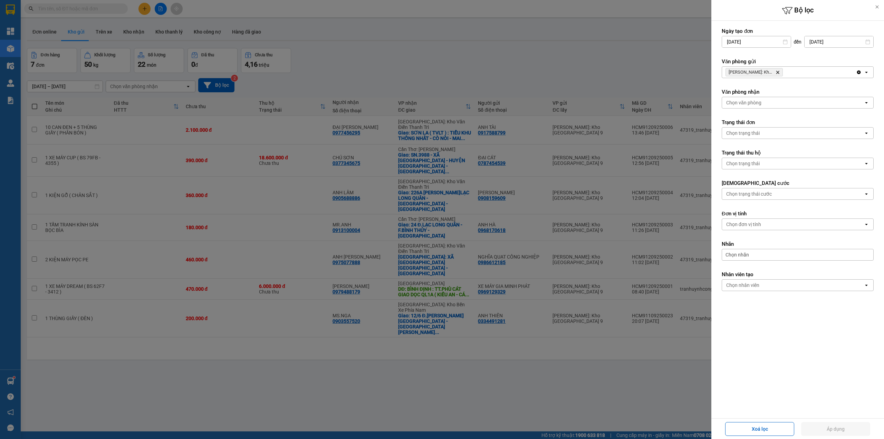
click at [778, 71] on icon "Delete" at bounding box center [778, 72] width 4 height 4
click at [776, 71] on div "Chọn văn phòng" at bounding box center [793, 72] width 142 height 11
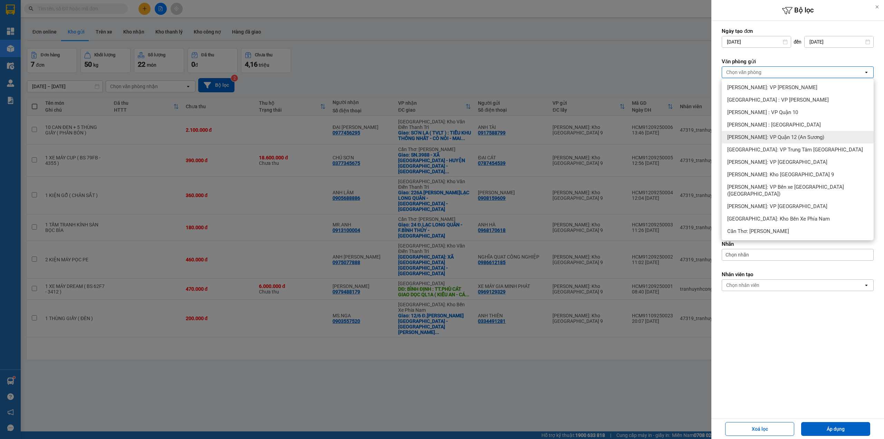
click at [774, 134] on span "[PERSON_NAME]: VP Quận 12 (An Sương)" at bounding box center [776, 137] width 97 height 7
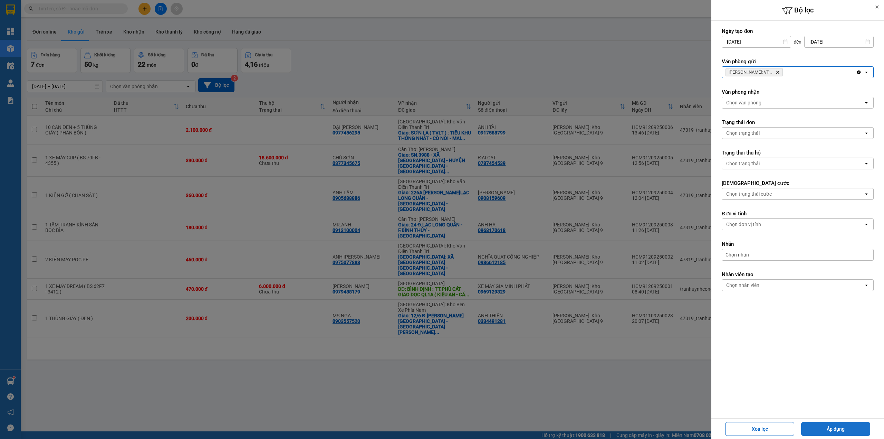
click at [851, 425] on button "Áp dụng" at bounding box center [836, 429] width 69 height 14
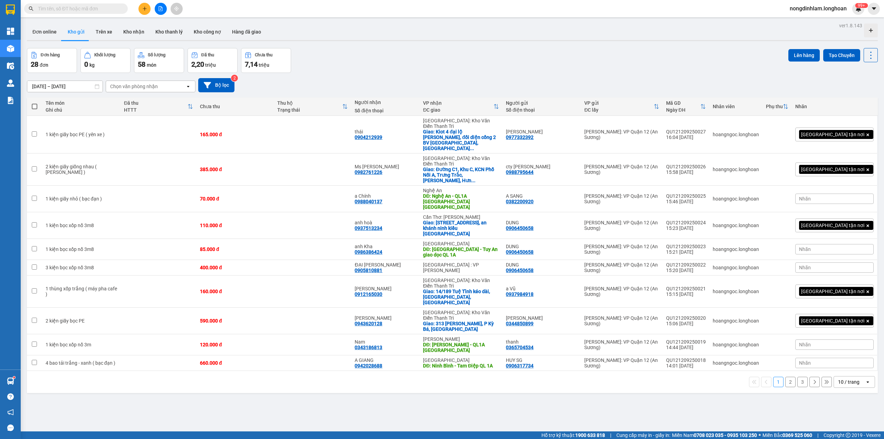
click at [839, 378] on div "10 / trang" at bounding box center [849, 381] width 21 height 7
click at [847, 401] on div "100 / trang" at bounding box center [847, 405] width 41 height 12
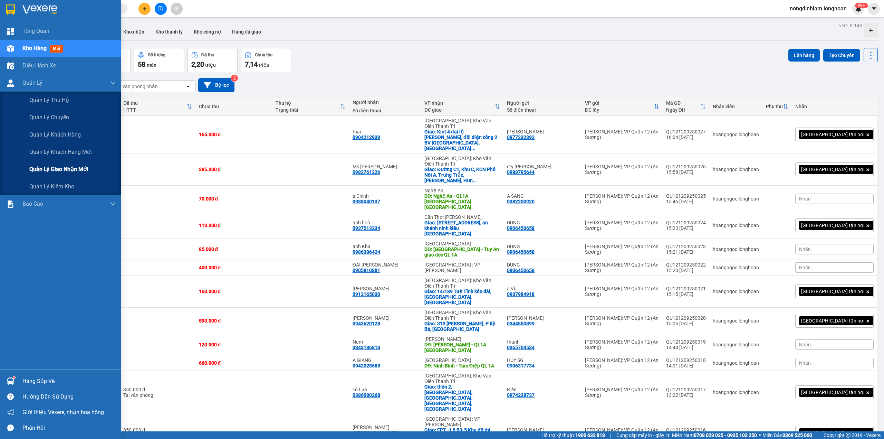
click at [83, 169] on span "Quản lý giao nhận mới" at bounding box center [58, 169] width 59 height 9
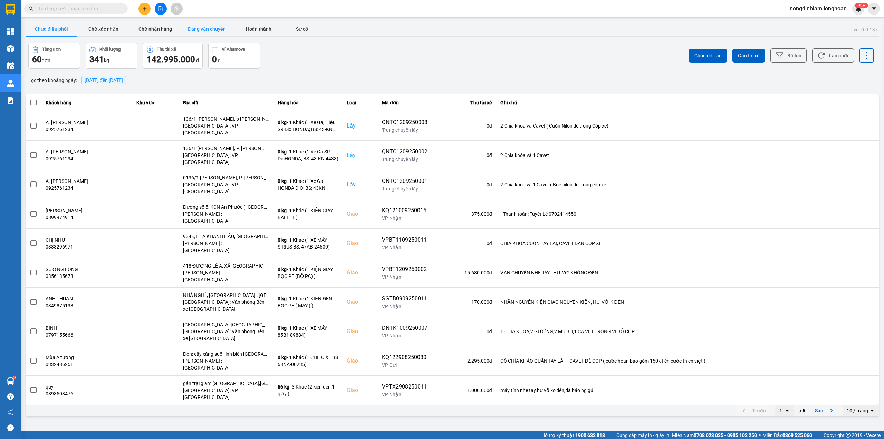
click at [211, 28] on button "Đang vận chuyển" at bounding box center [207, 29] width 52 height 14
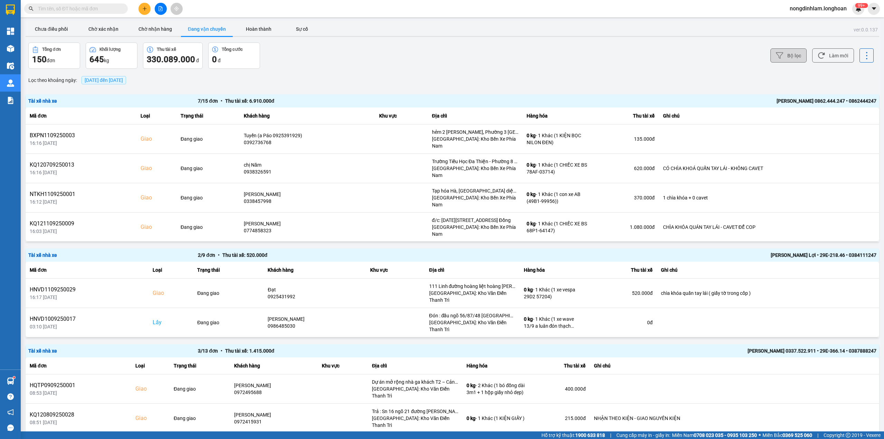
click at [787, 51] on button "Bộ lọc" at bounding box center [789, 55] width 36 height 14
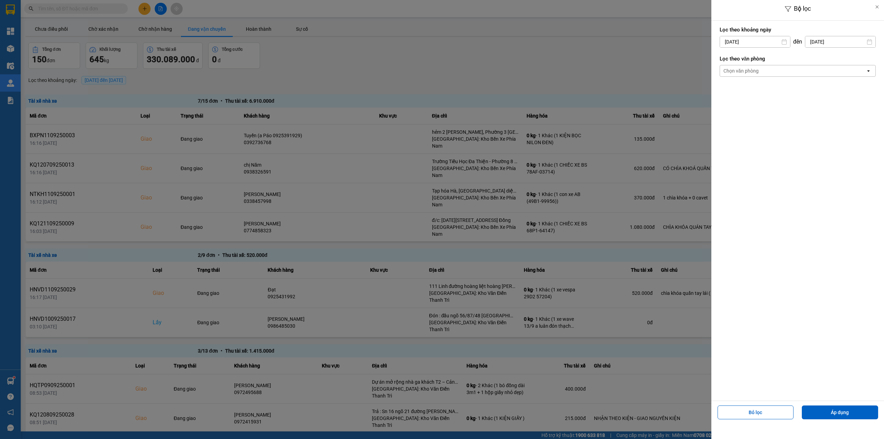
click at [778, 73] on div "Chọn văn phòng" at bounding box center [793, 70] width 146 height 11
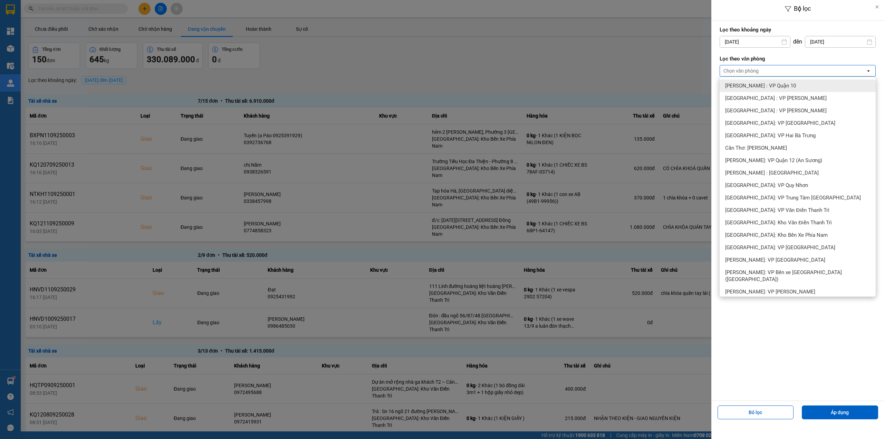
scroll to position [230, 0]
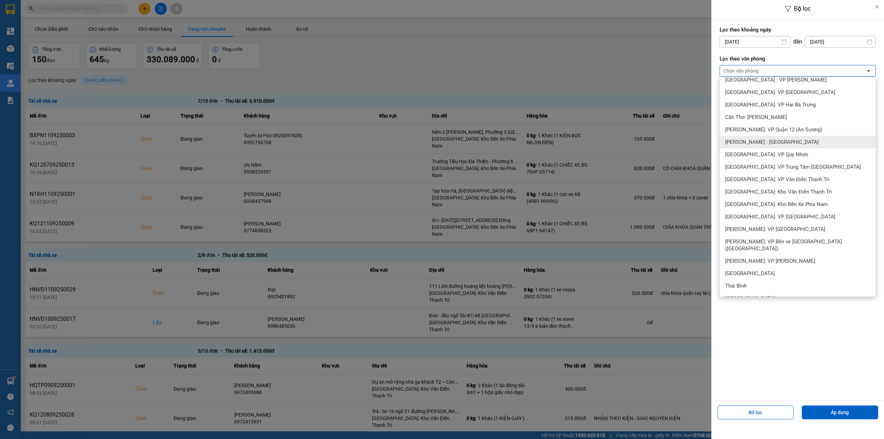
click at [776, 141] on span "[PERSON_NAME] : [GEOGRAPHIC_DATA]" at bounding box center [773, 142] width 94 height 7
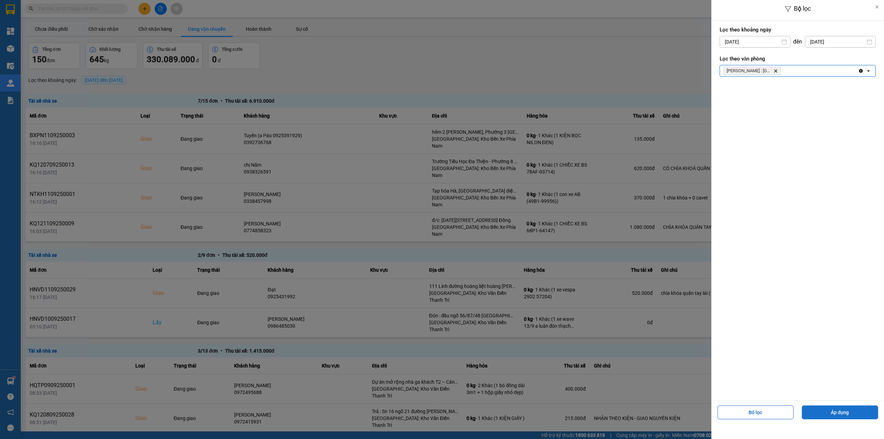
click at [842, 407] on button "Áp dụng" at bounding box center [840, 412] width 76 height 14
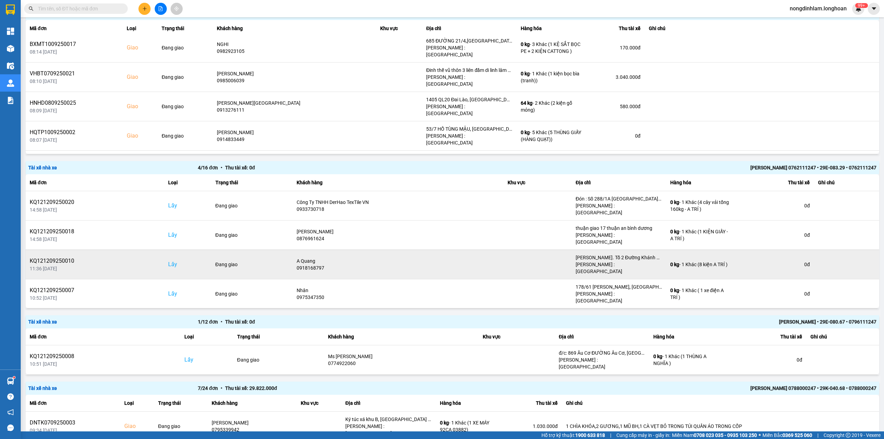
scroll to position [522, 0]
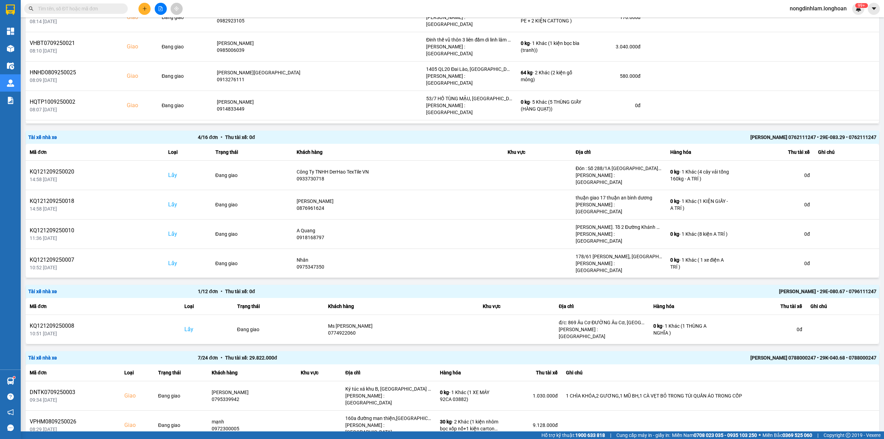
click at [787, 287] on div "Nguyễn Văn Nghĩa • 29E-080.67 • 0796111247" at bounding box center [707, 291] width 339 height 8
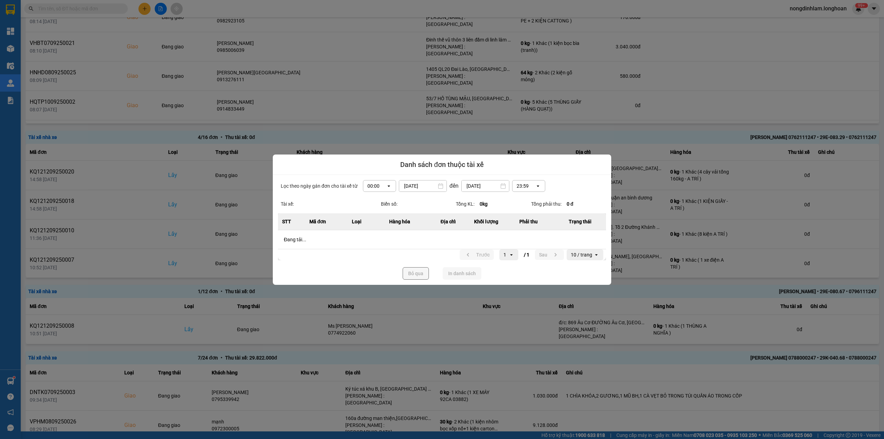
click at [787, 213] on div at bounding box center [442, 219] width 884 height 439
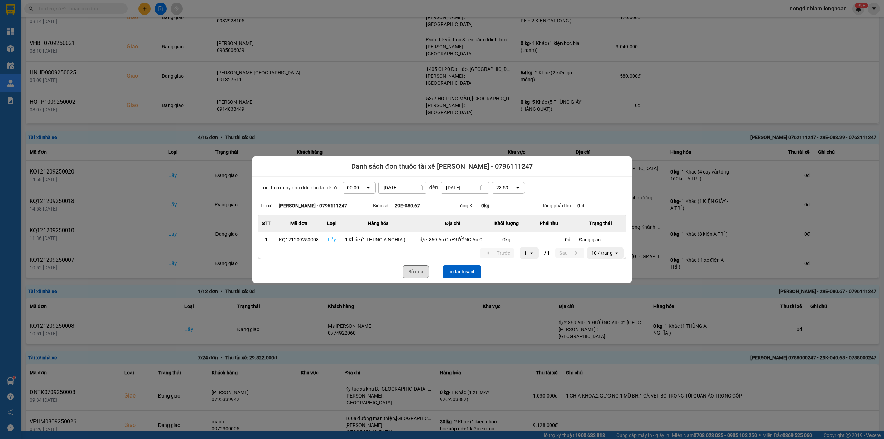
click at [413, 266] on button "Bỏ qua" at bounding box center [416, 271] width 26 height 12
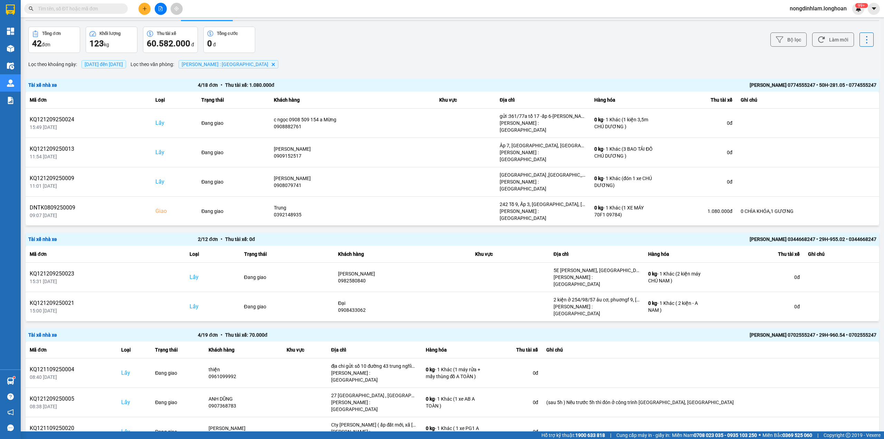
scroll to position [0, 0]
